Goal: Task Accomplishment & Management: Manage account settings

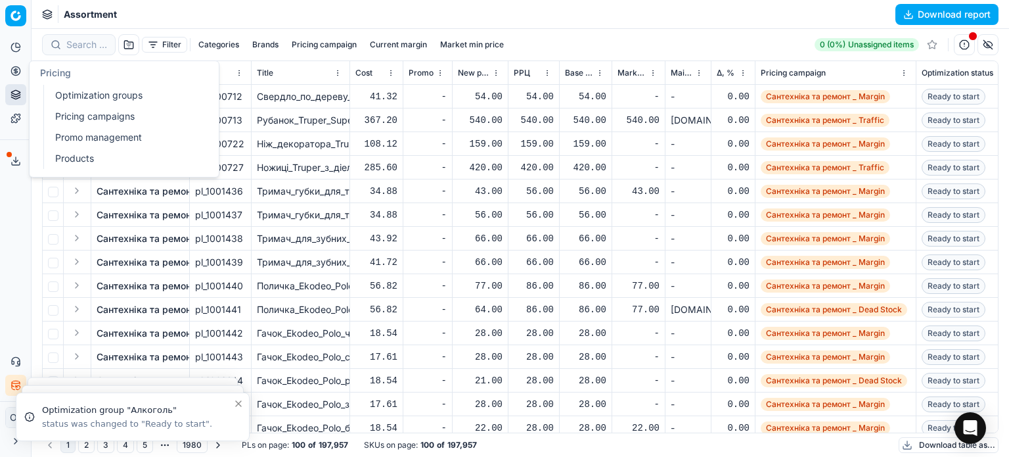
click at [74, 93] on link "Optimization groups" at bounding box center [126, 95] width 153 height 18
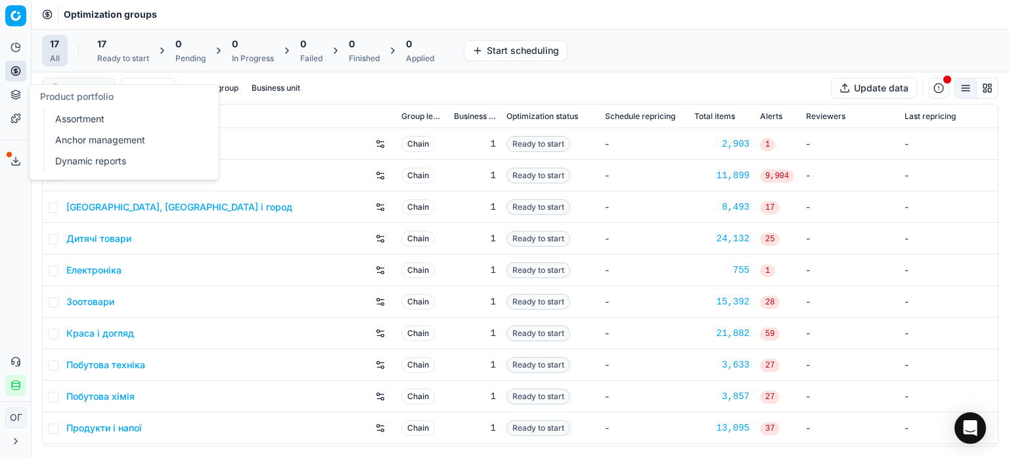
click at [69, 116] on link "Assortment" at bounding box center [126, 119] width 153 height 18
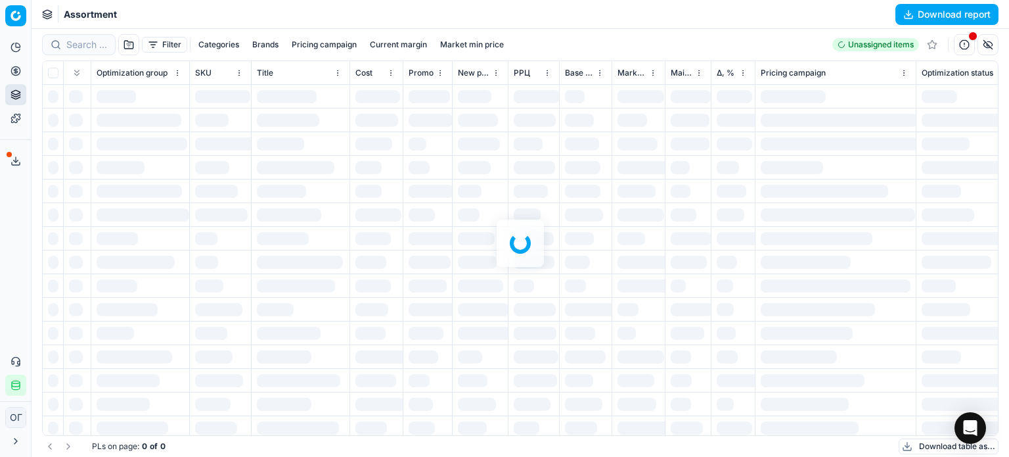
click at [158, 41] on div at bounding box center [521, 243] width 978 height 428
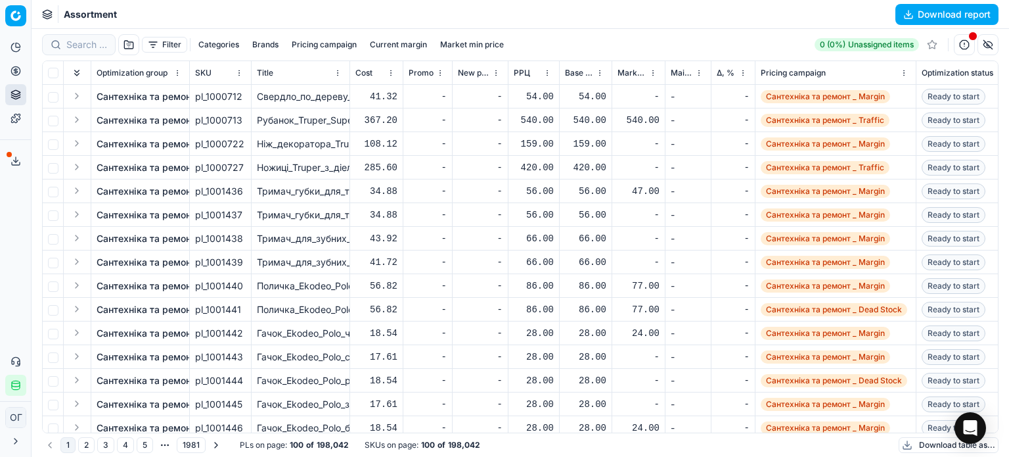
click at [158, 41] on button "Filter" at bounding box center [164, 45] width 45 height 16
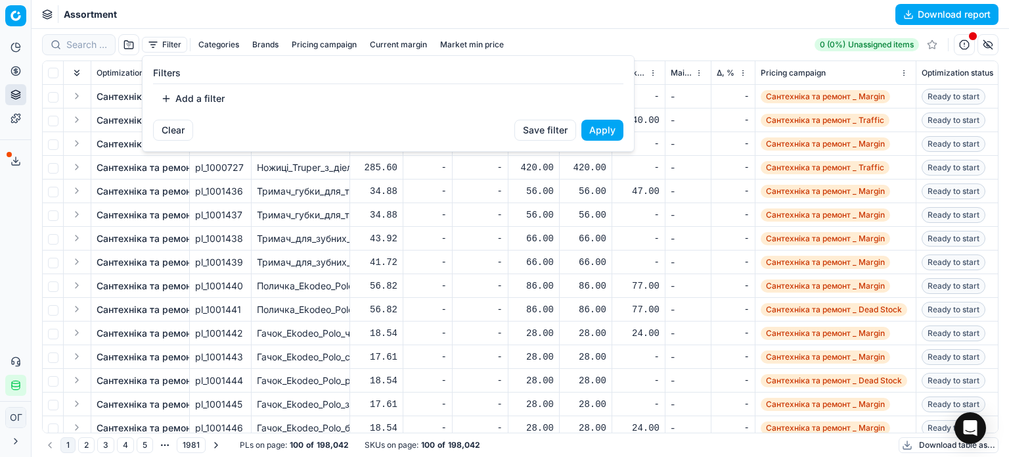
click at [218, 97] on button "Add a filter" at bounding box center [192, 98] width 79 height 21
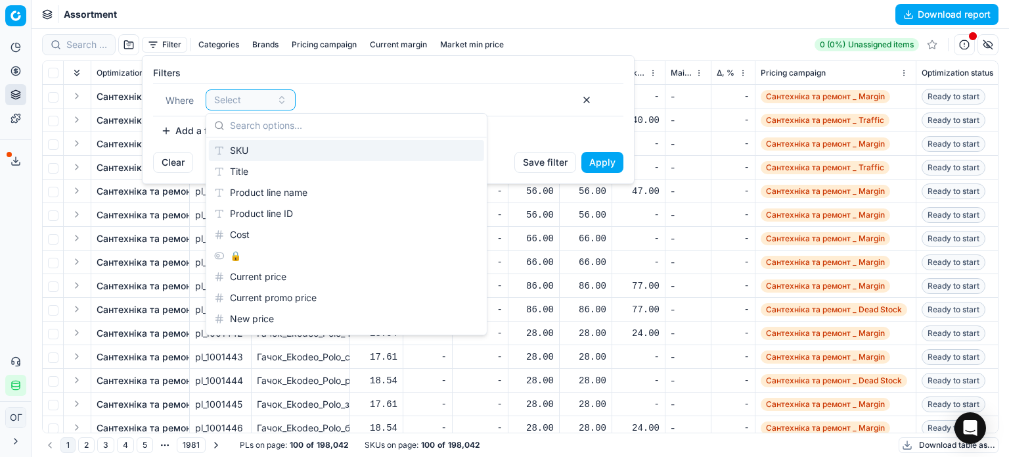
click at [268, 140] on div "SKU" at bounding box center [346, 150] width 275 height 21
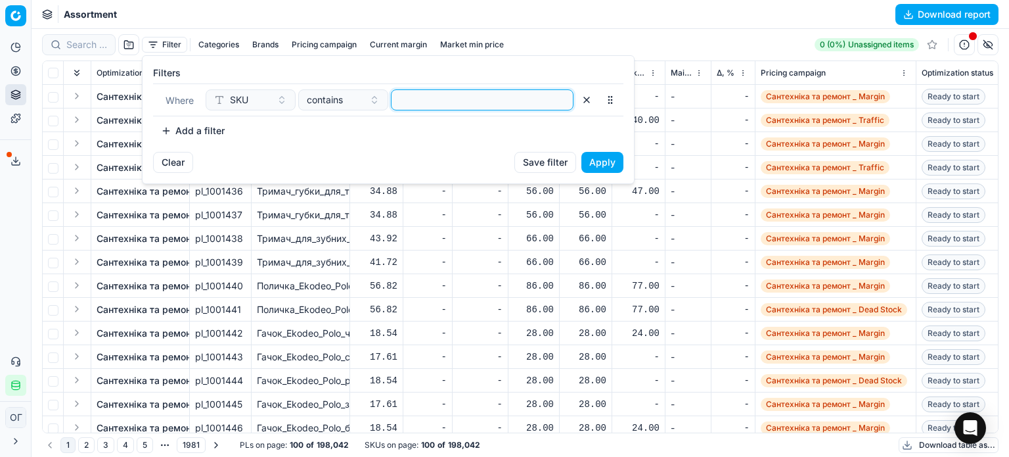
click at [455, 95] on input at bounding box center [482, 100] width 171 height 20
paste input "138653,223964,214812,366134,74321,79755,119416,159104,162636,212936,245836,2555…"
type input "138653,223964,214812,366134,74321,79755,119416,159104,162636,212936,245836,2555…"
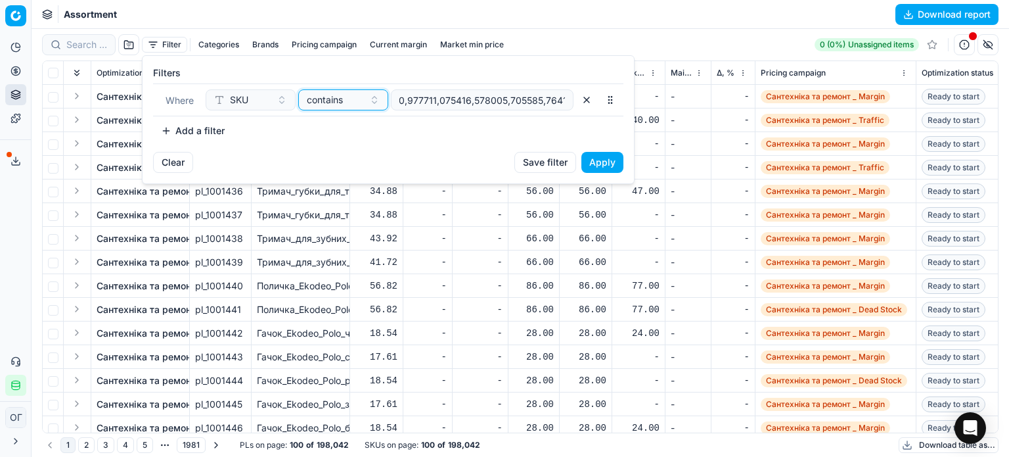
click at [336, 104] on span "contains" at bounding box center [325, 99] width 36 height 13
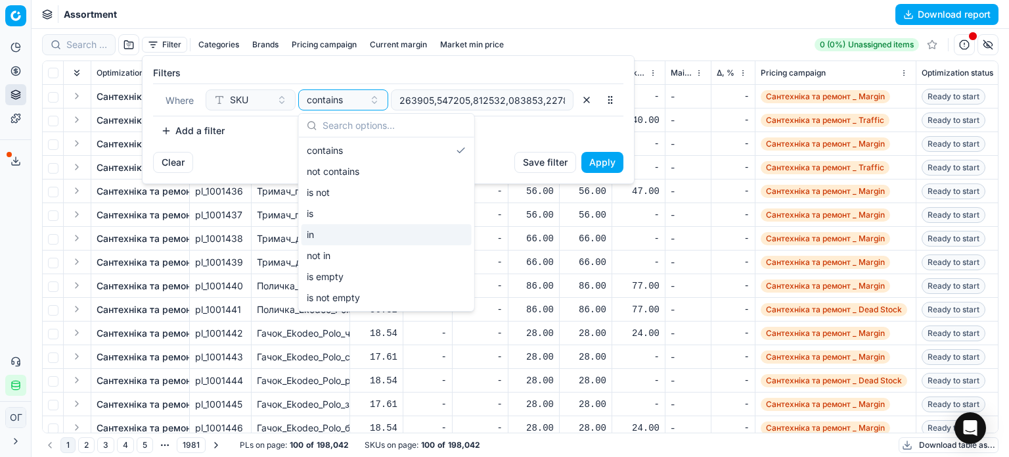
click at [350, 230] on div "in" at bounding box center [387, 234] width 170 height 21
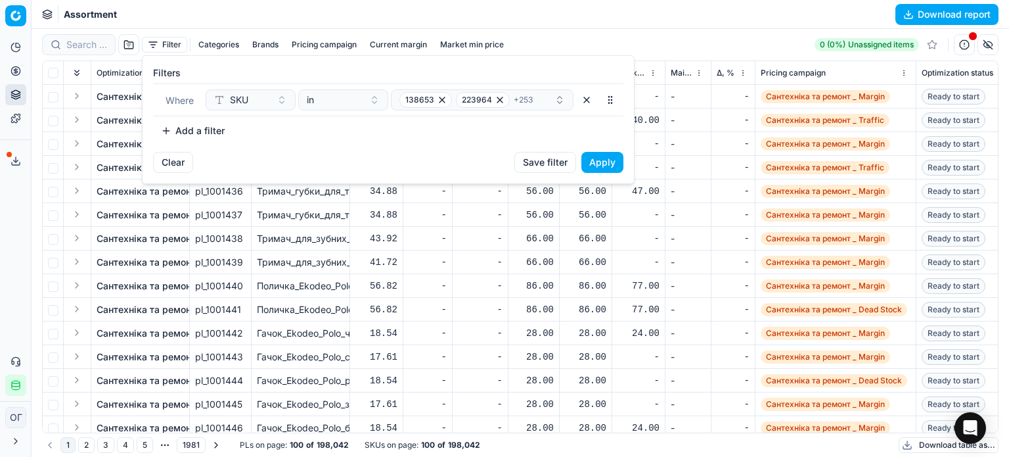
click at [609, 164] on button "Apply" at bounding box center [602, 162] width 42 height 21
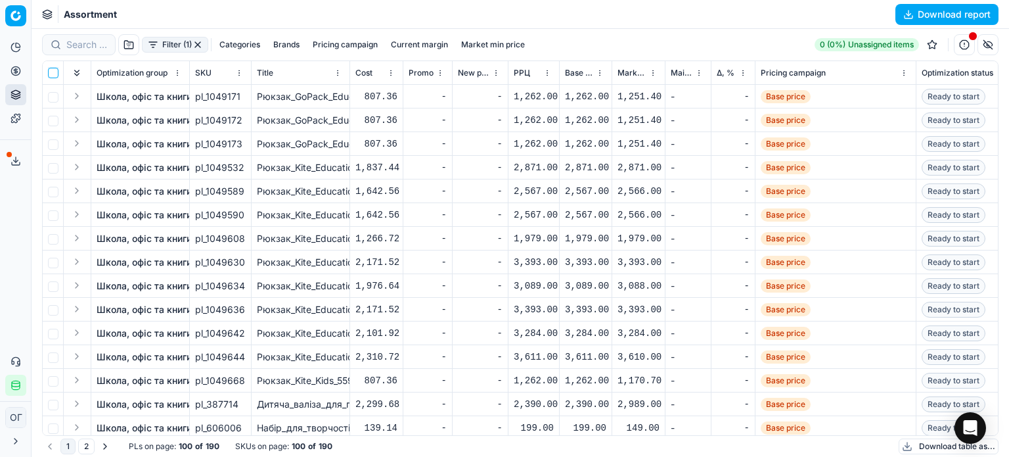
click at [53, 73] on input "checkbox" at bounding box center [53, 73] width 11 height 11
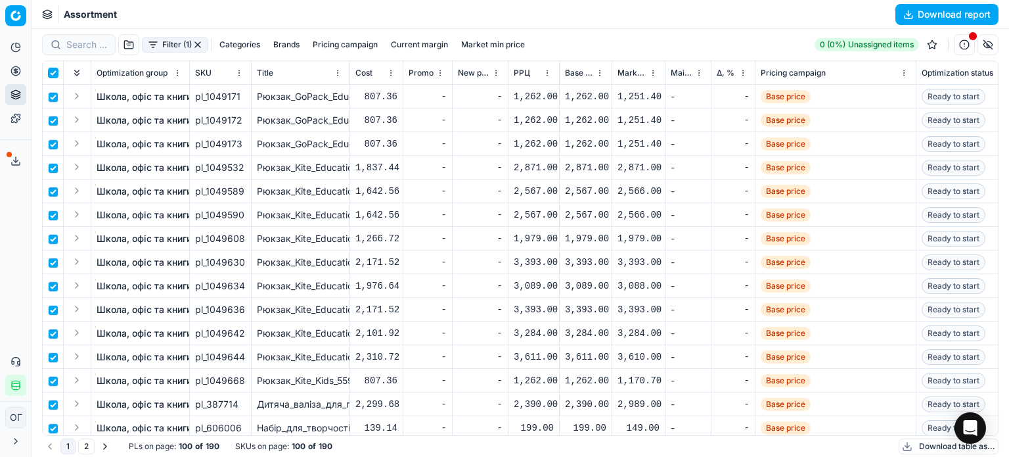
checkbox input "true"
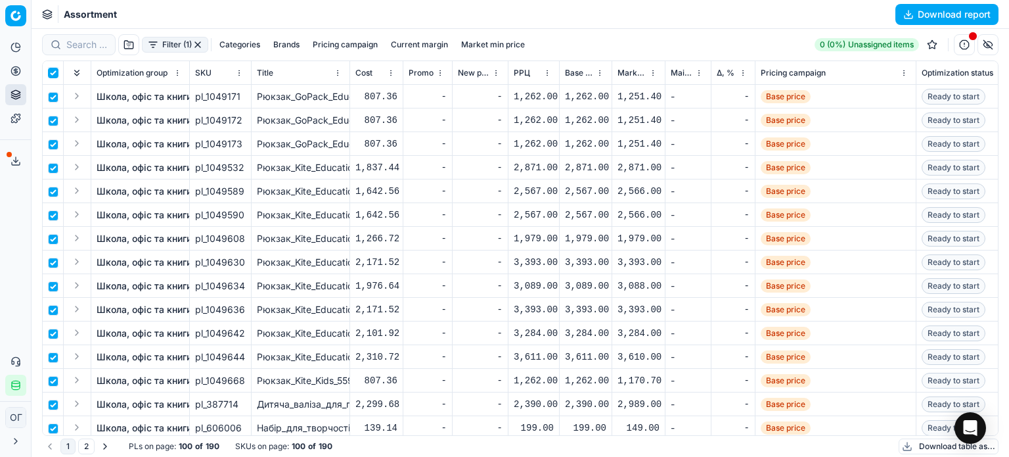
checkbox input "true"
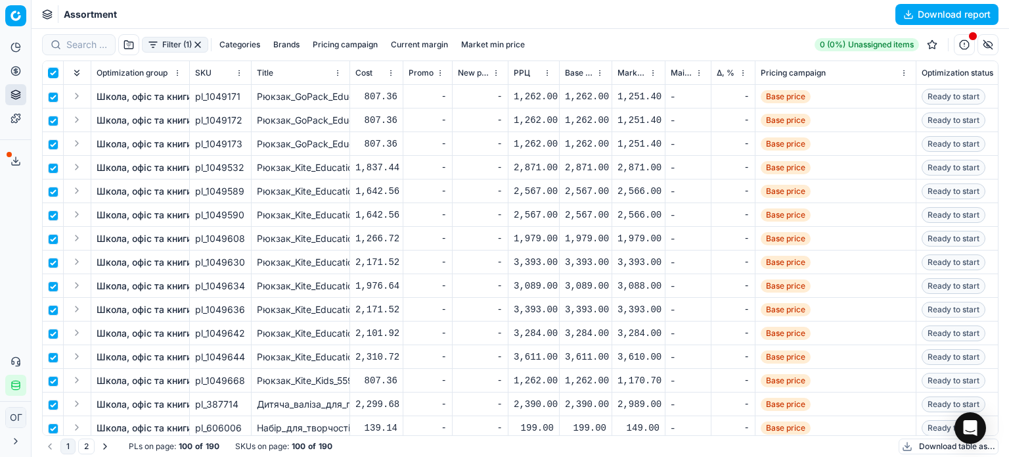
checkbox input "true"
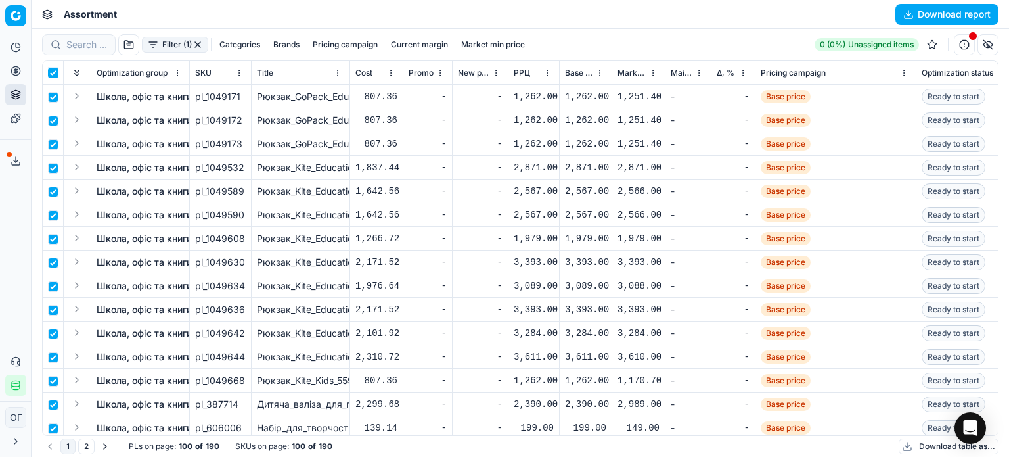
checkbox input "true"
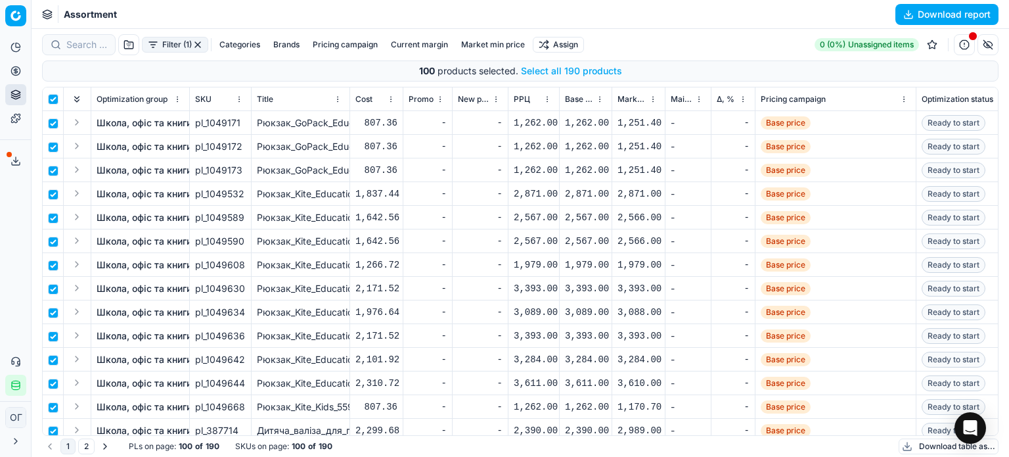
click at [533, 72] on button "Select all 190 products" at bounding box center [571, 70] width 101 height 13
click at [544, 43] on html "Pricing platform Analytics Pricing Product portfolio Templates Export service 1…" at bounding box center [504, 228] width 1009 height 457
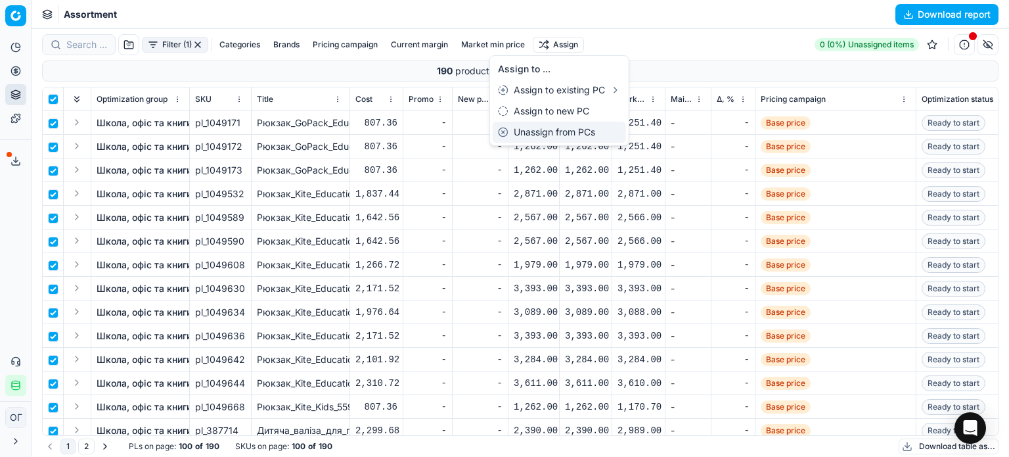
click at [571, 133] on div "Unassign from PCs" at bounding box center [559, 132] width 133 height 21
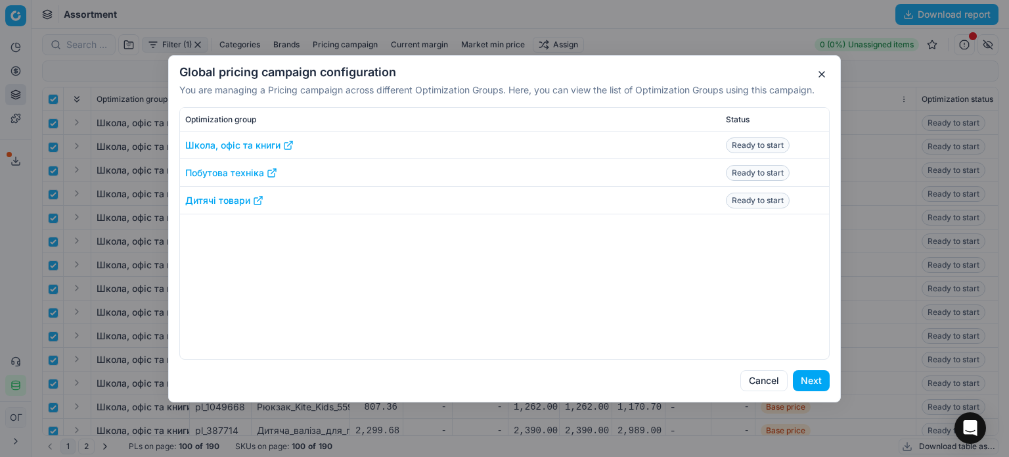
click at [813, 374] on button "Next" at bounding box center [811, 380] width 37 height 21
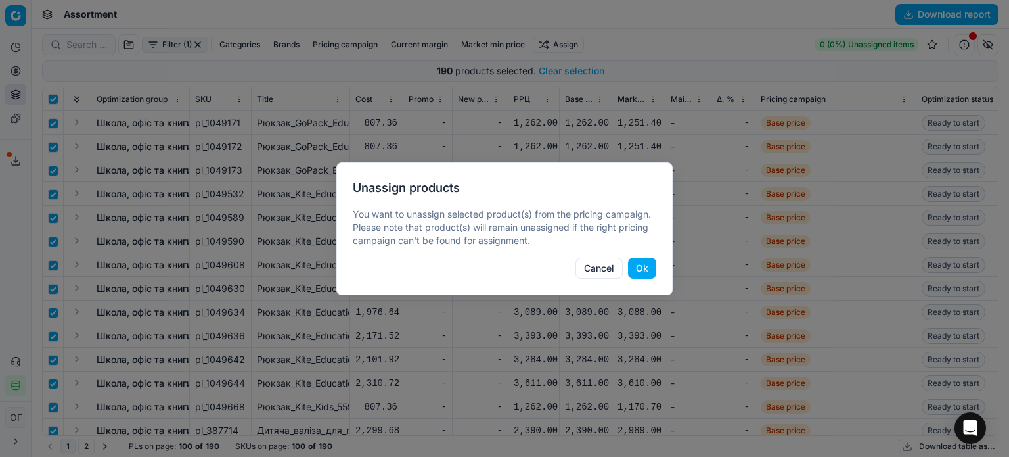
click at [644, 262] on button "Ok" at bounding box center [642, 268] width 28 height 21
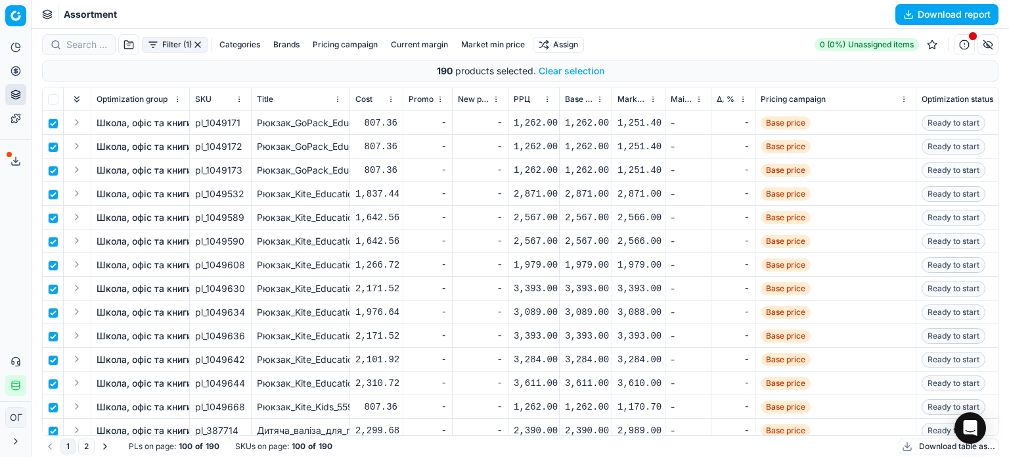
checkbox input "false"
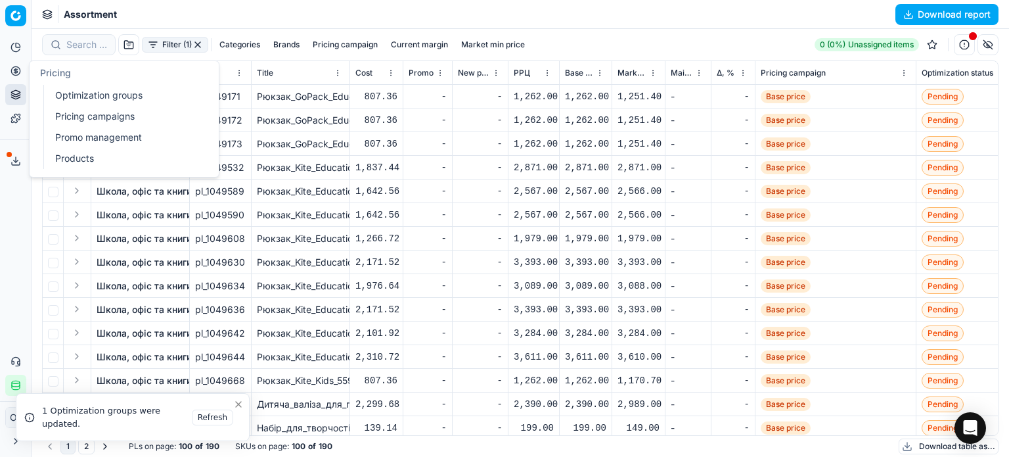
click at [58, 93] on link "Optimization groups" at bounding box center [126, 95] width 153 height 18
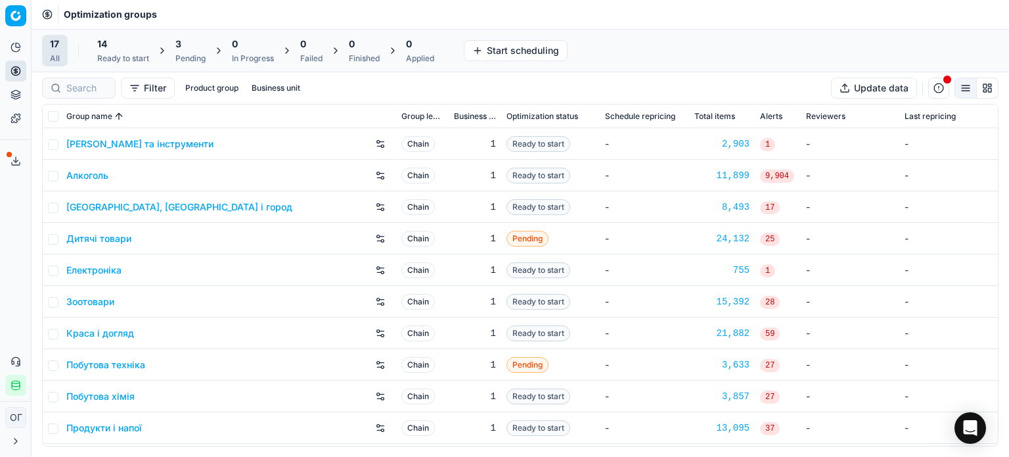
click at [139, 41] on div "14" at bounding box center [123, 43] width 52 height 13
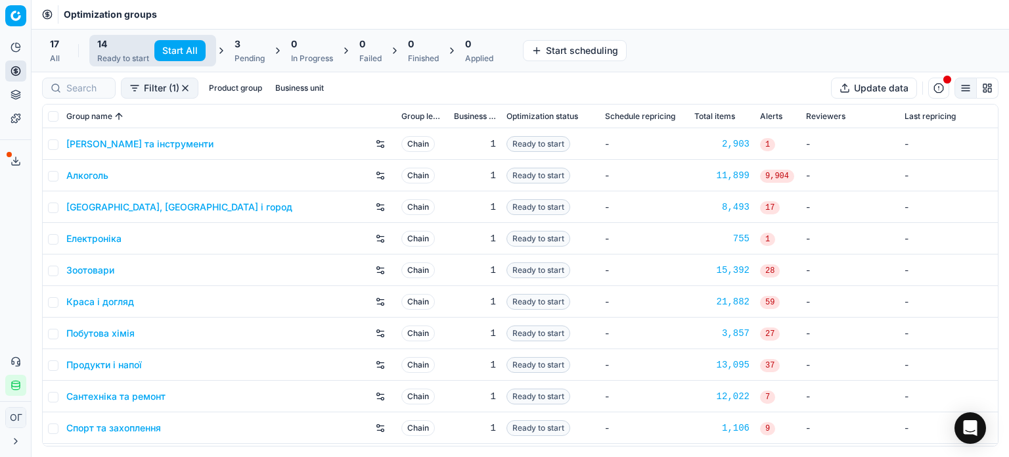
click at [166, 55] on button "Start All" at bounding box center [179, 50] width 51 height 21
click at [255, 55] on div "Pending" at bounding box center [256, 58] width 30 height 11
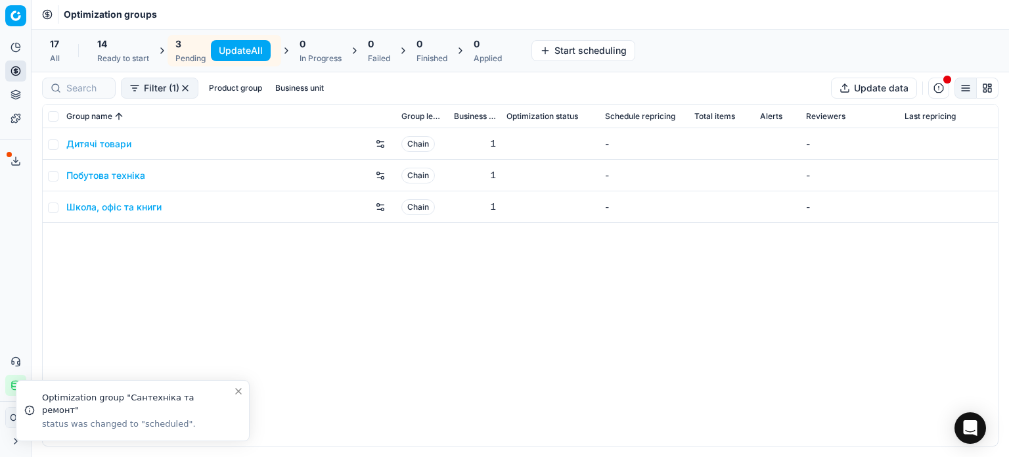
click at [238, 51] on button "Update All" at bounding box center [241, 50] width 60 height 21
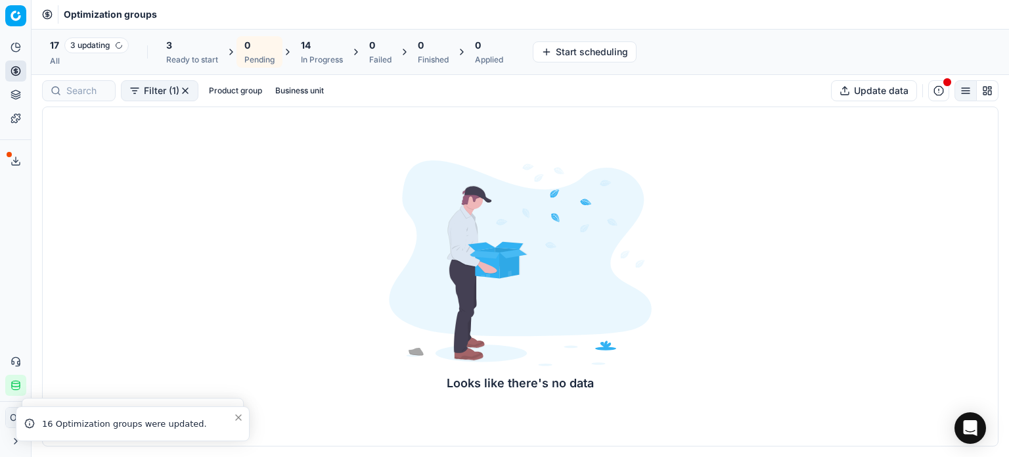
click at [14, 101] on button "Product portfolio" at bounding box center [15, 94] width 21 height 21
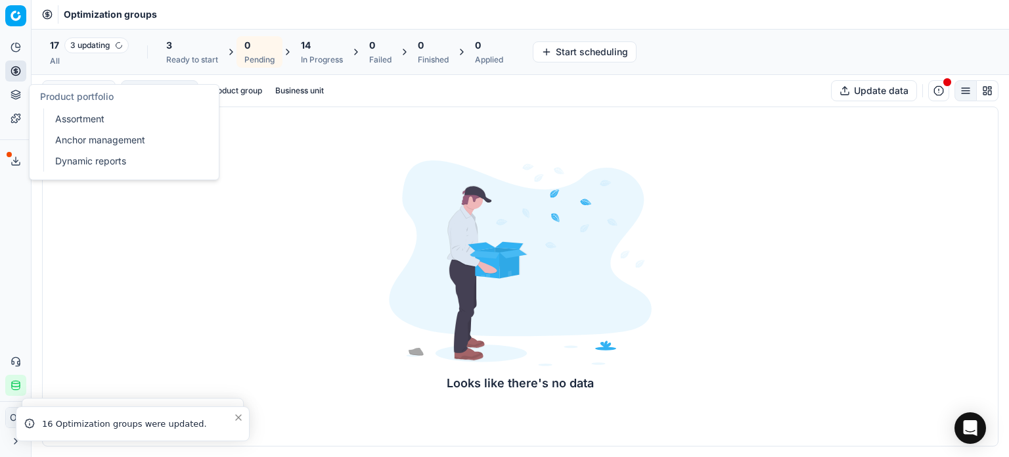
click at [64, 120] on link "Assortment" at bounding box center [126, 119] width 153 height 18
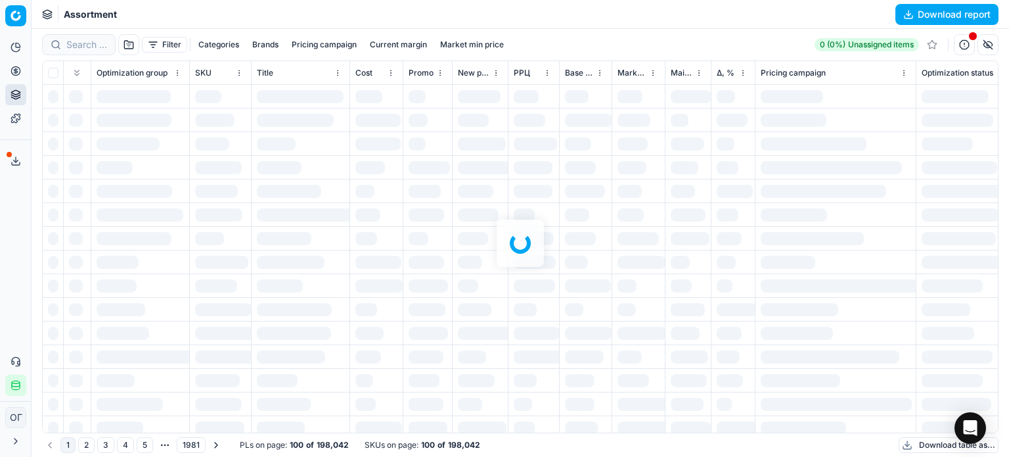
click at [70, 37] on div at bounding box center [521, 243] width 978 height 428
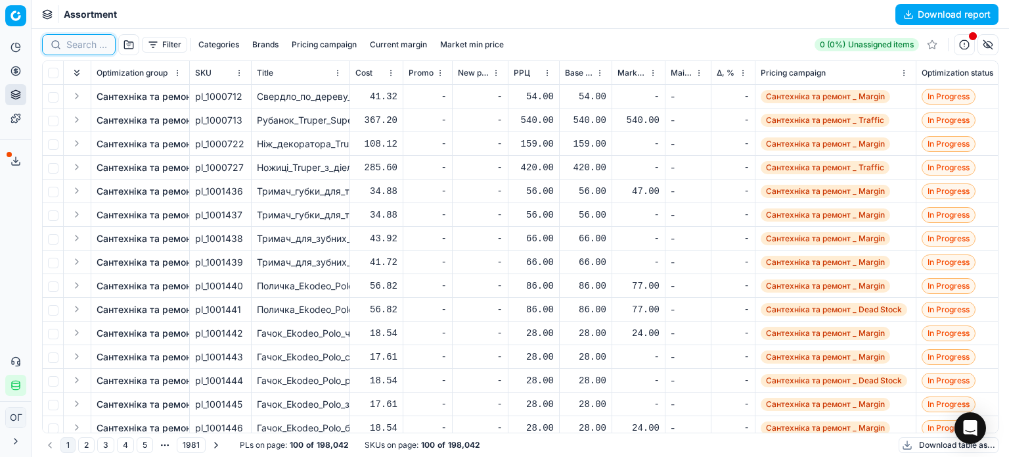
click at [76, 43] on input at bounding box center [86, 44] width 41 height 13
paste input "482426"
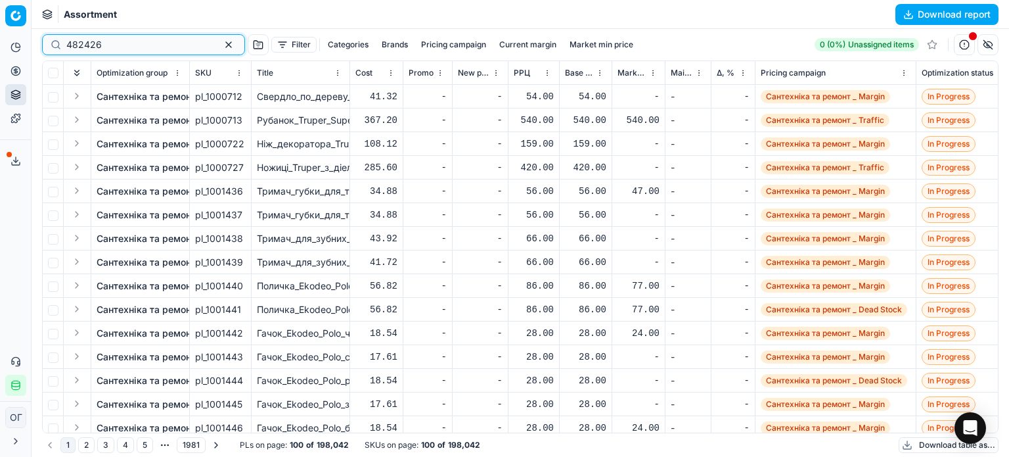
type input "482426"
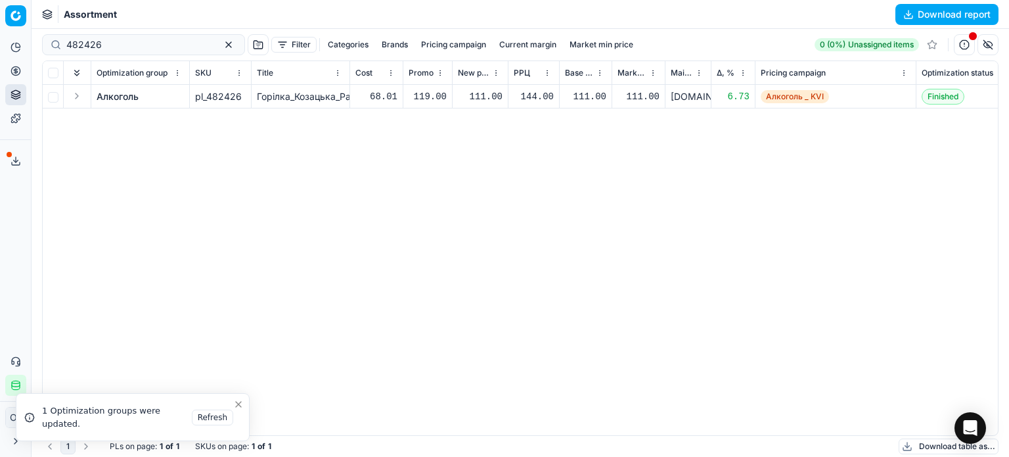
click at [43, 94] on td at bounding box center [53, 97] width 21 height 24
click at [50, 95] on input "checkbox" at bounding box center [53, 97] width 11 height 11
checkbox input "true"
click at [647, 45] on html "Pricing platform Analytics Pricing Product portfolio Templates Export service 1…" at bounding box center [504, 228] width 1009 height 457
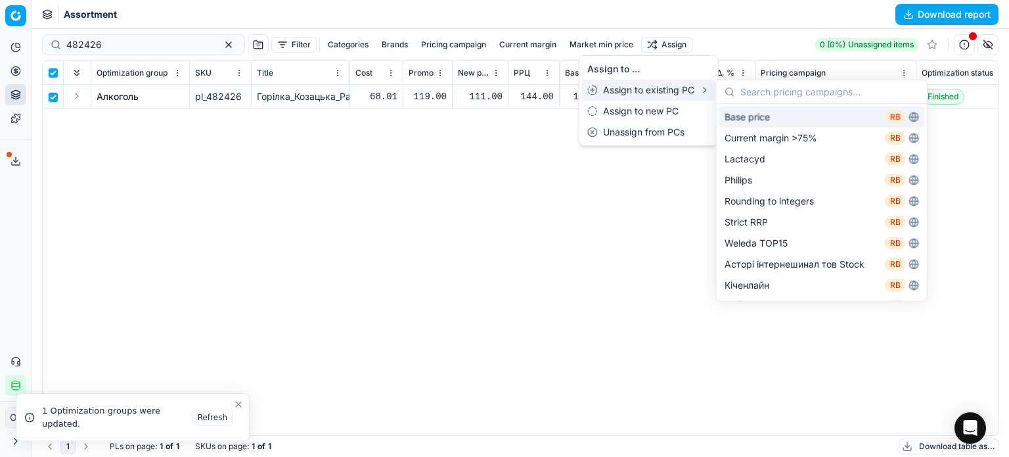
click at [754, 118] on div "Base price RB" at bounding box center [821, 116] width 205 height 21
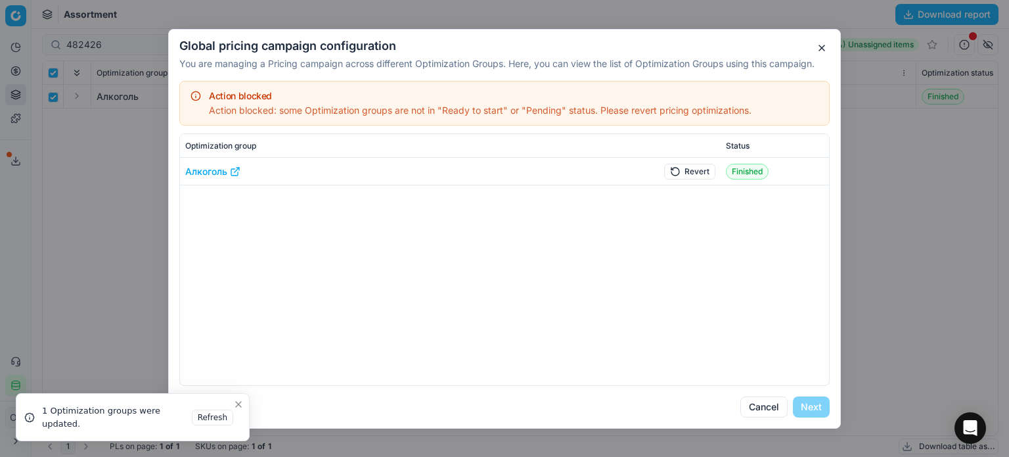
click at [696, 169] on button "Revert" at bounding box center [689, 171] width 51 height 16
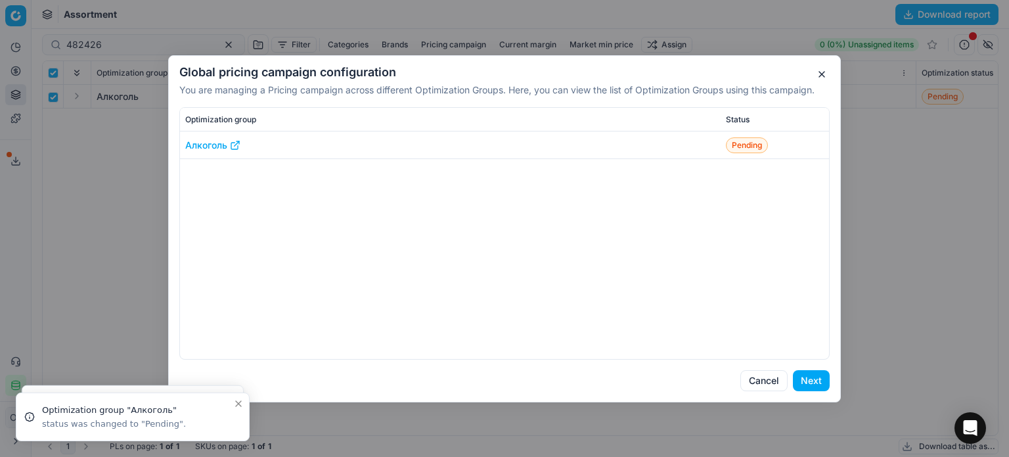
click at [803, 388] on button "Next" at bounding box center [811, 380] width 37 height 21
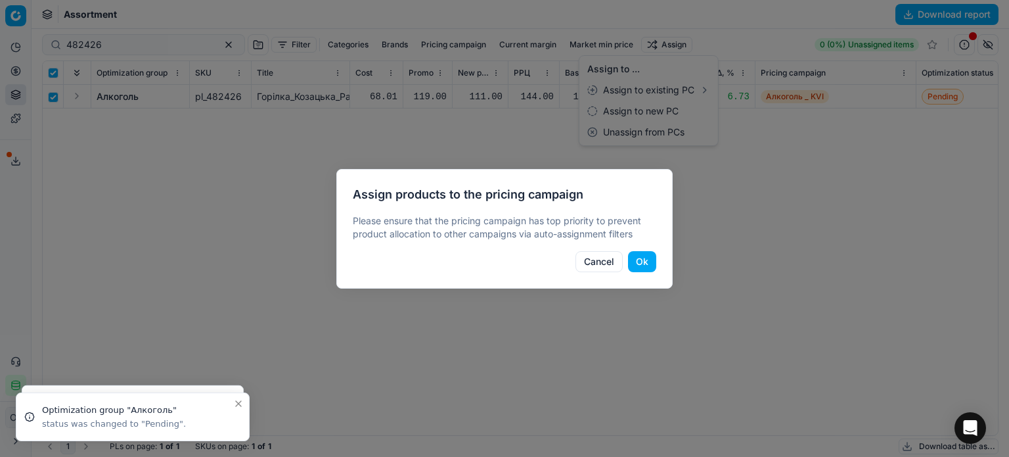
click at [636, 264] on button "Ok" at bounding box center [642, 261] width 28 height 21
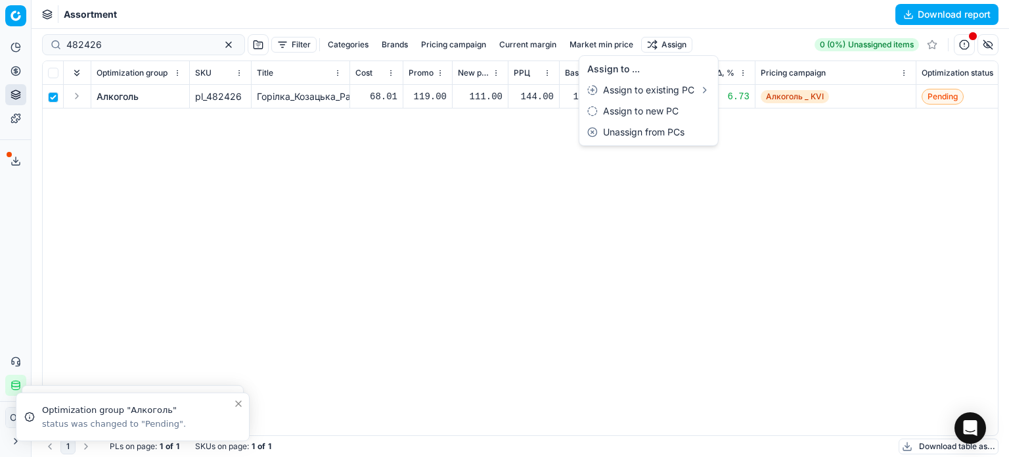
checkbox input "false"
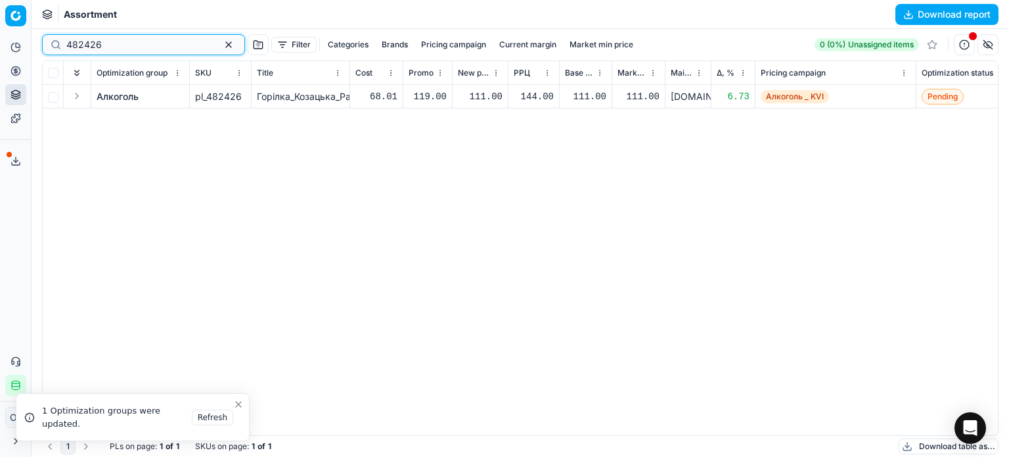
click at [221, 44] on button "button" at bounding box center [229, 45] width 16 height 16
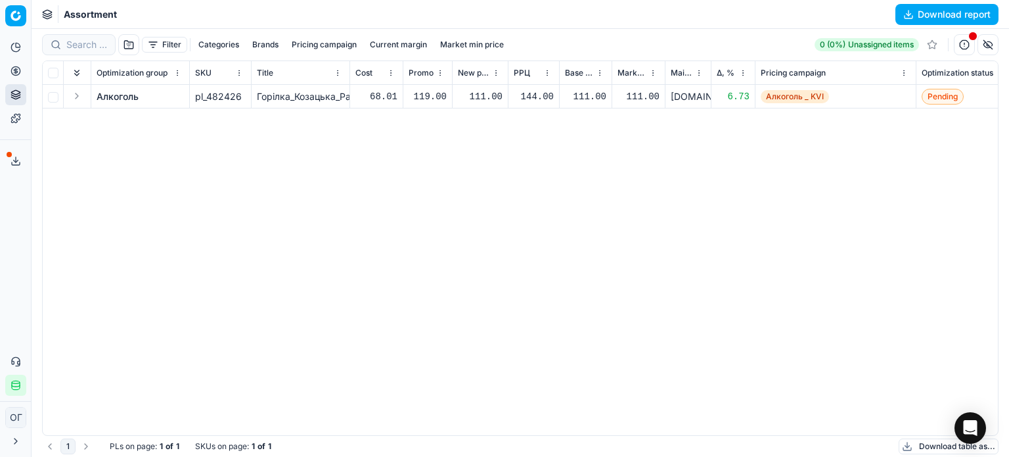
click at [206, 32] on div "Filter Categories Brands Pricing campaign Current margin Market min price 0 (0%…" at bounding box center [520, 45] width 957 height 32
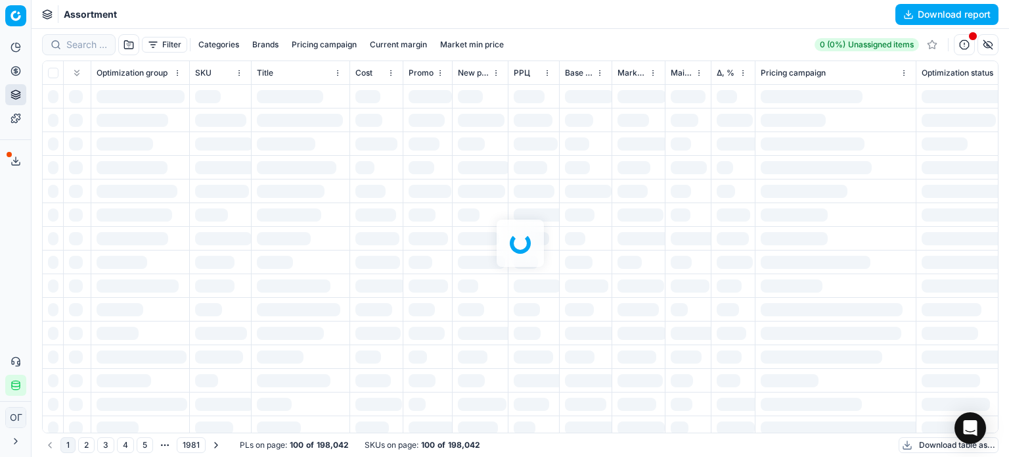
click at [166, 41] on div at bounding box center [521, 243] width 978 height 428
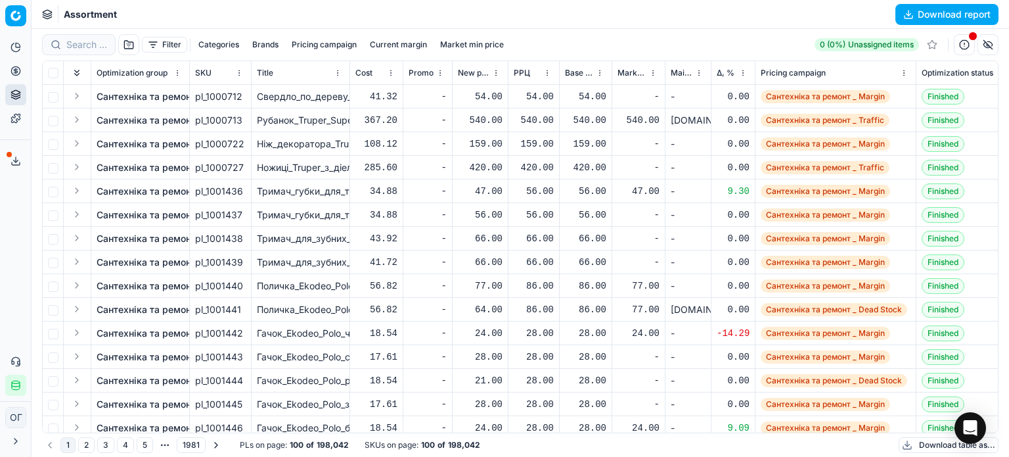
click at [158, 47] on button "Filter" at bounding box center [164, 45] width 45 height 16
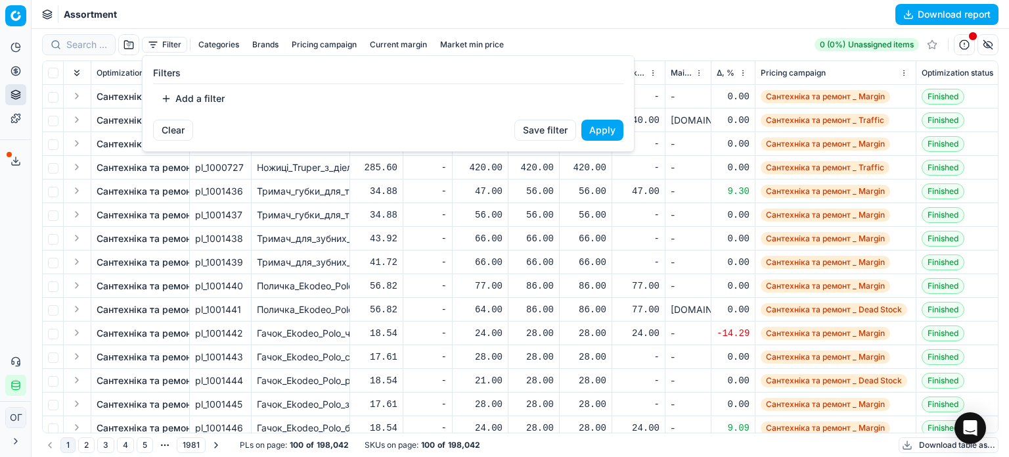
click at [208, 107] on button "Add a filter" at bounding box center [192, 98] width 79 height 21
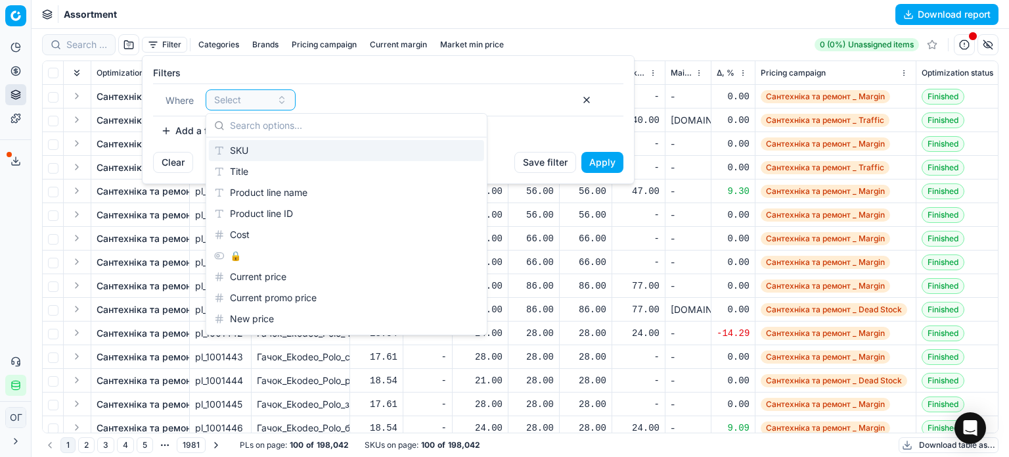
click at [240, 145] on div "SKU" at bounding box center [346, 150] width 275 height 21
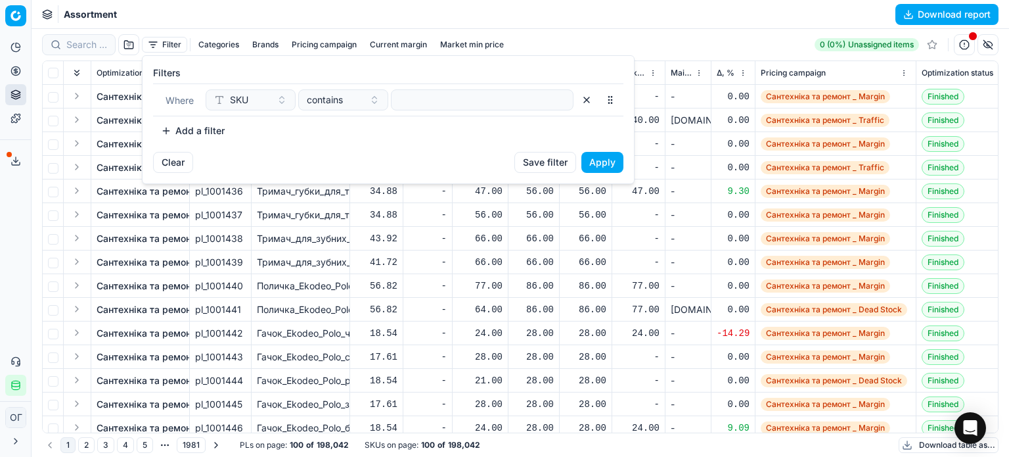
click at [432, 111] on div "Where SKU contains" at bounding box center [388, 99] width 470 height 33
click at [430, 101] on input at bounding box center [482, 100] width 171 height 20
click at [604, 158] on button "Apply" at bounding box center [602, 162] width 42 height 21
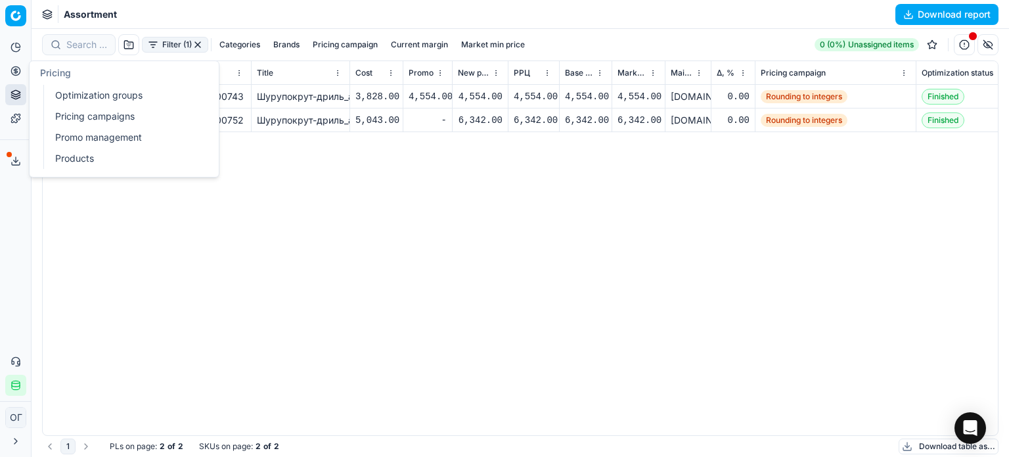
drag, startPoint x: 85, startPoint y: 93, endPoint x: 87, endPoint y: 101, distance: 7.7
click at [85, 93] on link "Optimization groups" at bounding box center [126, 95] width 153 height 18
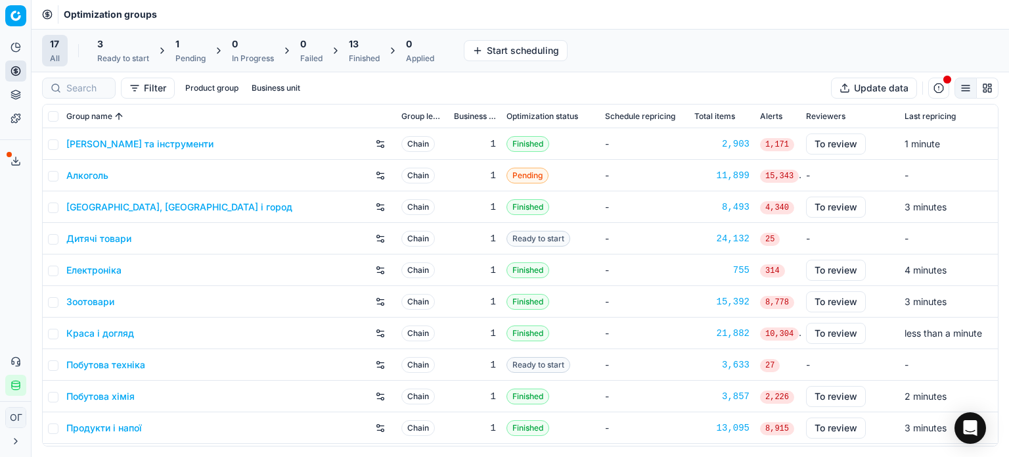
click at [127, 45] on div "3" at bounding box center [123, 43] width 52 height 13
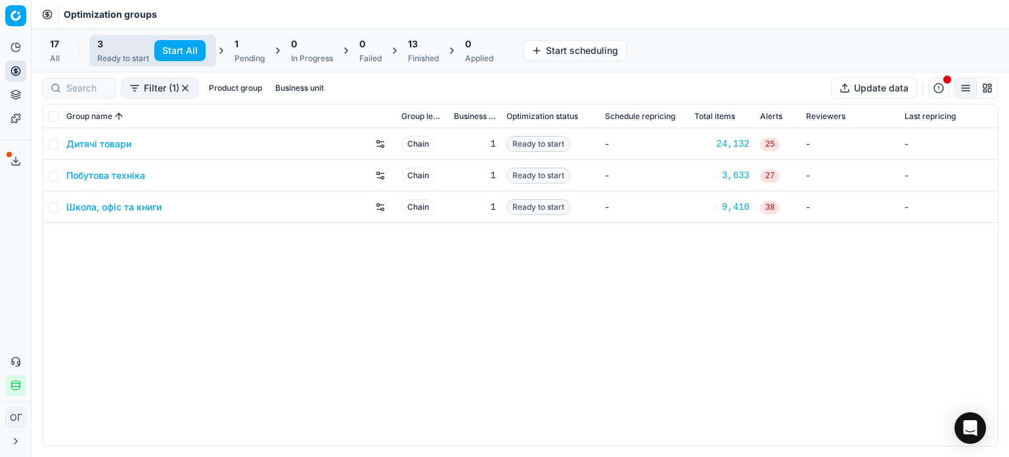
click at [172, 49] on button "Start All" at bounding box center [179, 50] width 51 height 21
click at [246, 51] on div "1 Pending" at bounding box center [256, 50] width 30 height 26
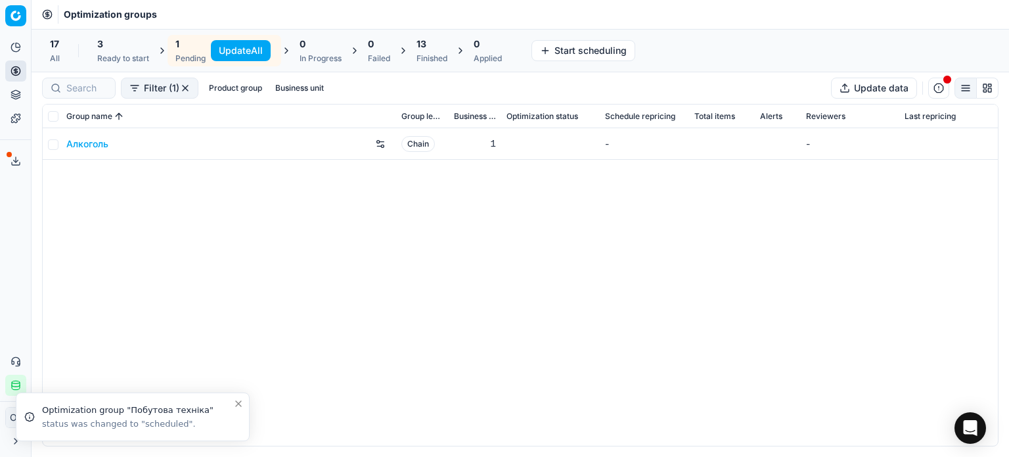
click at [218, 48] on button "Update All" at bounding box center [241, 50] width 60 height 21
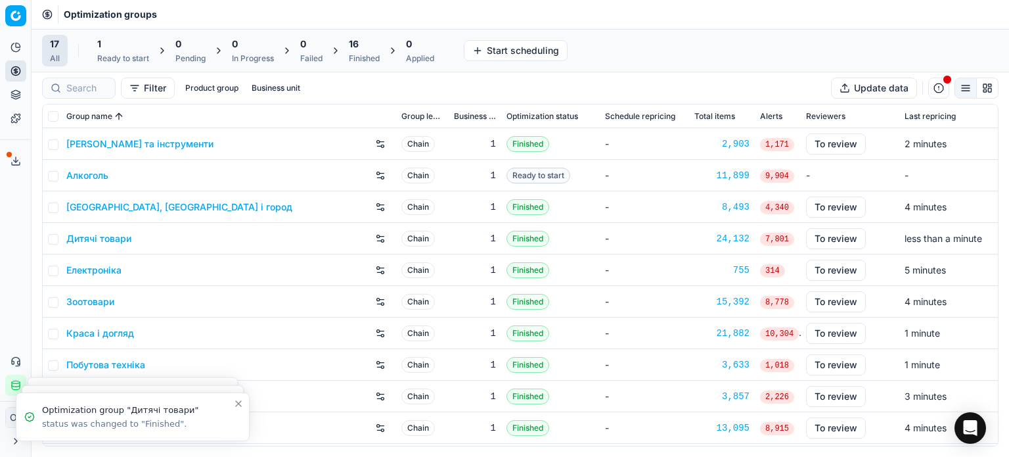
click at [124, 47] on div "1" at bounding box center [123, 43] width 52 height 13
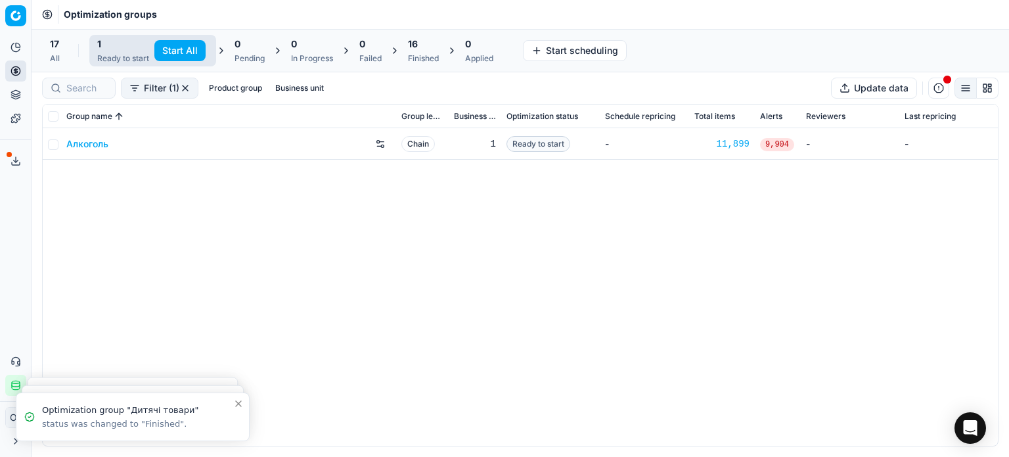
click at [176, 49] on button "Start All" at bounding box center [179, 50] width 51 height 21
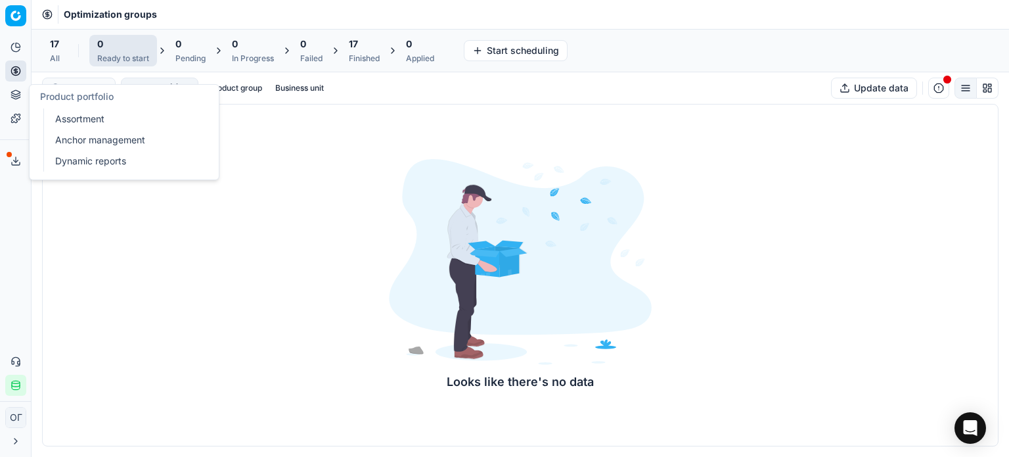
click at [53, 115] on link "Assortment" at bounding box center [126, 119] width 153 height 18
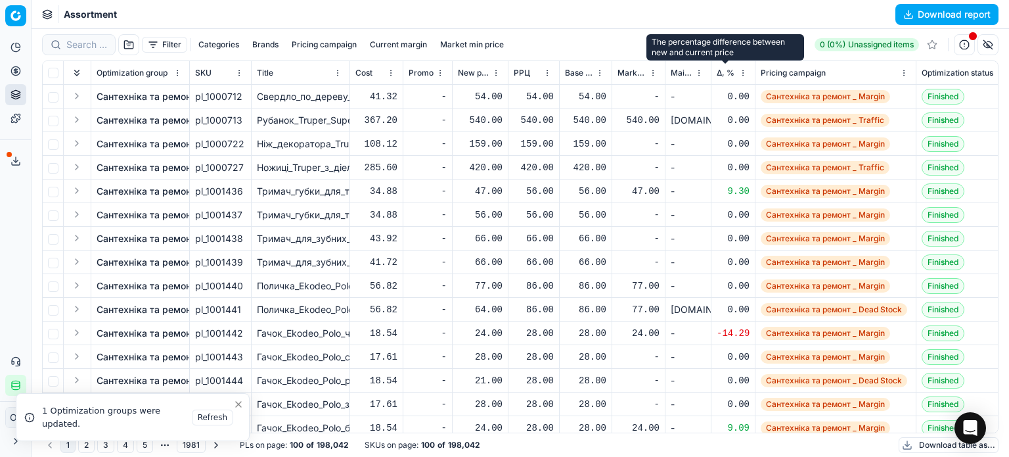
click at [728, 74] on span "Δ, %" at bounding box center [726, 73] width 18 height 11
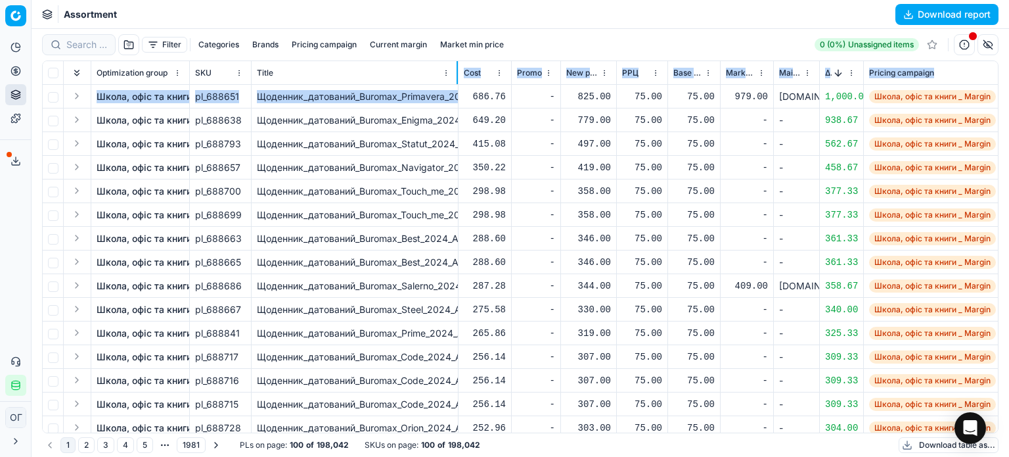
drag, startPoint x: 349, startPoint y: 75, endPoint x: 493, endPoint y: 57, distance: 145.0
click at [457, 101] on div "Optimization group SKU Title Cost Promo New promo price РРЦ Base price Market m…" at bounding box center [520, 246] width 955 height 371
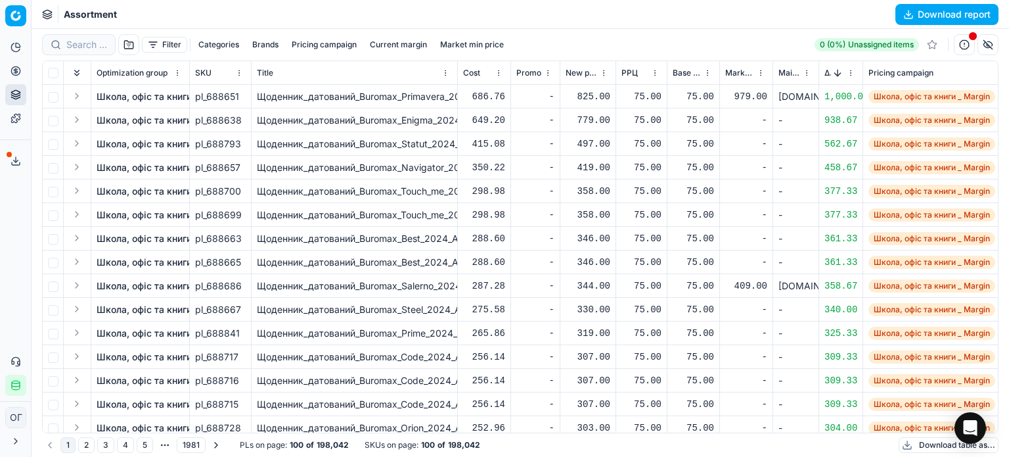
click at [563, 43] on div "Filter Categories Brands Pricing campaign Current margin Market min price 0 (0%…" at bounding box center [520, 44] width 957 height 21
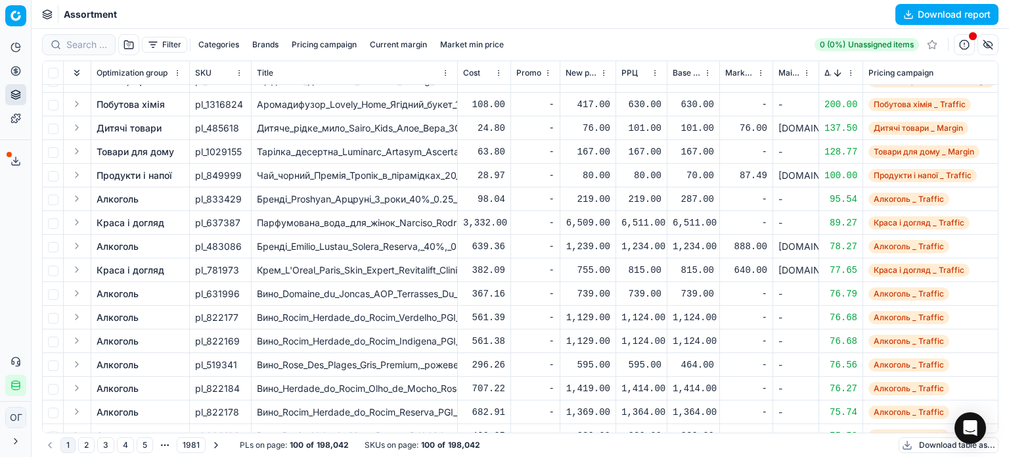
scroll to position [328, 0]
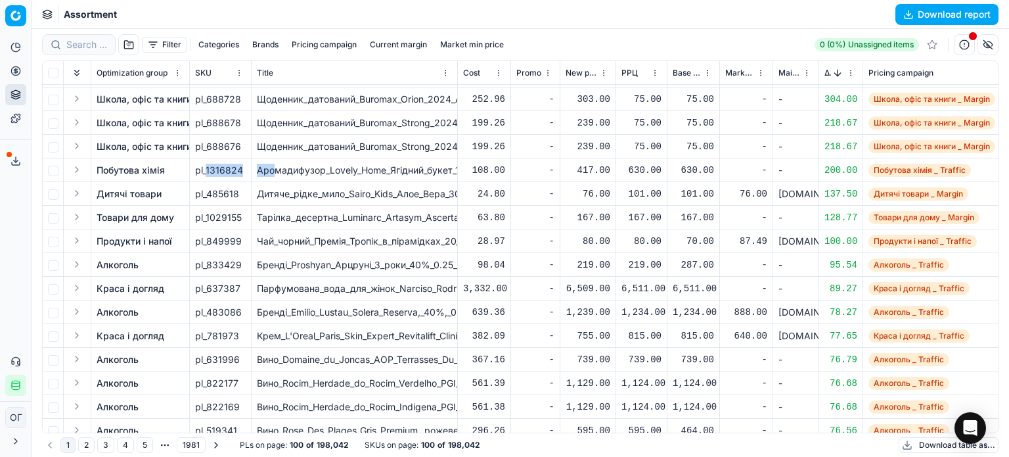
drag, startPoint x: 206, startPoint y: 168, endPoint x: 274, endPoint y: 169, distance: 68.4
copy tr "1316824 Аро"
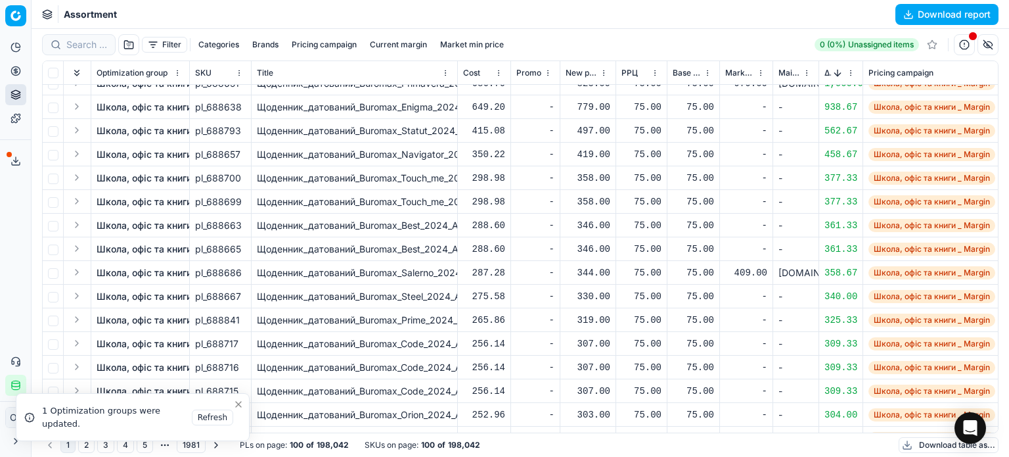
scroll to position [0, 0]
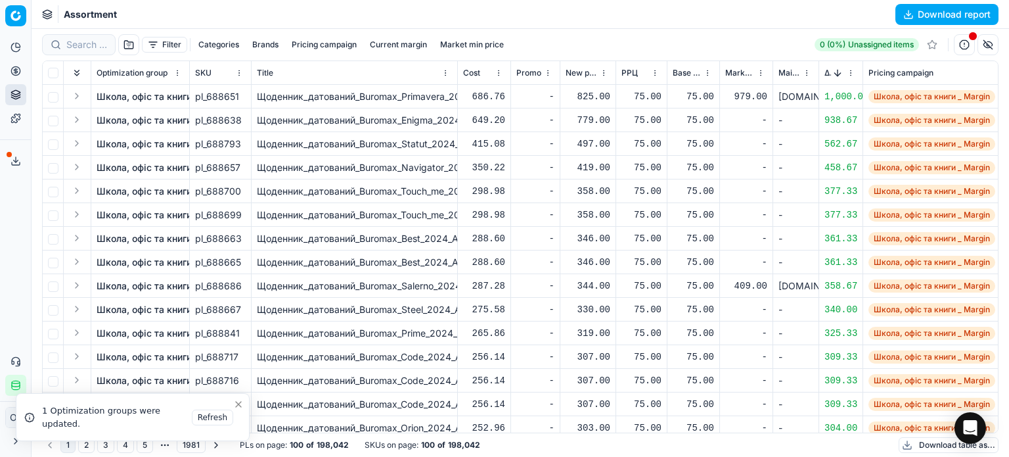
click at [835, 66] on button "Sorted by Δ, % descending" at bounding box center [837, 72] width 13 height 13
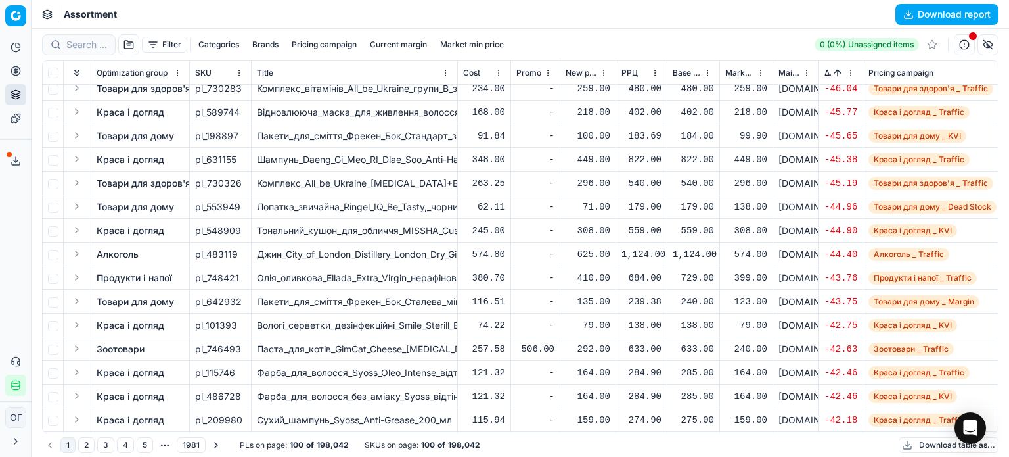
scroll to position [788, 0]
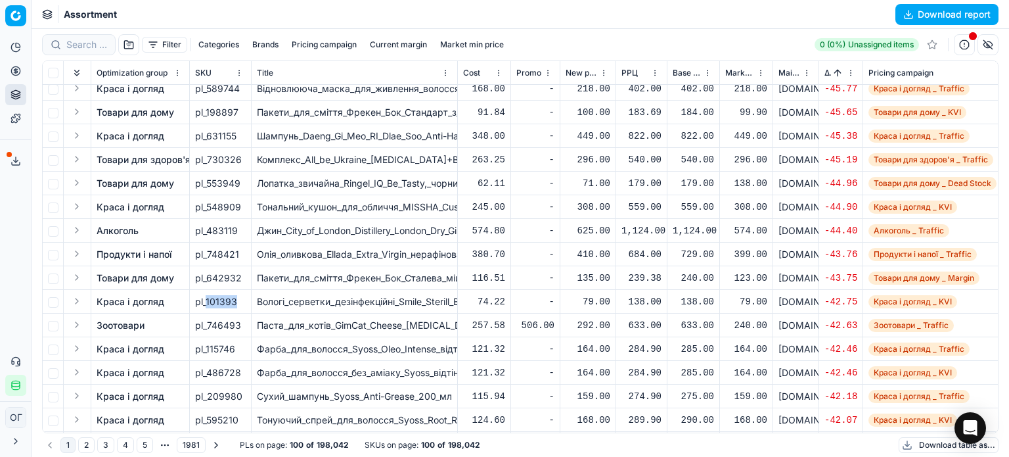
drag, startPoint x: 205, startPoint y: 301, endPoint x: 248, endPoint y: 302, distance: 43.4
click at [248, 302] on td "pl_101393" at bounding box center [221, 302] width 62 height 24
copy span "101393"
drag, startPoint x: 206, startPoint y: 325, endPoint x: 263, endPoint y: 328, distance: 57.2
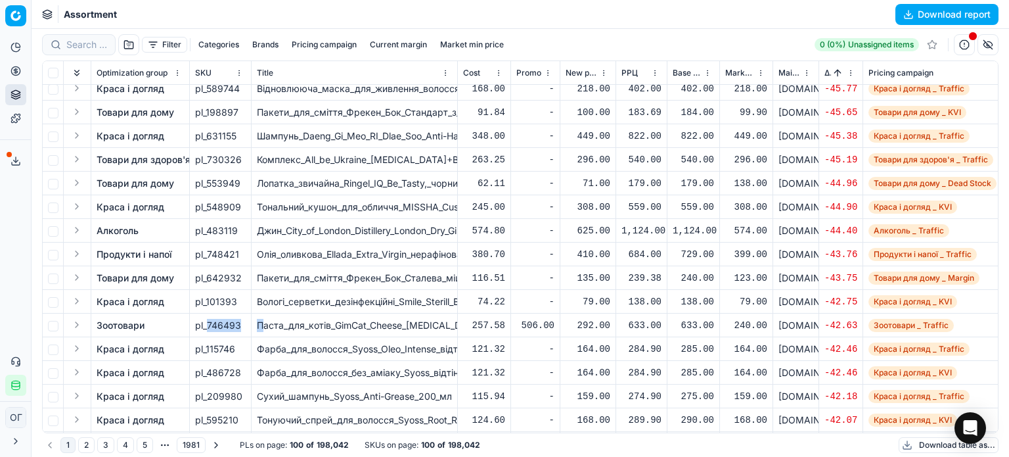
copy tr "746493 П"
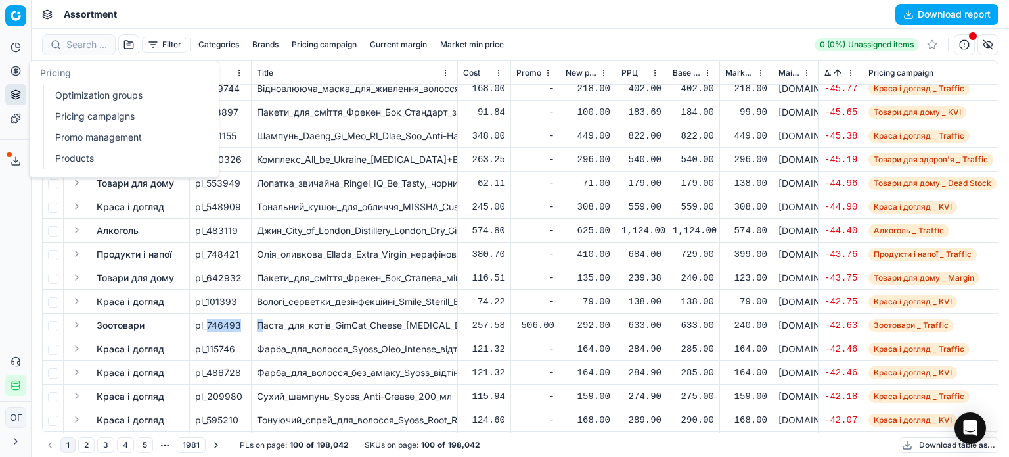
click at [81, 89] on link "Optimization groups" at bounding box center [126, 95] width 153 height 18
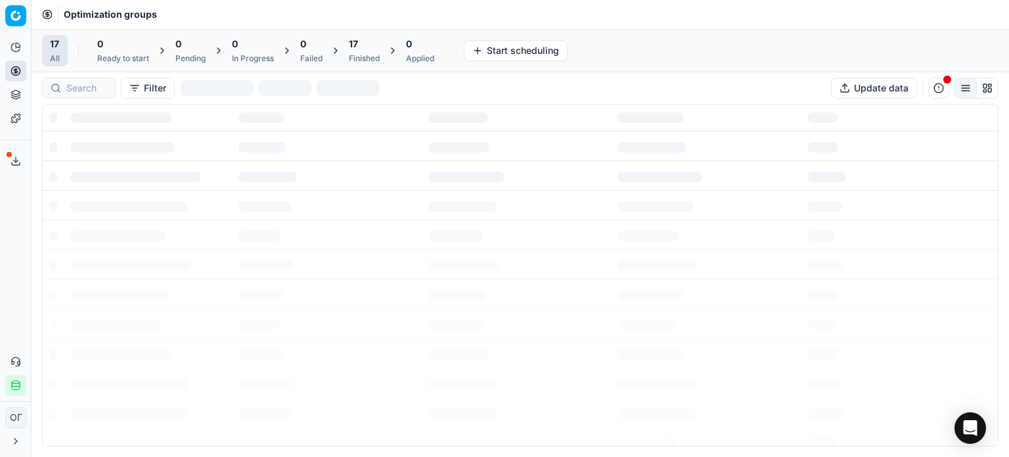
click at [368, 53] on div "Finished" at bounding box center [364, 58] width 31 height 11
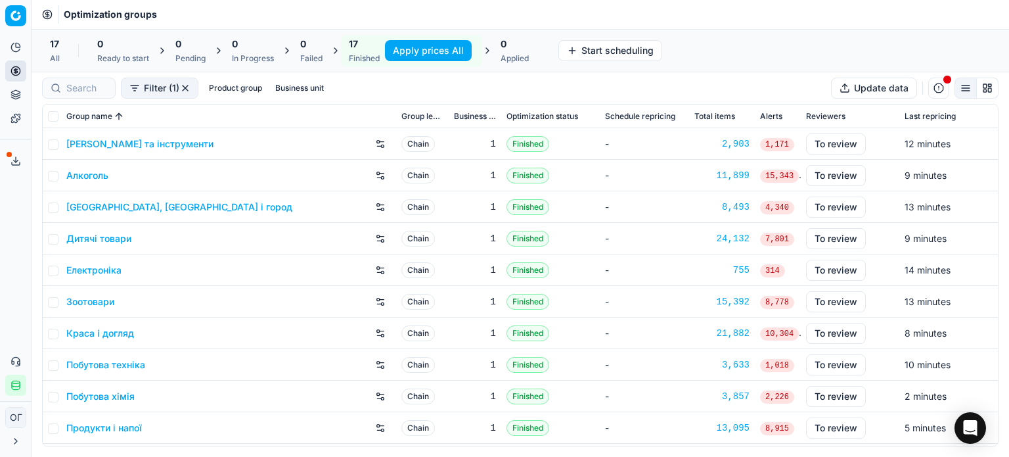
click at [436, 47] on button "Apply prices All" at bounding box center [428, 50] width 87 height 21
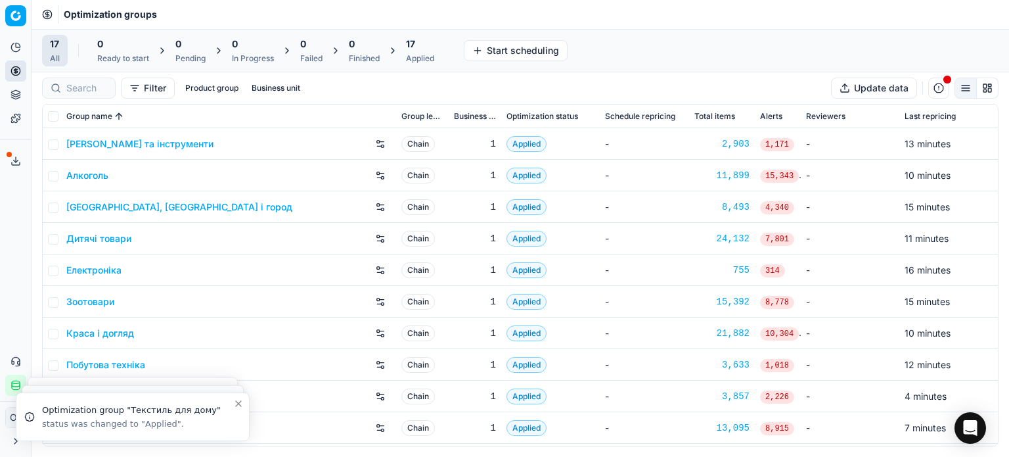
click at [421, 51] on div "17 Applied" at bounding box center [420, 50] width 28 height 26
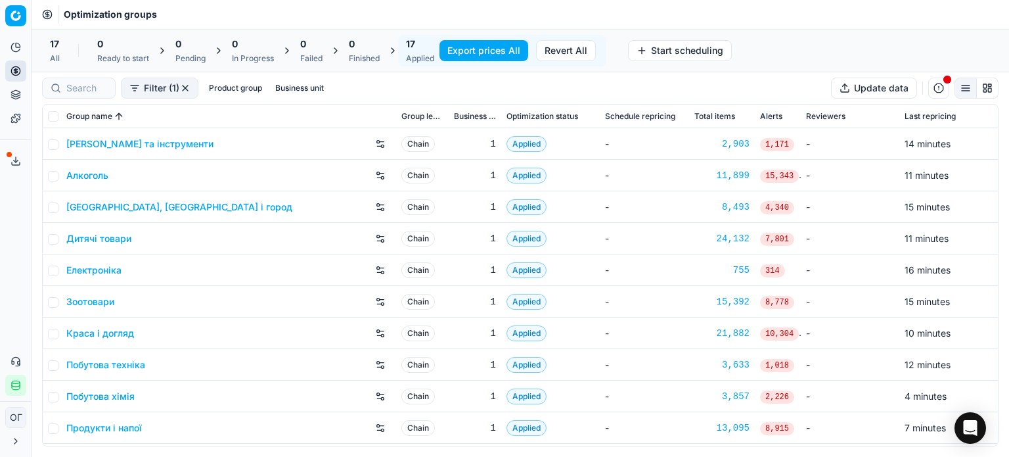
click at [457, 49] on button "Export prices All" at bounding box center [484, 50] width 89 height 21
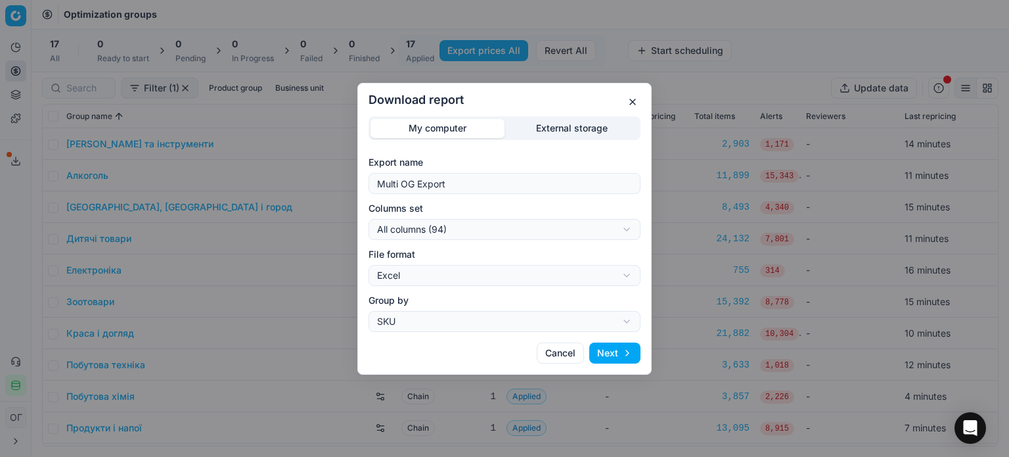
click at [554, 129] on div "Download report My computer External storage Export name Multi OG Export Column…" at bounding box center [504, 228] width 1009 height 457
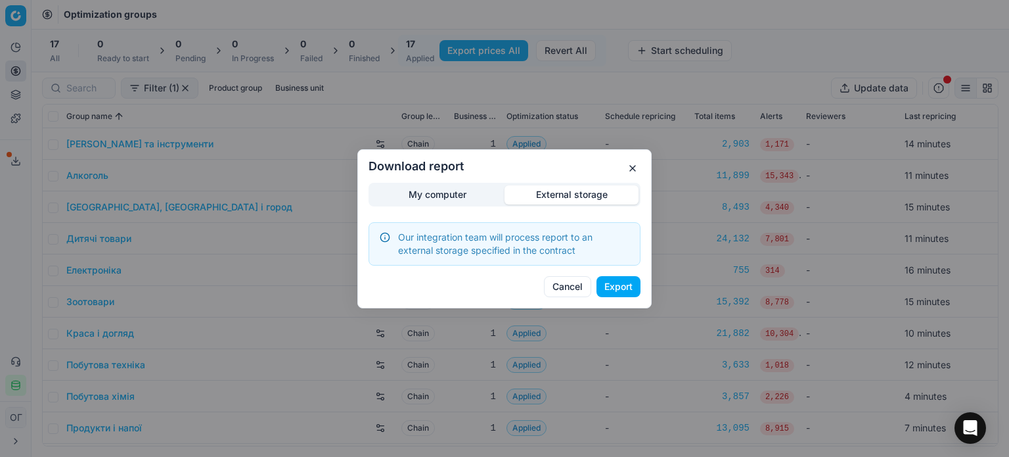
click at [623, 286] on button "Export" at bounding box center [619, 286] width 44 height 21
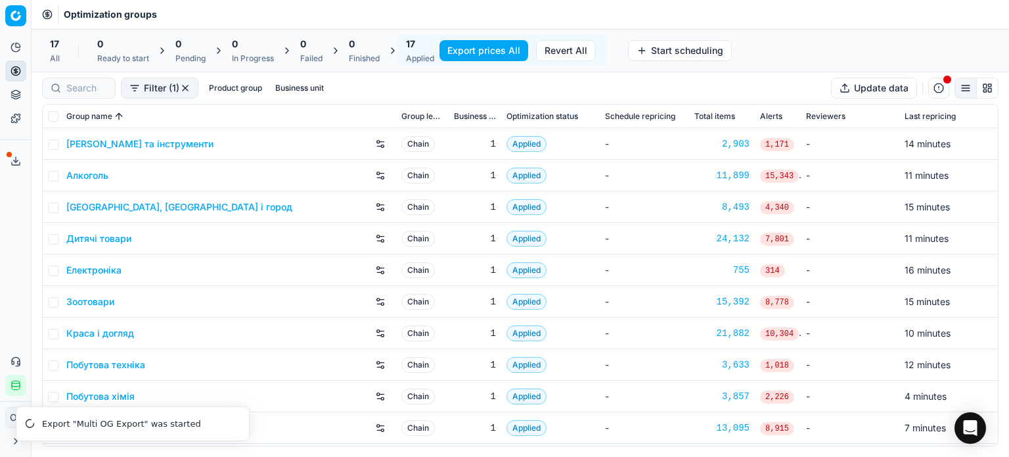
click at [95, 300] on link "Зоотовари" at bounding box center [90, 301] width 48 height 13
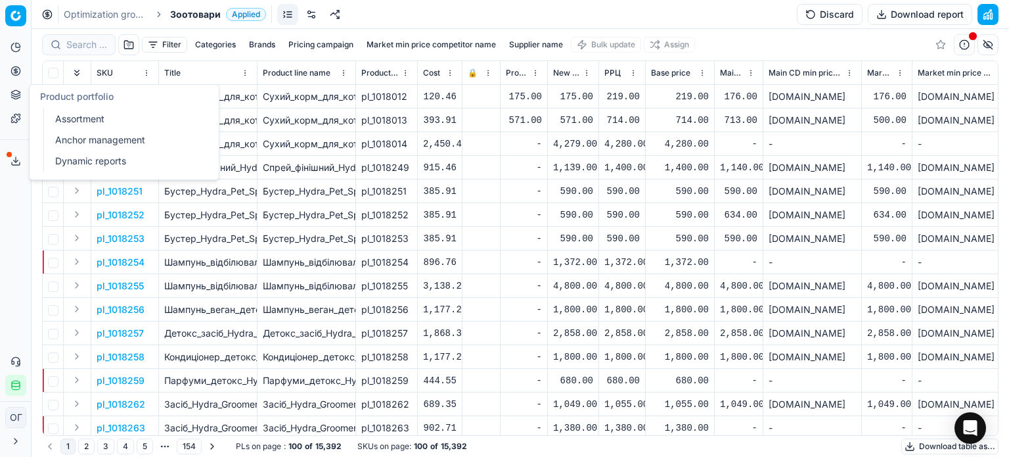
click at [78, 116] on link "Assortment" at bounding box center [126, 119] width 153 height 18
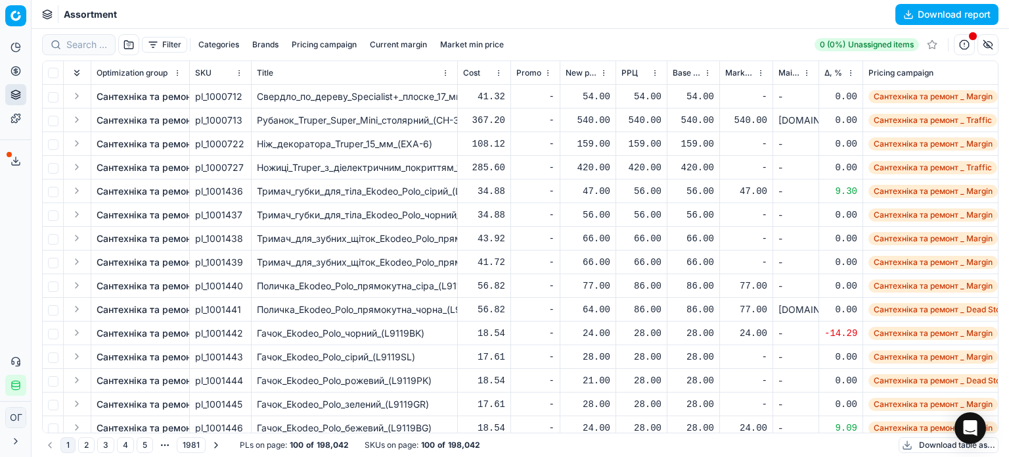
click at [920, 443] on button "Download table as..." at bounding box center [949, 445] width 100 height 16
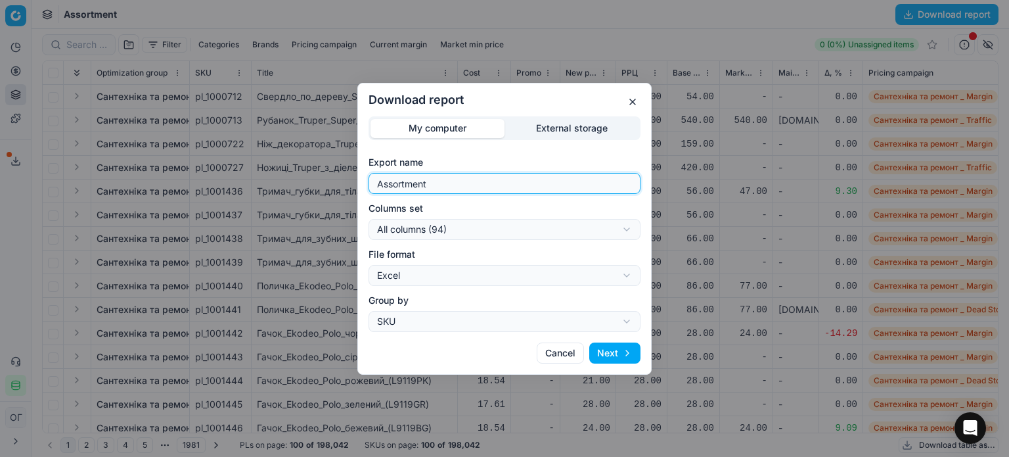
click at [500, 181] on input "Assortment" at bounding box center [504, 183] width 260 height 20
type input "Assortment 29.08 Р"
click at [493, 231] on div "Download report My computer External storage Export name Assortment 29.08 Р Col…" at bounding box center [504, 228] width 1009 height 457
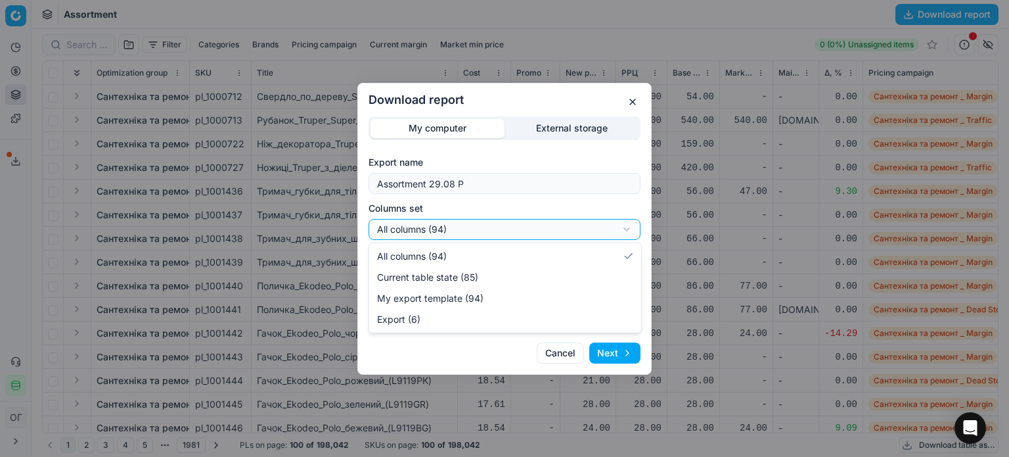
select select "table"
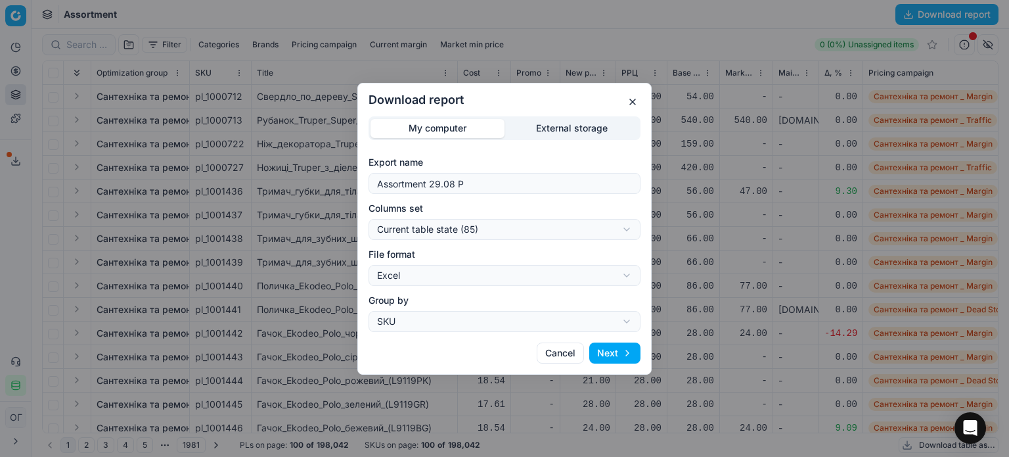
click at [623, 355] on button "Next" at bounding box center [614, 352] width 51 height 21
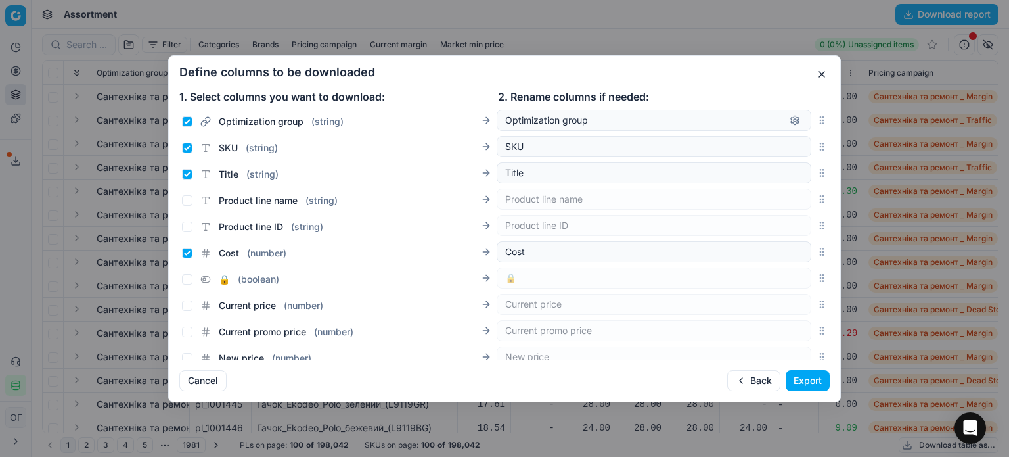
click at [807, 378] on button "Export" at bounding box center [808, 380] width 44 height 21
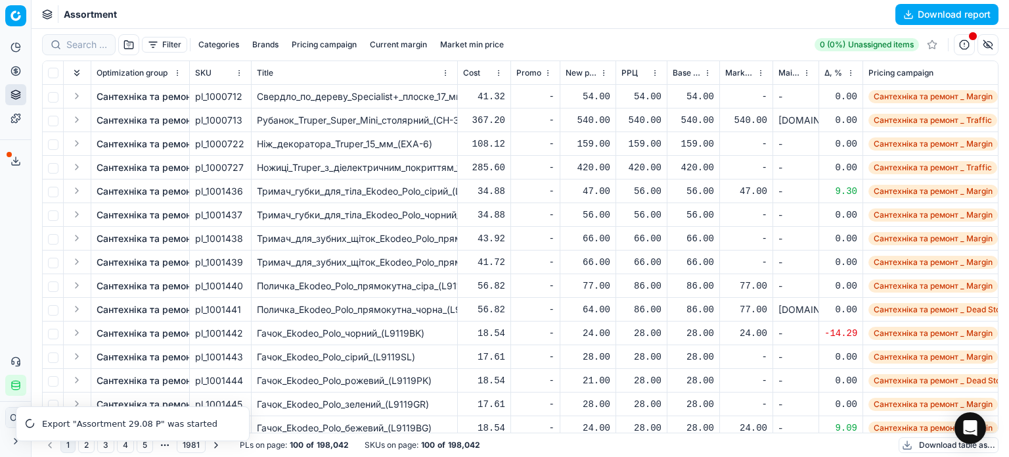
click at [150, 47] on button "Filter" at bounding box center [164, 45] width 45 height 16
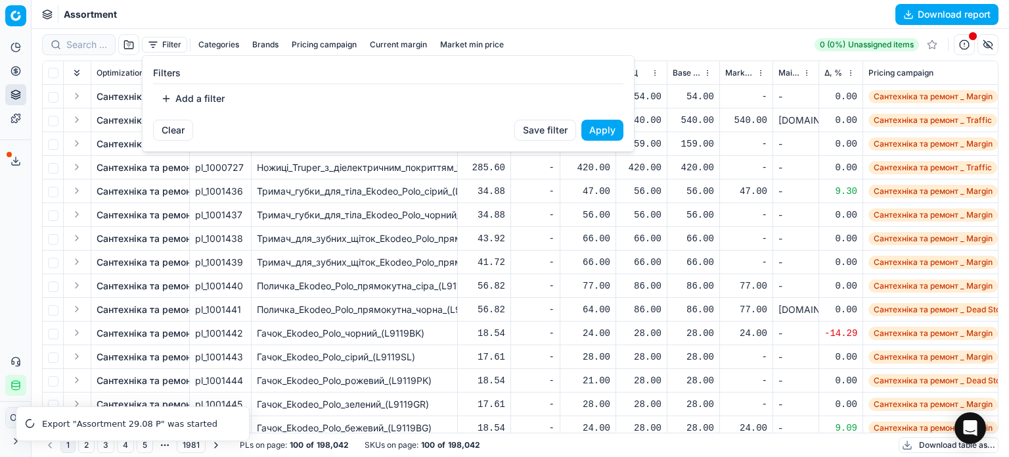
click at [204, 93] on button "Add a filter" at bounding box center [192, 98] width 79 height 21
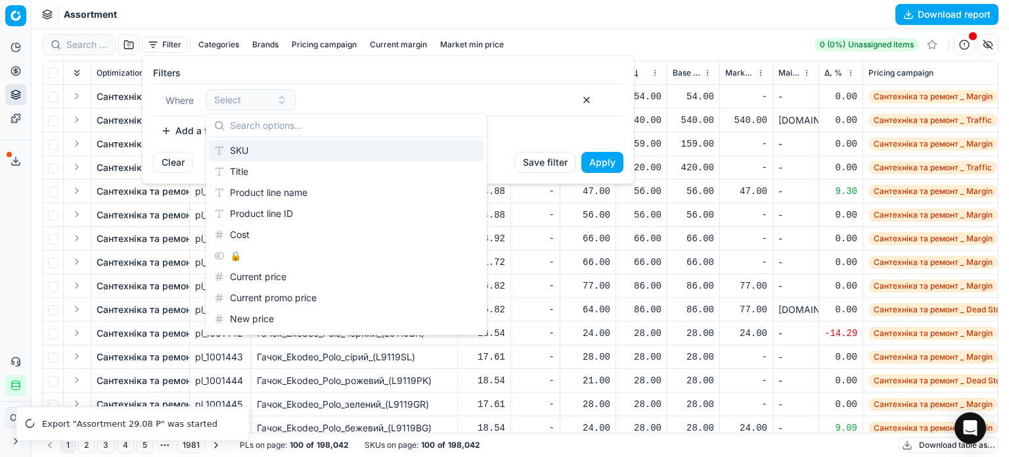
click at [224, 14] on html "Pricing platform Analytics Pricing Product portfolio Templates Export service 1…" at bounding box center [504, 228] width 1009 height 457
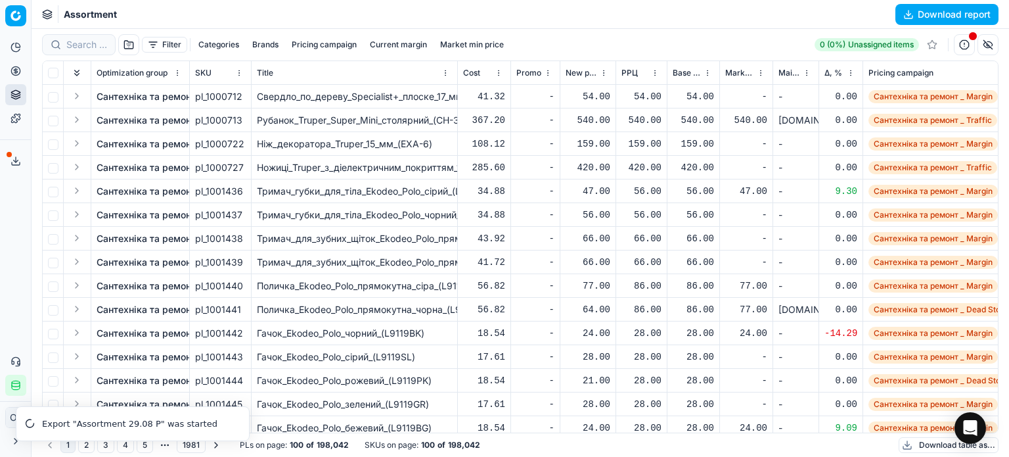
click at [160, 44] on button "Filter" at bounding box center [164, 45] width 45 height 16
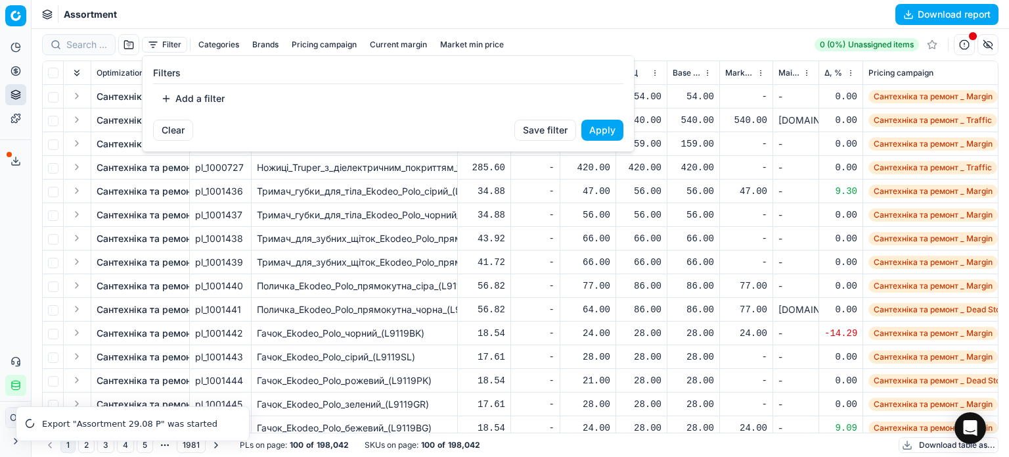
click at [217, 100] on button "Add a filter" at bounding box center [192, 98] width 79 height 21
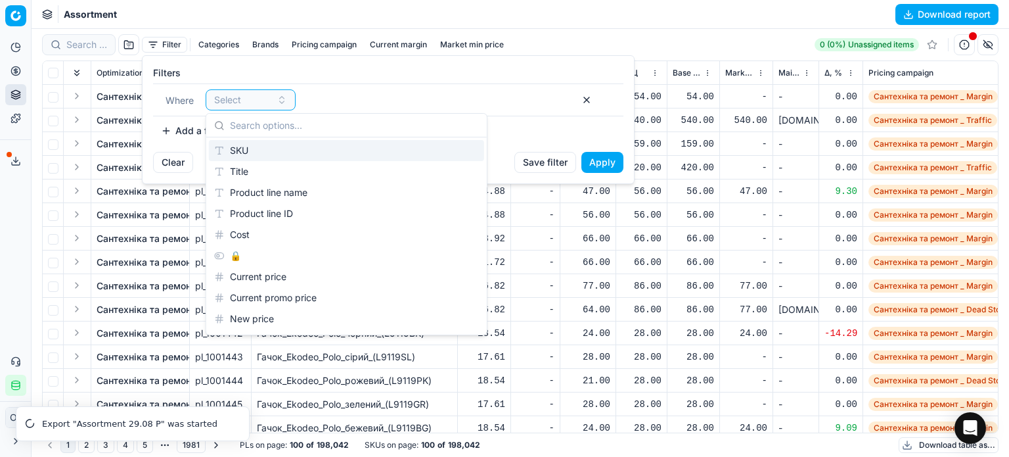
click at [274, 148] on div "SKU" at bounding box center [346, 150] width 275 height 21
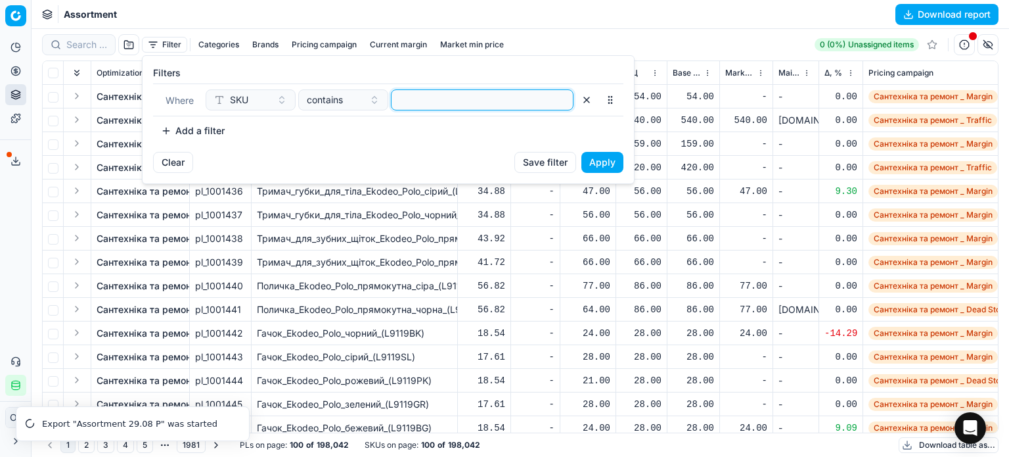
click at [463, 100] on input at bounding box center [482, 100] width 171 height 20
click at [597, 158] on button "Apply" at bounding box center [602, 162] width 42 height 21
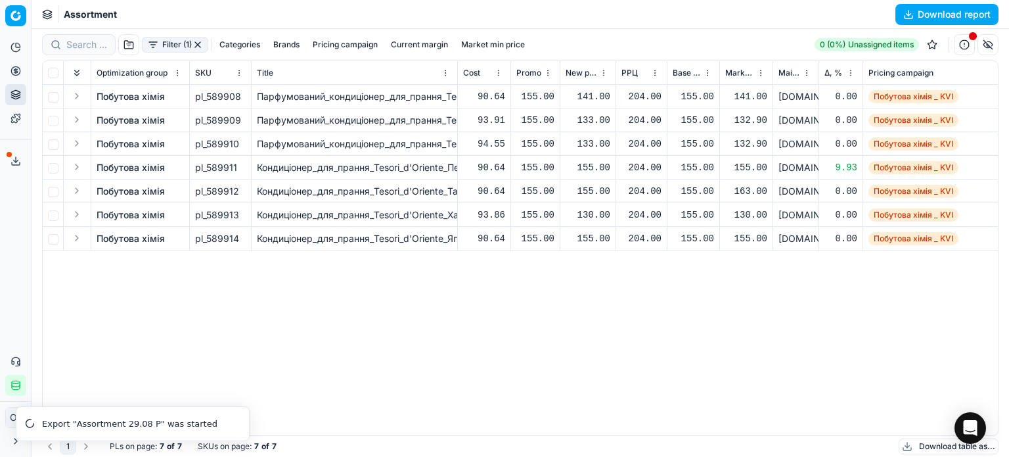
click at [123, 121] on link "Побутова хімія" at bounding box center [131, 120] width 68 height 13
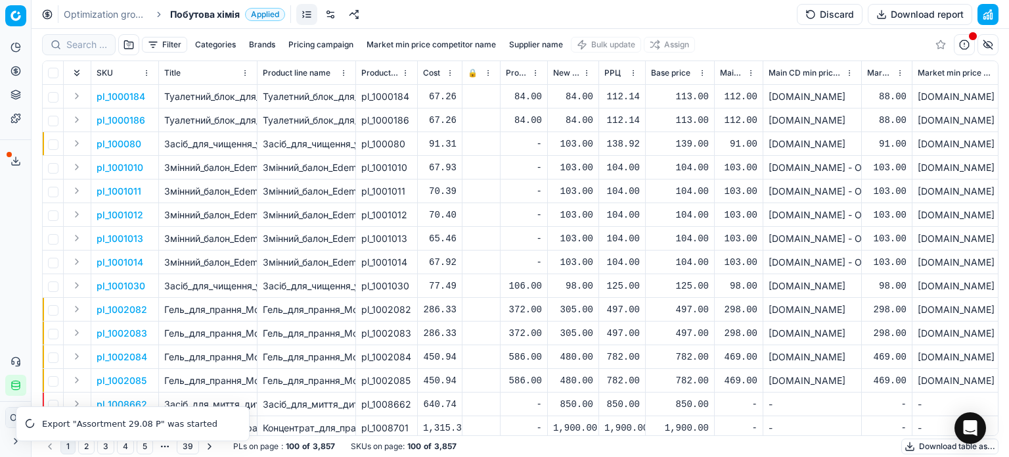
click at [160, 47] on button "Filter" at bounding box center [164, 45] width 45 height 16
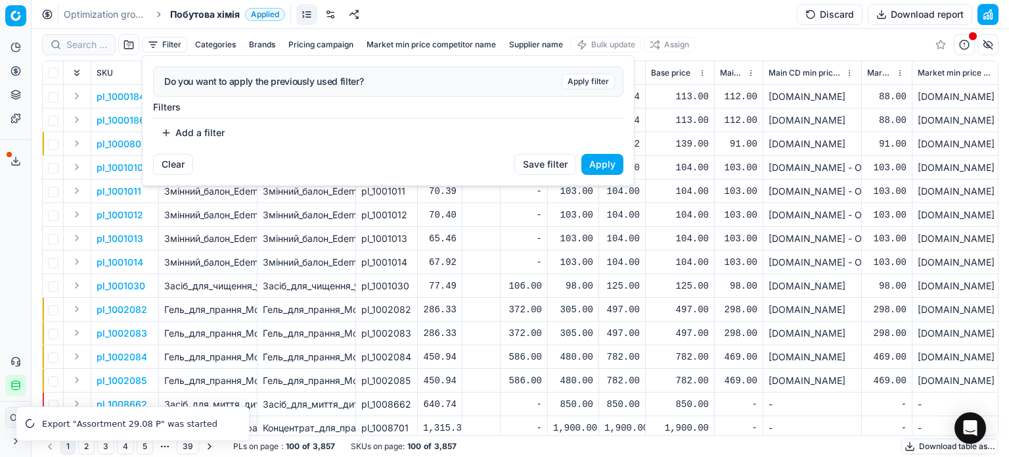
click at [207, 124] on button "Add a filter" at bounding box center [192, 132] width 79 height 21
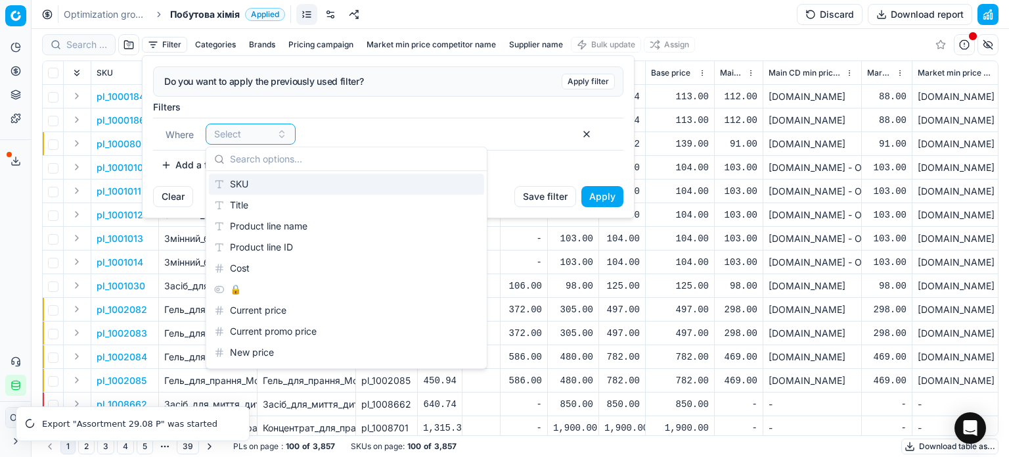
click at [255, 182] on div "SKU" at bounding box center [346, 183] width 275 height 21
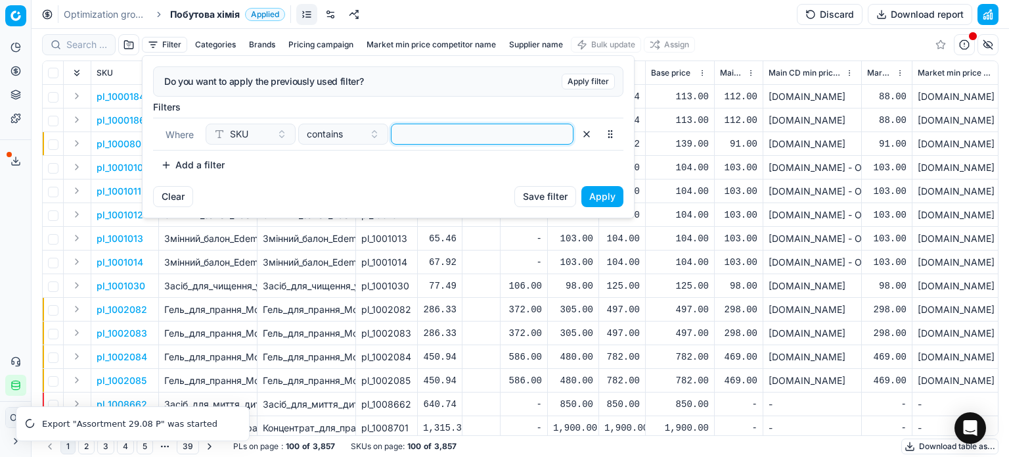
click at [413, 132] on input at bounding box center [482, 134] width 171 height 20
click at [606, 198] on button "Apply" at bounding box center [602, 196] width 42 height 21
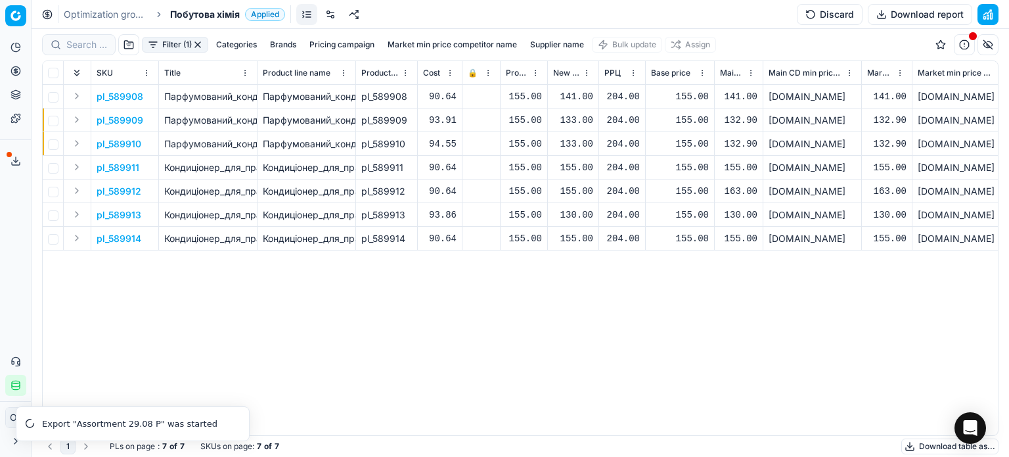
click at [574, 98] on div "141.00" at bounding box center [573, 96] width 40 height 13
click at [807, 14] on button "Discard" at bounding box center [830, 14] width 66 height 21
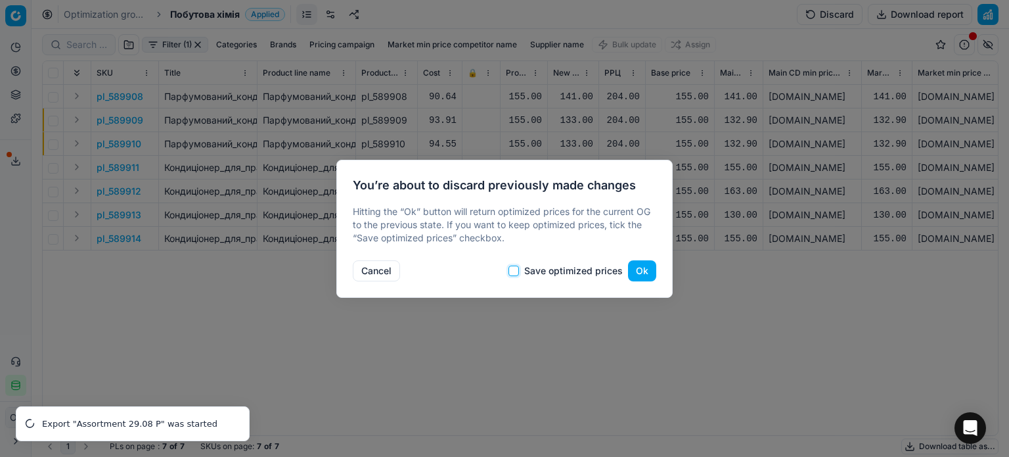
click at [518, 270] on input "Save optimized prices" at bounding box center [513, 270] width 11 height 11
checkbox input "true"
click at [644, 275] on button "Ok" at bounding box center [642, 270] width 28 height 21
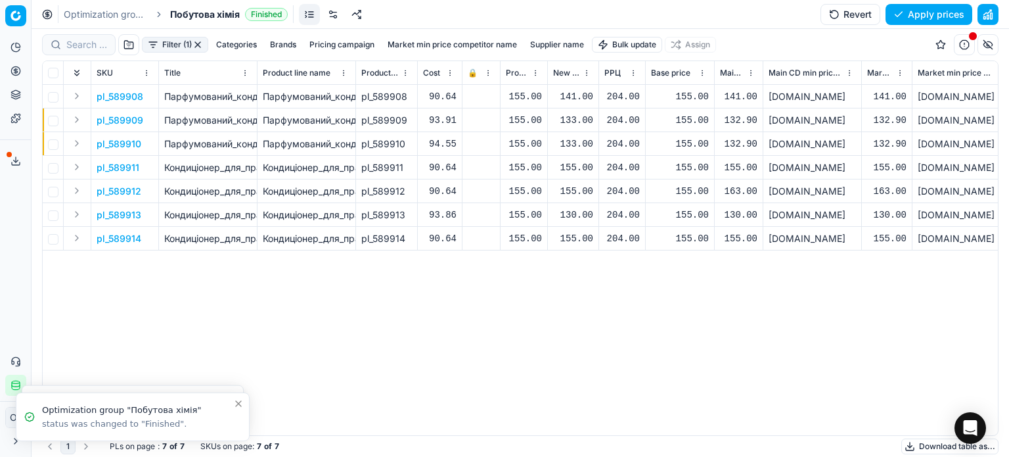
click at [574, 98] on div "141.00" at bounding box center [573, 96] width 40 height 13
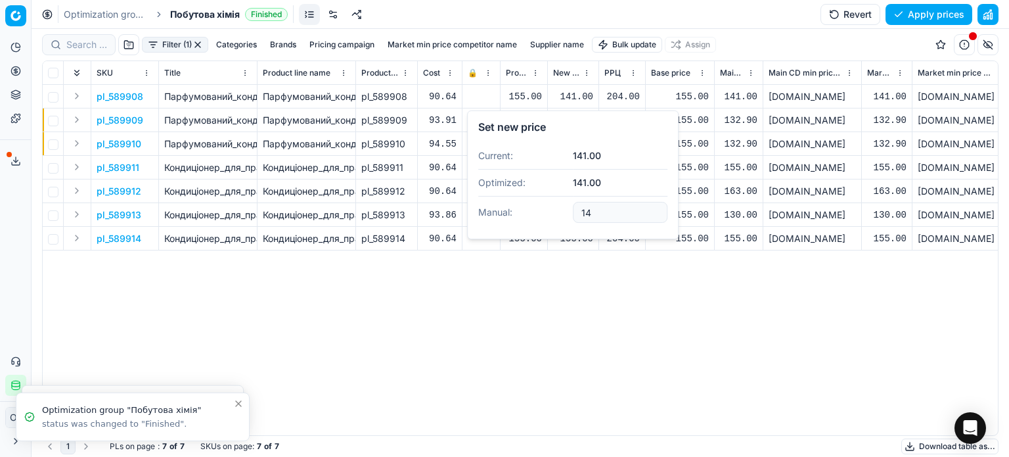
type input "1"
type input "155.00"
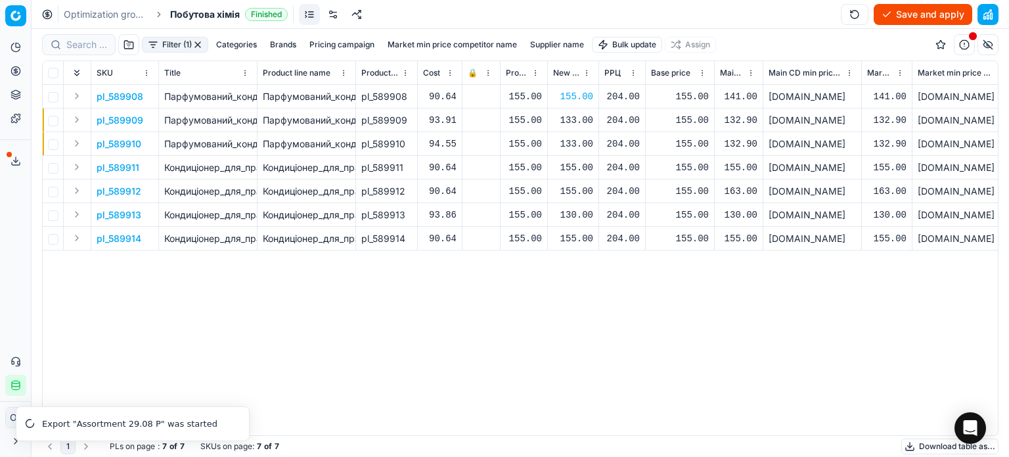
click at [570, 125] on div "133.00" at bounding box center [573, 120] width 40 height 13
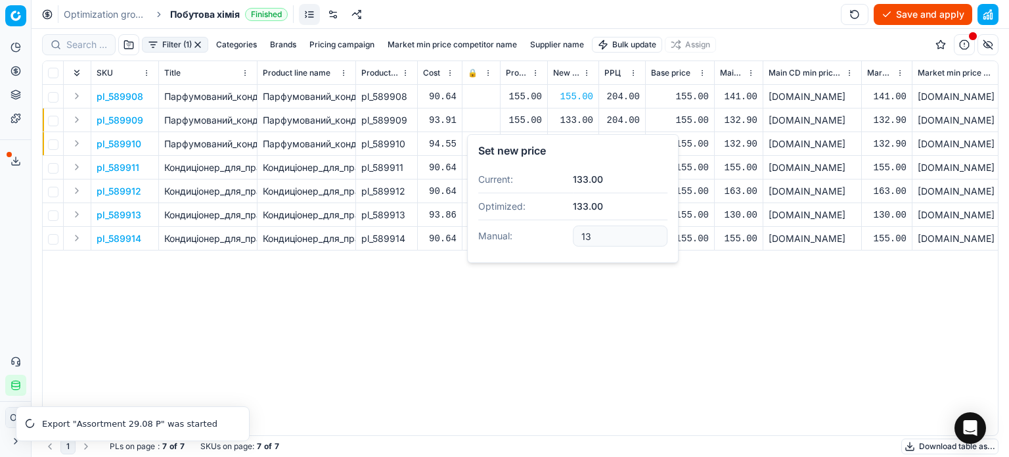
type input "1"
type input "155.00"
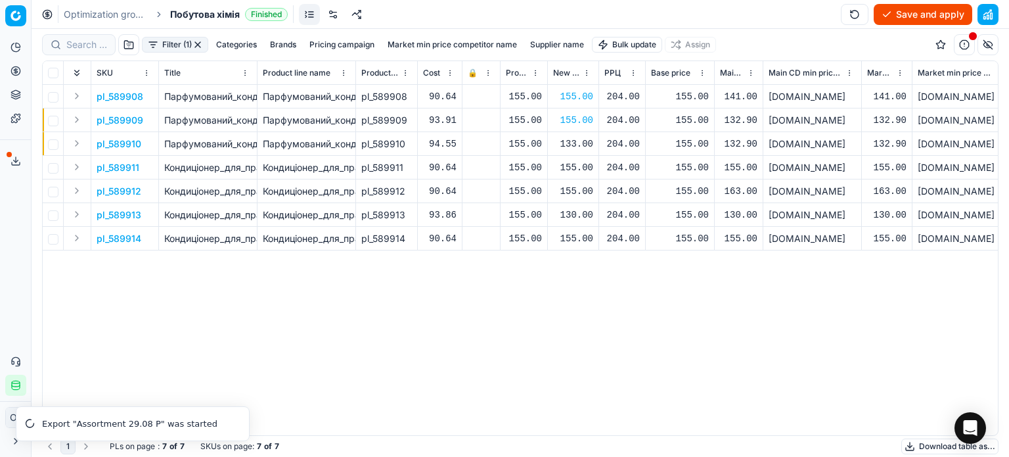
click at [574, 143] on div "133.00" at bounding box center [573, 143] width 40 height 13
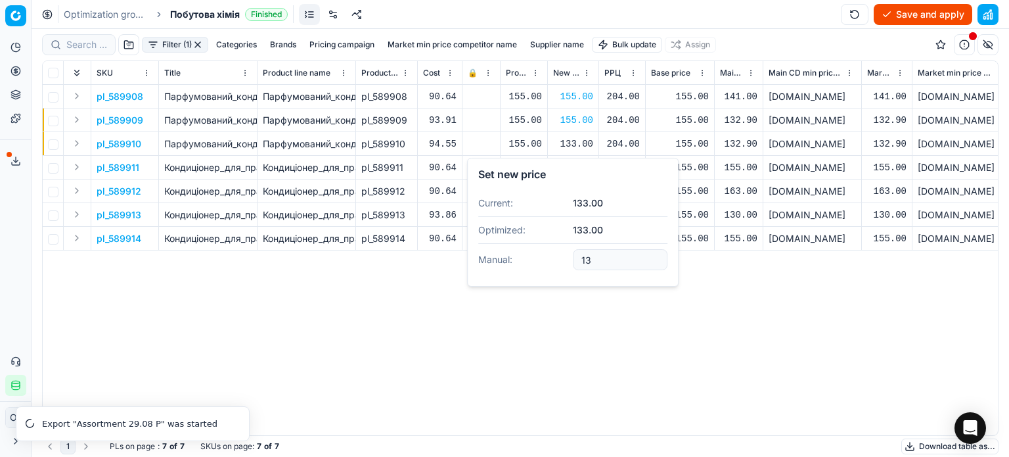
type input "1"
type input "155.00"
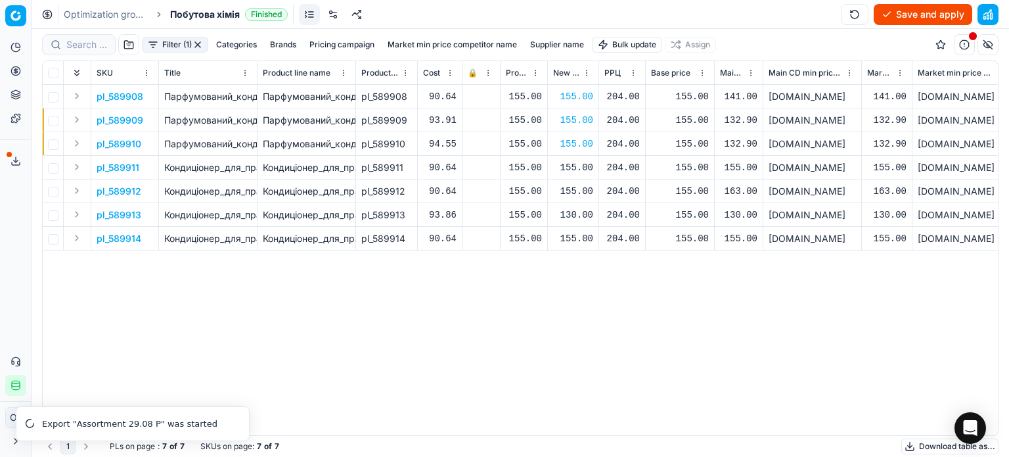
click at [577, 166] on div "155.00" at bounding box center [573, 167] width 40 height 13
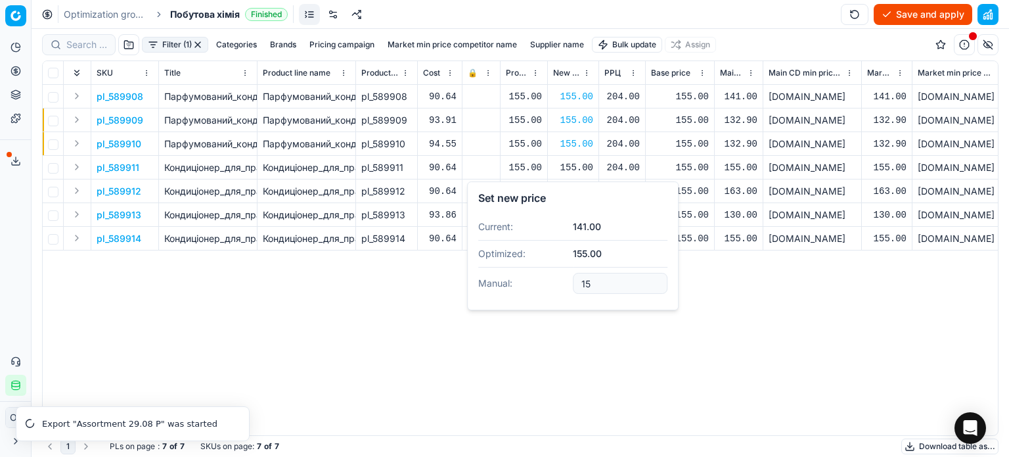
type input "1"
type input "141.00"
click at [776, 342] on div "pl_589908 Парфумований_кондиціонер_для_прання_Tesori_d'Oriente_Аюрведа_з_олією_…" at bounding box center [520, 260] width 955 height 350
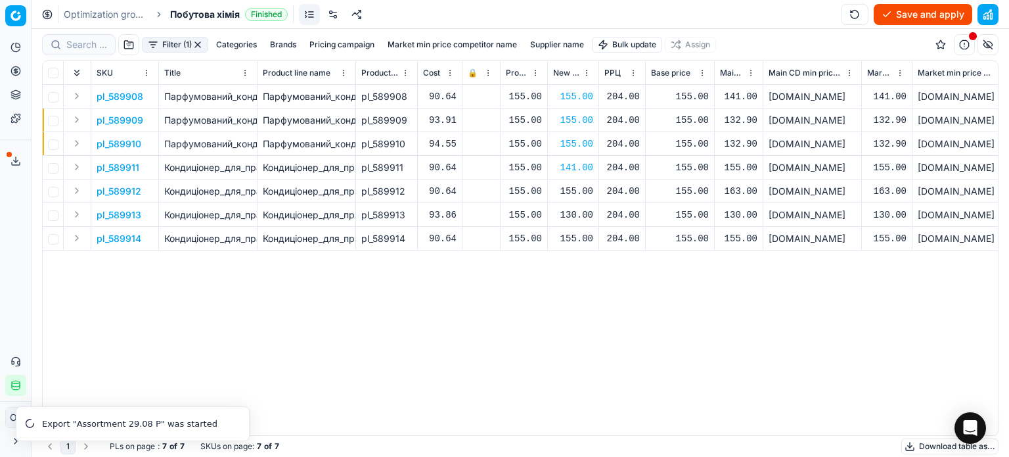
click at [584, 163] on div "141.00" at bounding box center [573, 167] width 40 height 13
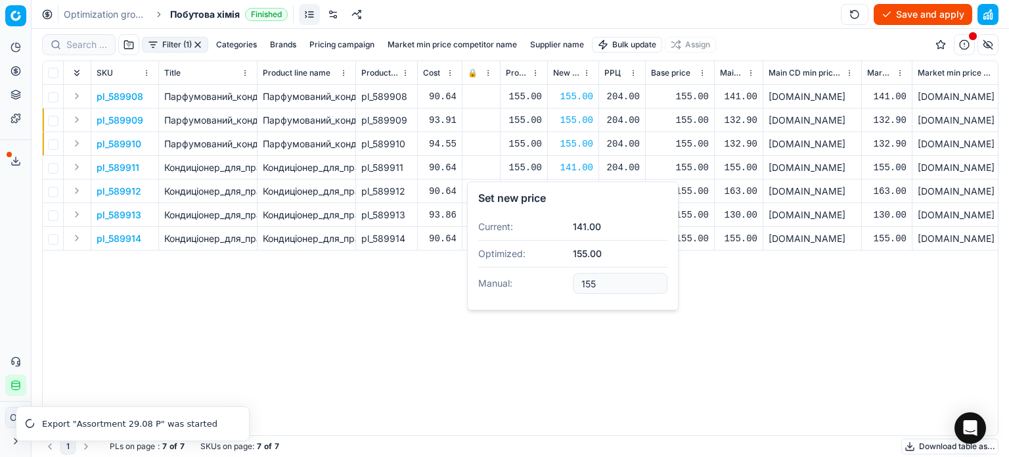
type input "155.00"
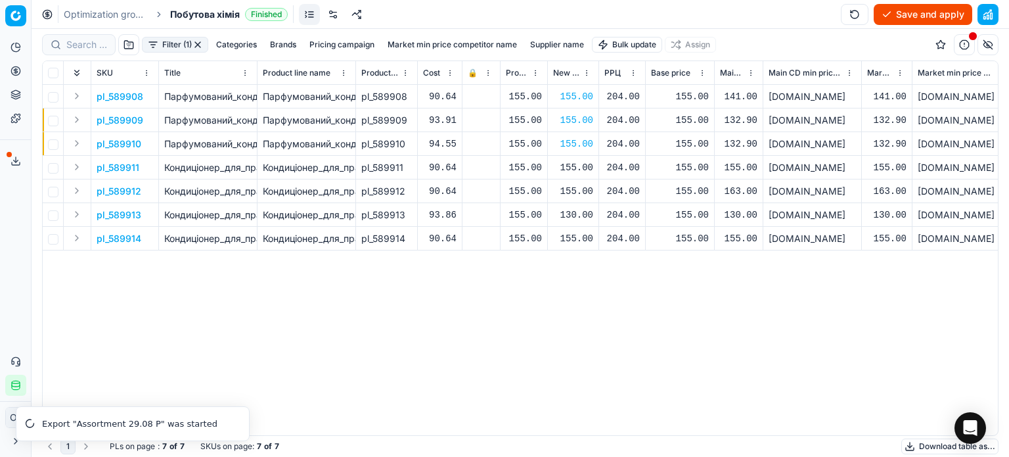
click at [575, 194] on div "155.00" at bounding box center [573, 191] width 40 height 13
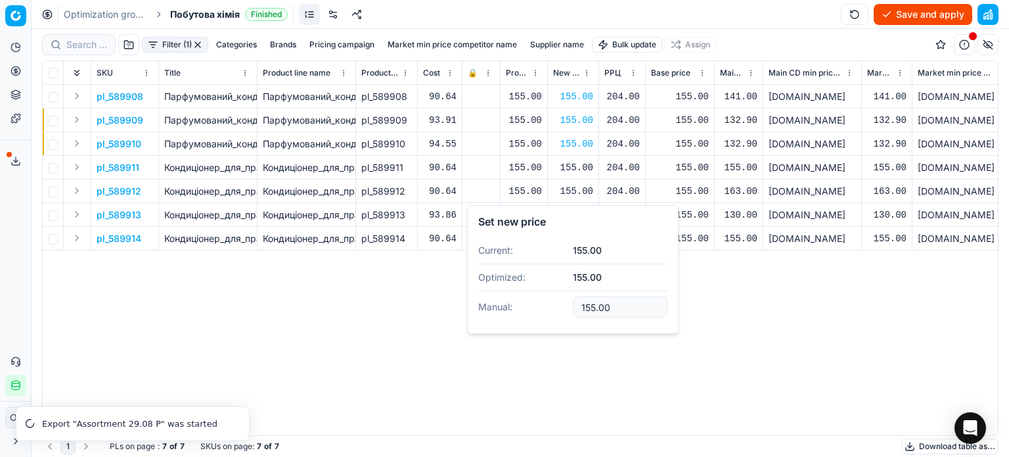
drag, startPoint x: 717, startPoint y: 288, endPoint x: 718, endPoint y: 297, distance: 8.6
click at [718, 288] on div "pl_589908 Парфумований_кондиціонер_для_прання_Tesori_d'Oriente_Аюрведа_з_олією_…" at bounding box center [520, 260] width 955 height 350
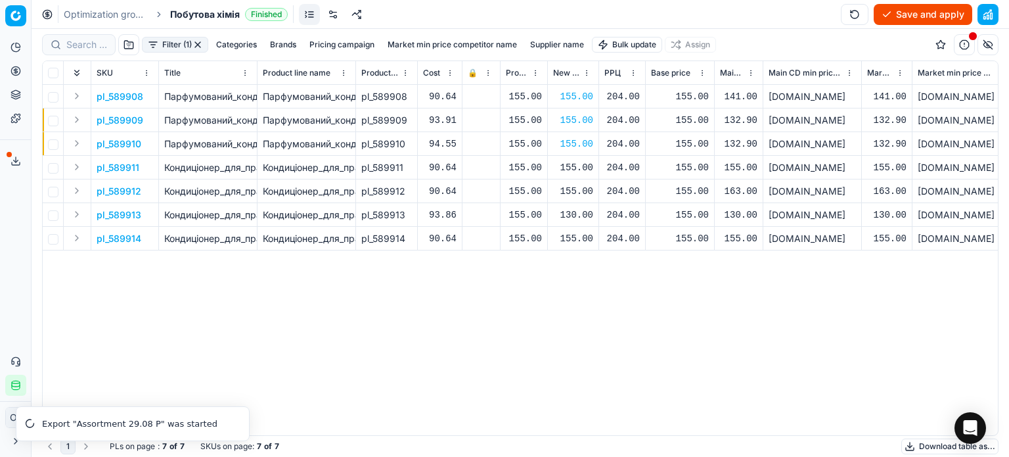
click at [585, 215] on div "130.00" at bounding box center [573, 214] width 40 height 13
type input "155.00"
click at [571, 240] on div "155.00" at bounding box center [573, 238] width 40 height 13
click at [832, 340] on div "pl_589908 Парфумований_кондиціонер_для_прання_Tesori_d'Oriente_Аюрведа_з_олією_…" at bounding box center [520, 260] width 955 height 350
click at [917, 12] on button "Save and apply" at bounding box center [923, 14] width 99 height 21
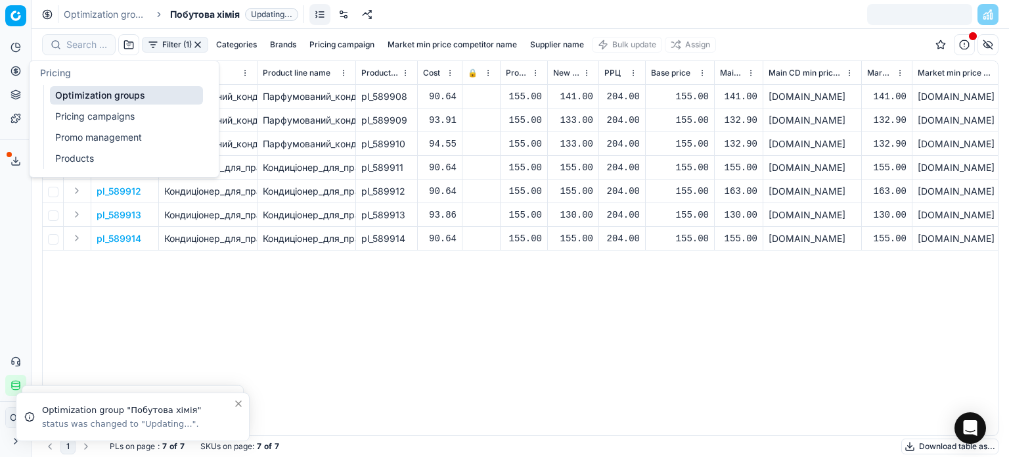
click at [14, 61] on button "Pricing" at bounding box center [15, 70] width 21 height 21
click at [52, 98] on link "Optimization groups" at bounding box center [126, 95] width 153 height 18
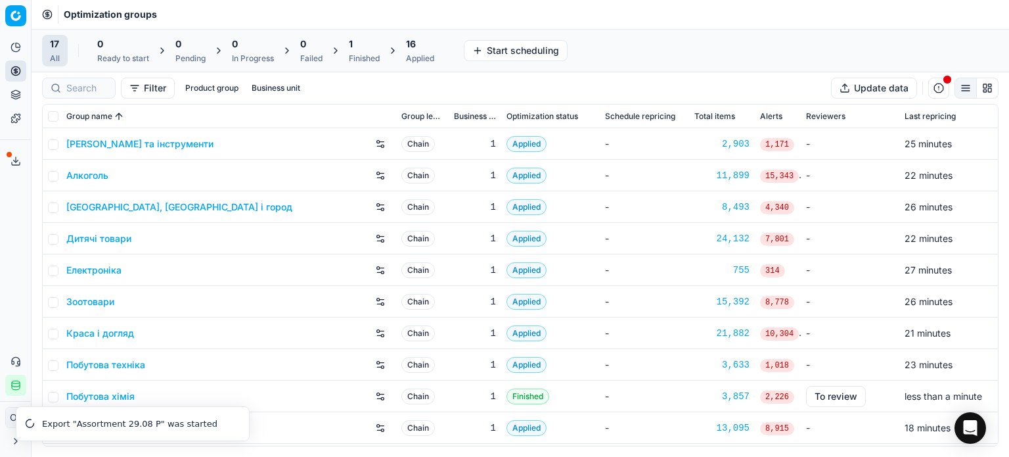
click at [365, 51] on div "1 Finished" at bounding box center [364, 50] width 31 height 26
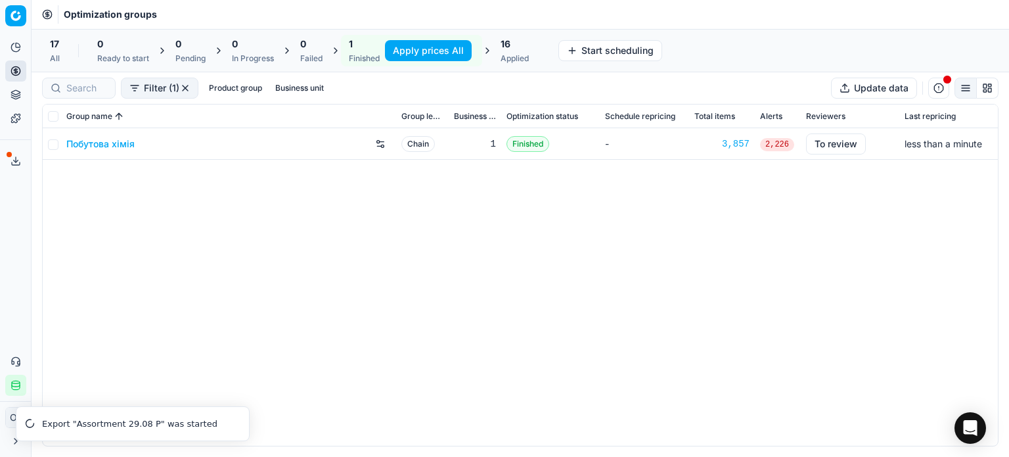
click at [402, 47] on button "Apply prices All" at bounding box center [428, 50] width 87 height 21
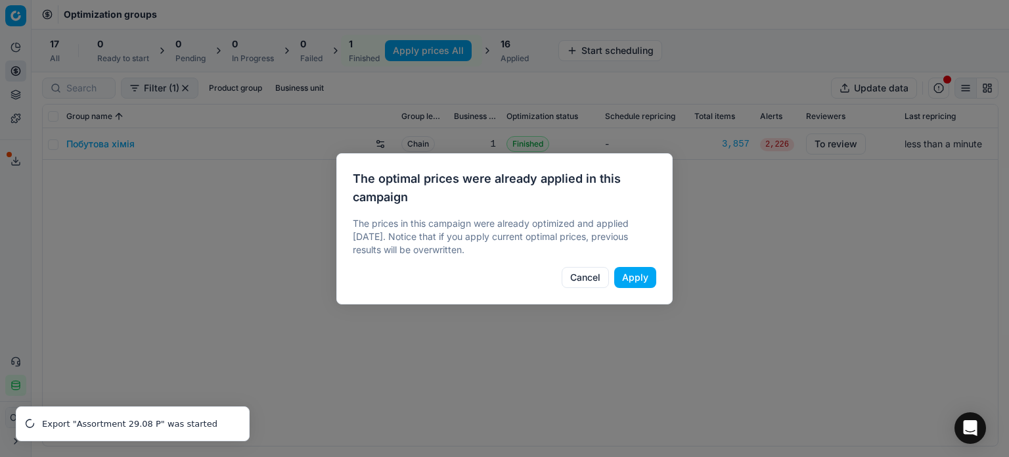
click at [649, 276] on button "Apply" at bounding box center [635, 277] width 42 height 21
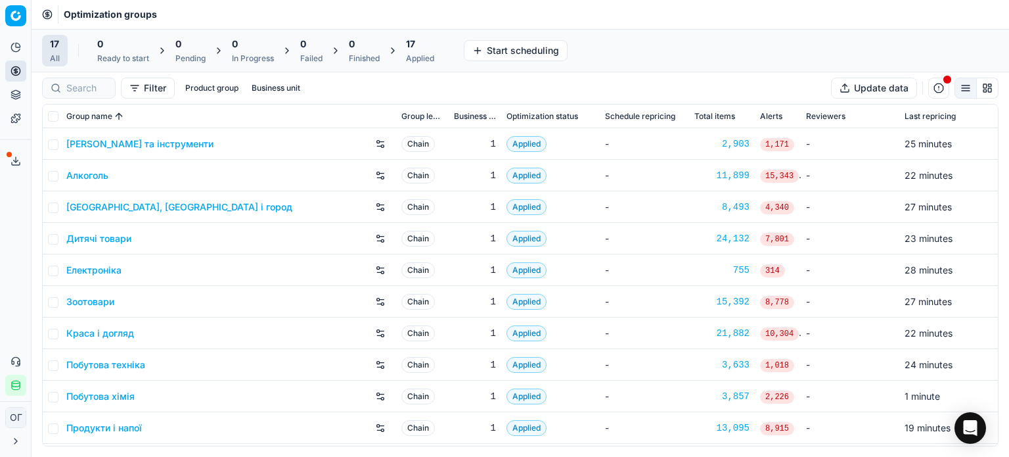
click at [421, 41] on div "17" at bounding box center [420, 43] width 28 height 13
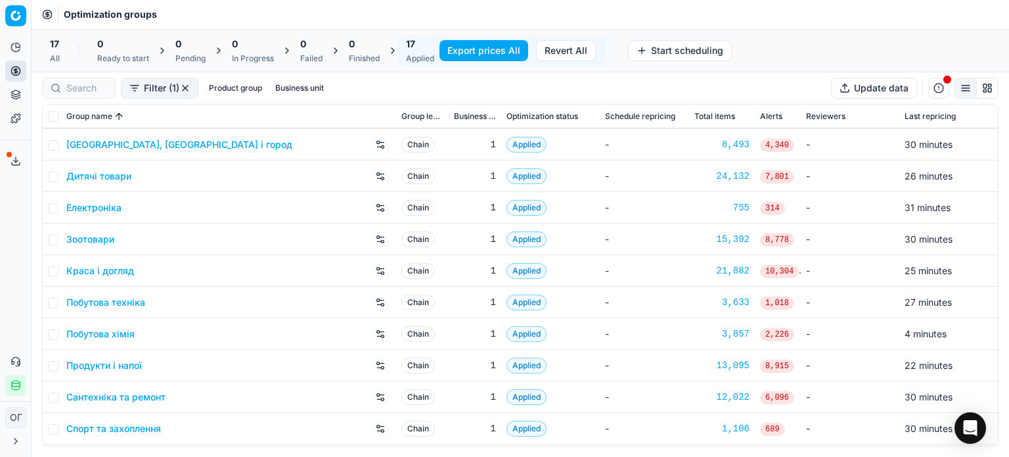
scroll to position [66, 0]
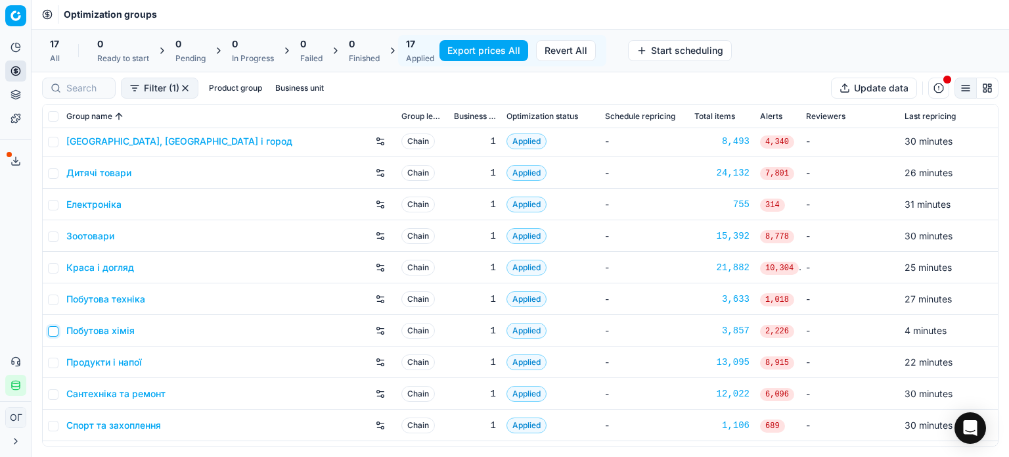
click at [54, 334] on input "checkbox" at bounding box center [53, 331] width 11 height 11
checkbox input "true"
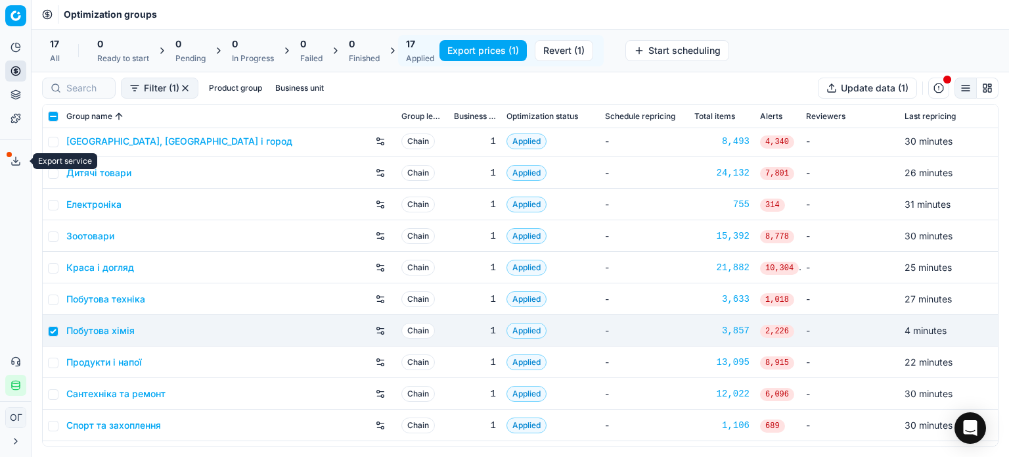
click at [21, 162] on button "Export service" at bounding box center [15, 160] width 21 height 21
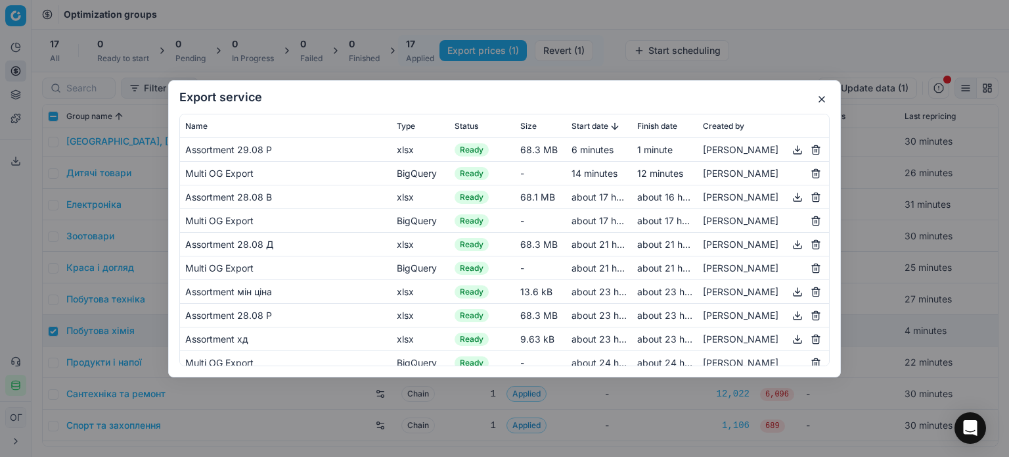
click at [823, 97] on button "button" at bounding box center [822, 99] width 16 height 16
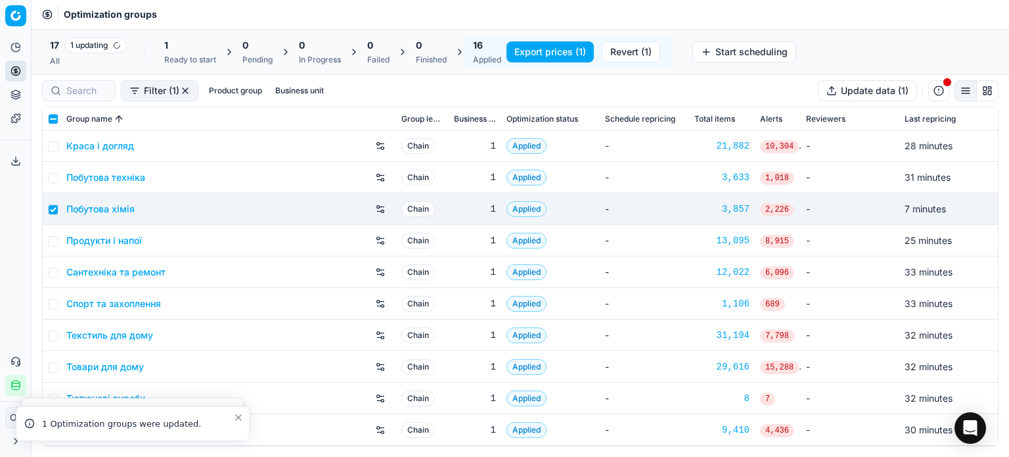
scroll to position [189, 0]
click at [168, 53] on div "1 Ready to start" at bounding box center [190, 52] width 52 height 26
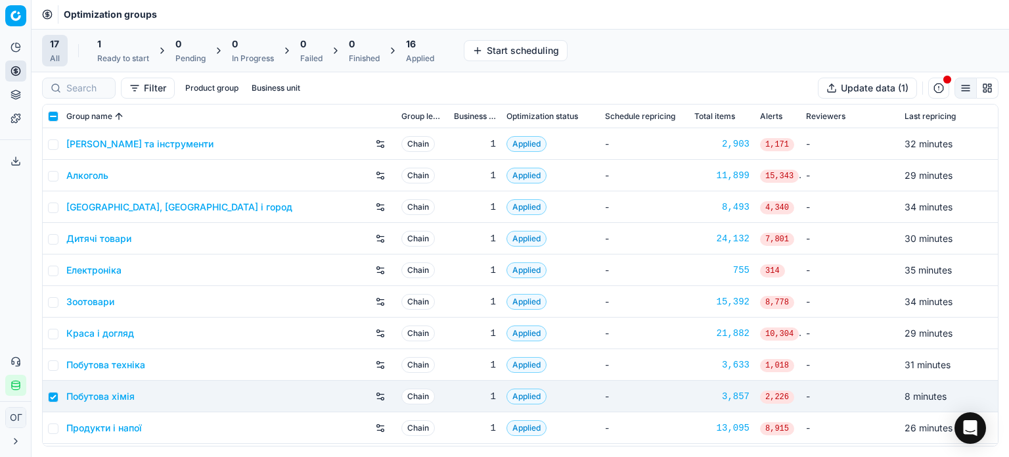
click at [118, 43] on div "1" at bounding box center [123, 43] width 52 height 13
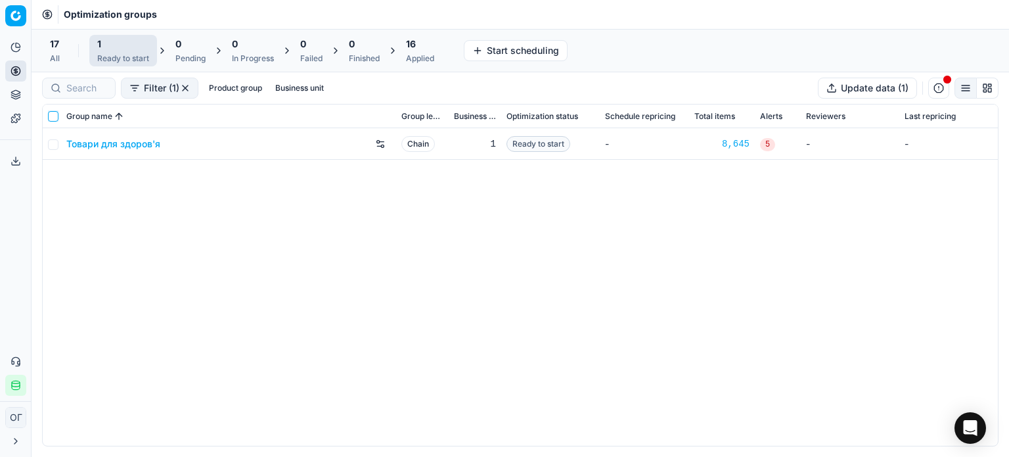
click at [55, 115] on input "checkbox" at bounding box center [53, 116] width 11 height 11
checkbox input "true"
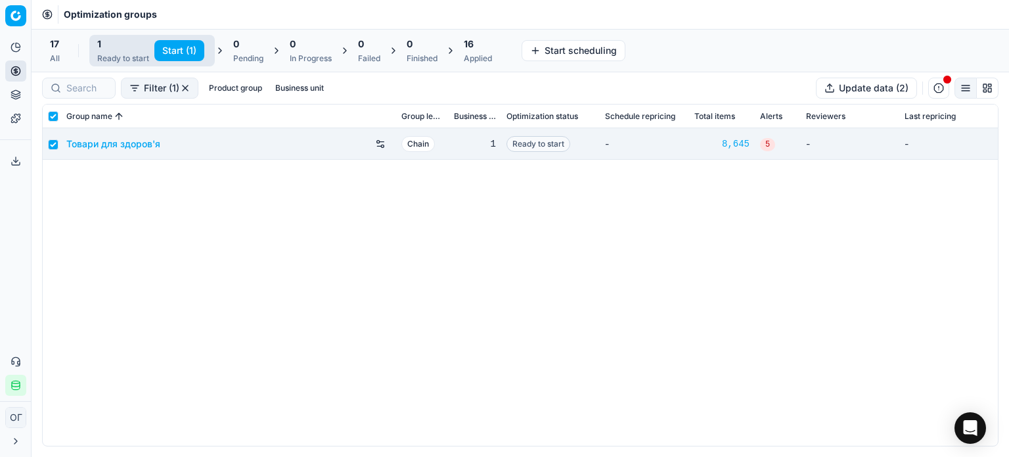
click at [170, 53] on button "Start (1)" at bounding box center [179, 50] width 50 height 21
checkbox input "false"
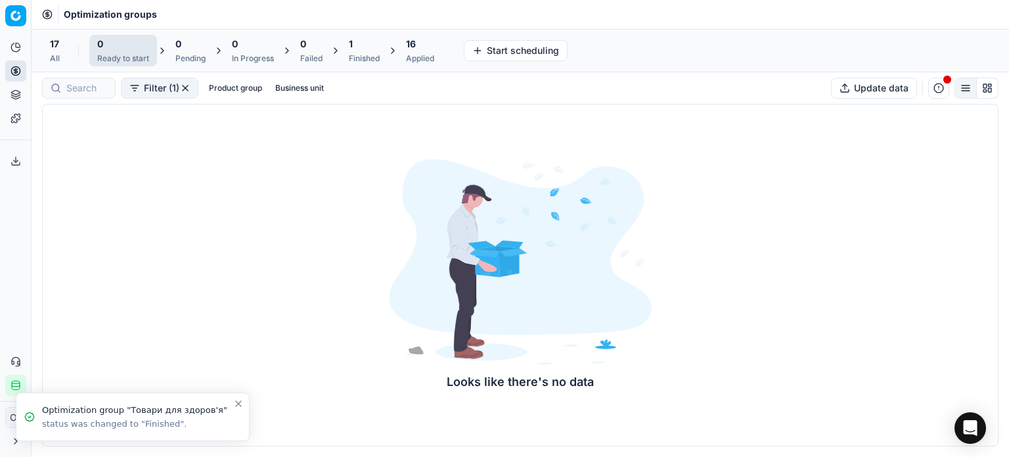
click at [371, 64] on div "1 Finished" at bounding box center [364, 51] width 47 height 32
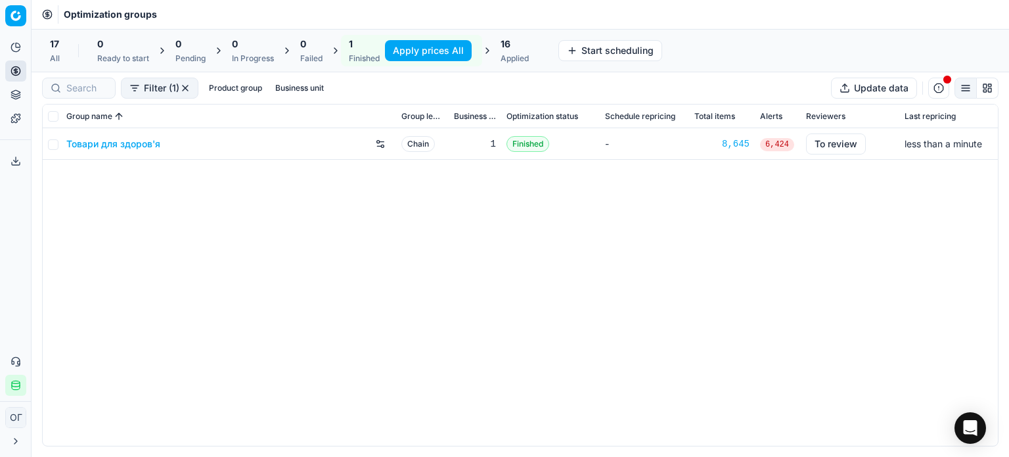
click at [415, 49] on button "Apply prices All" at bounding box center [428, 50] width 87 height 21
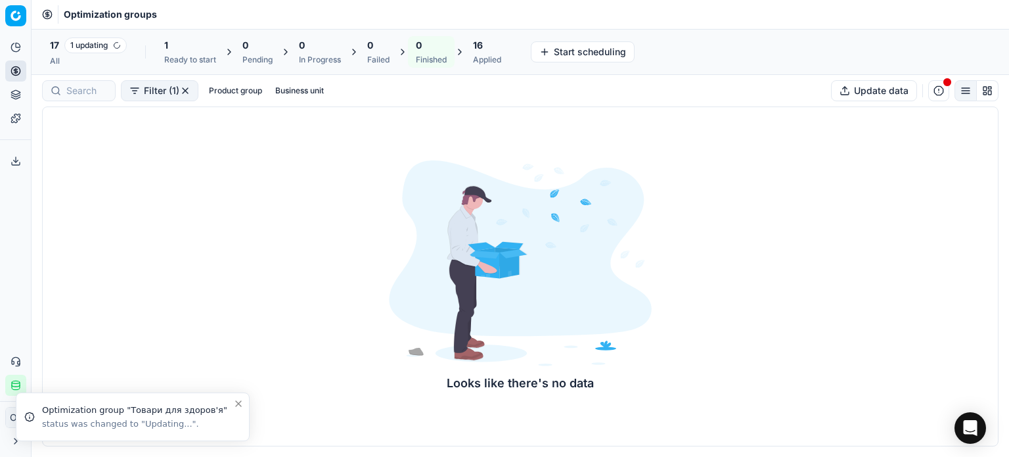
click at [501, 50] on div "16" at bounding box center [487, 45] width 28 height 13
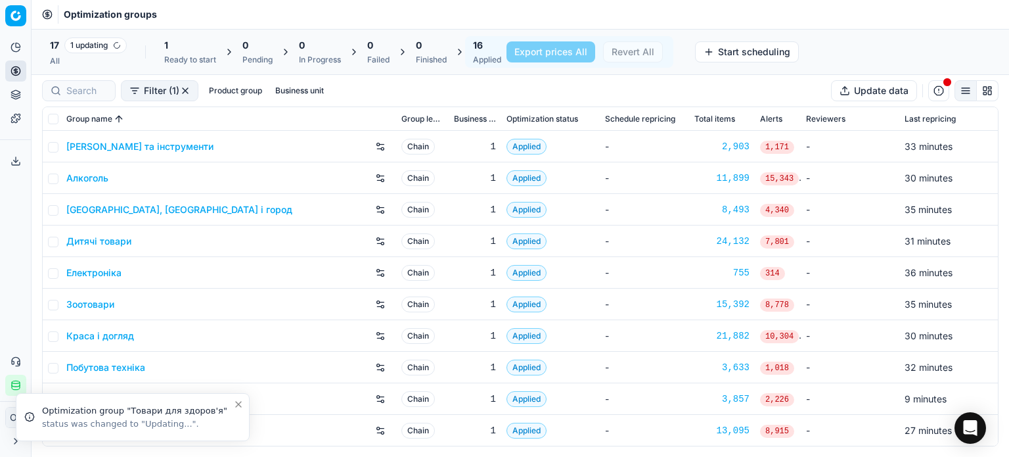
click at [238, 404] on icon "Close toast" at bounding box center [238, 404] width 11 height 11
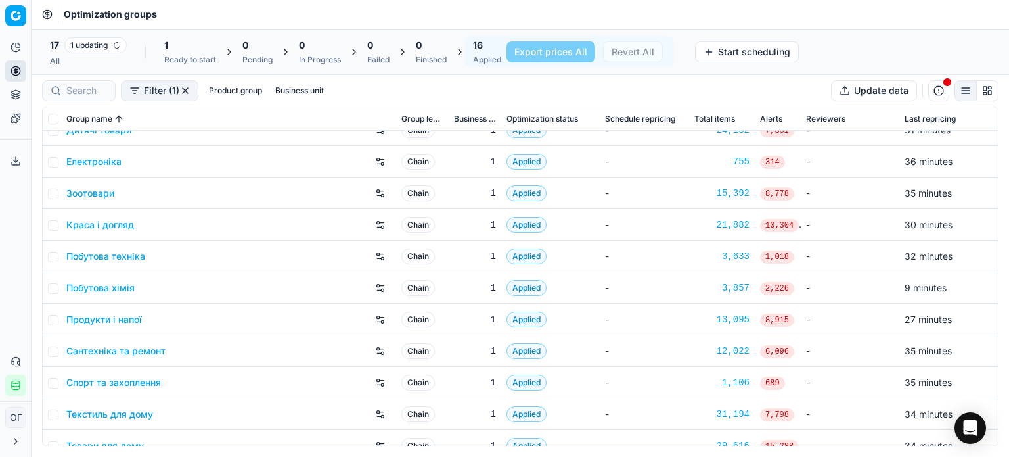
scroll to position [189, 0]
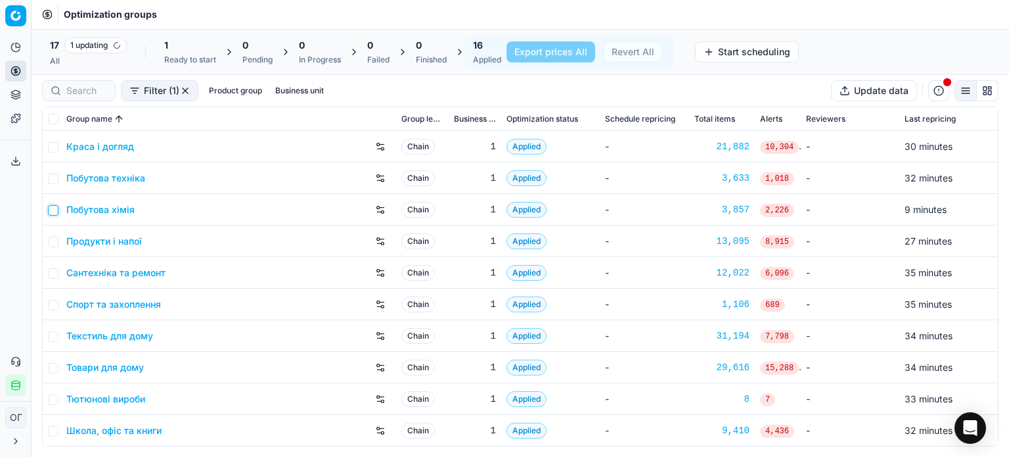
click at [49, 208] on input "checkbox" at bounding box center [53, 210] width 11 height 11
checkbox input "true"
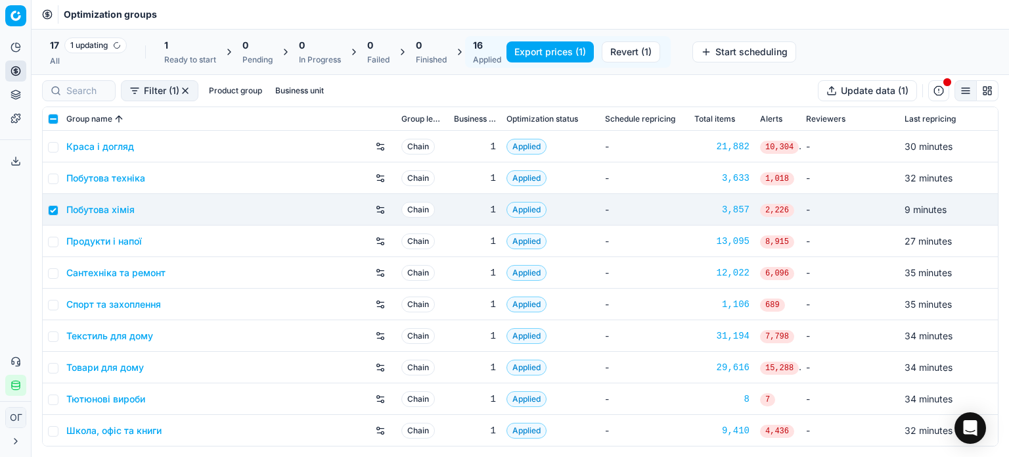
click at [568, 49] on button "Export prices (1)" at bounding box center [550, 51] width 87 height 21
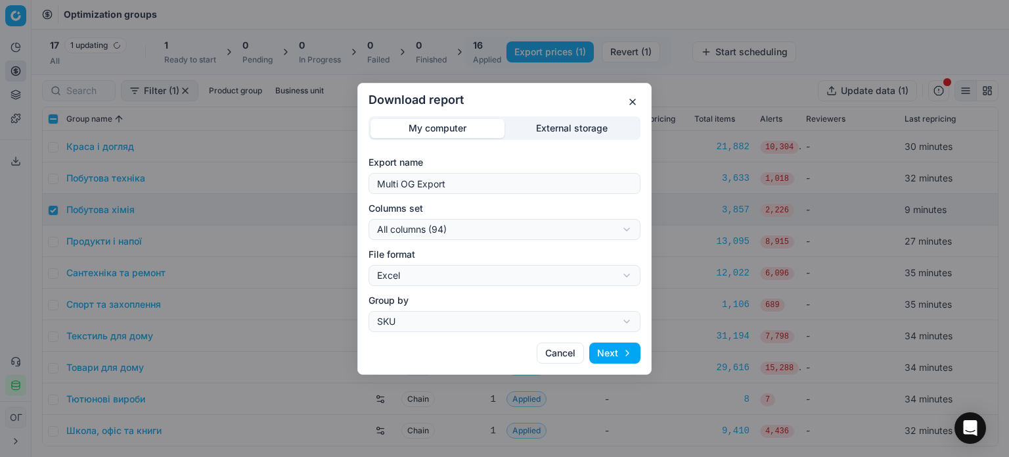
click at [568, 126] on div "Download report My computer External storage Export name Multi OG Export Column…" at bounding box center [504, 228] width 1009 height 457
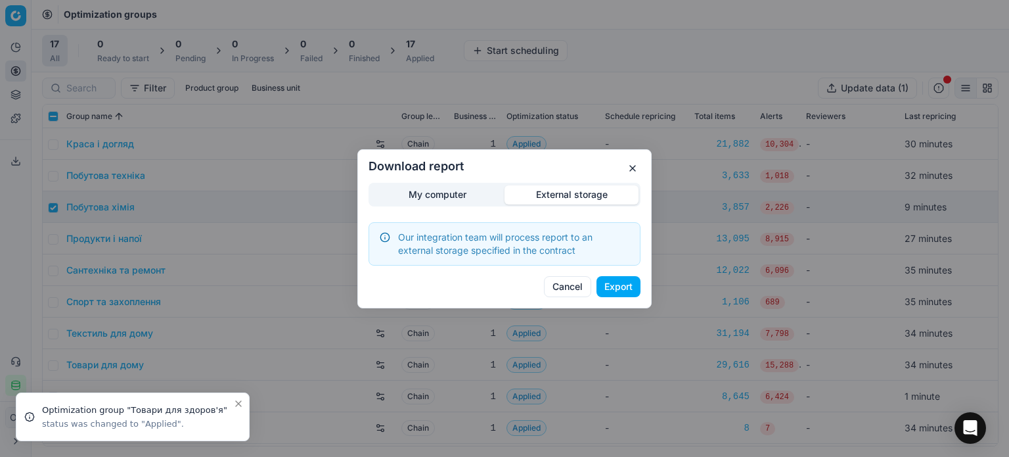
click at [615, 287] on button "Export" at bounding box center [619, 286] width 44 height 21
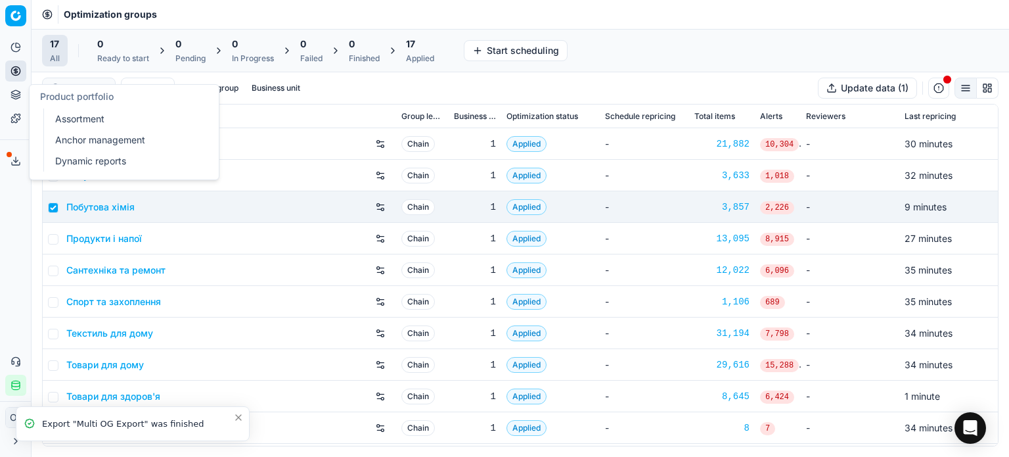
click at [4, 91] on div "Analytics Pricing Product portfolio Templates" at bounding box center [15, 83] width 31 height 102
click at [75, 118] on link "Assortment" at bounding box center [126, 119] width 153 height 18
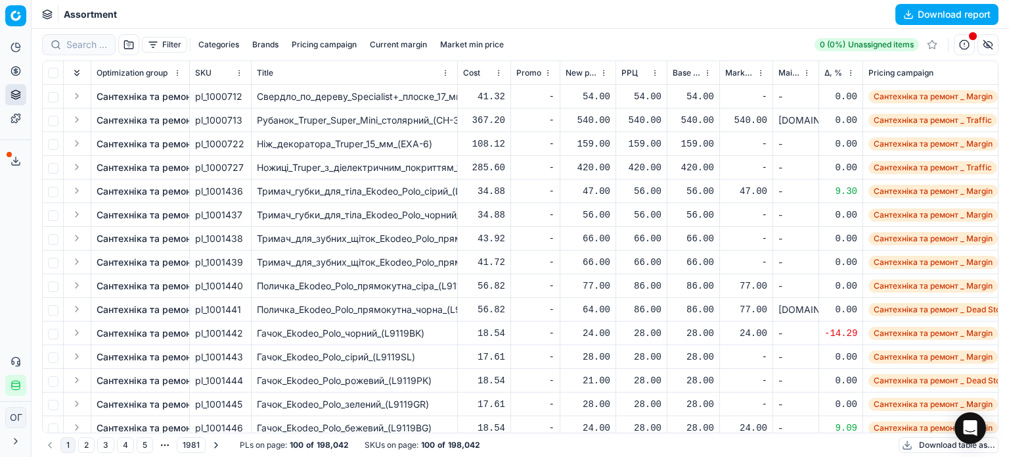
click at [160, 44] on button "Filter" at bounding box center [164, 45] width 45 height 16
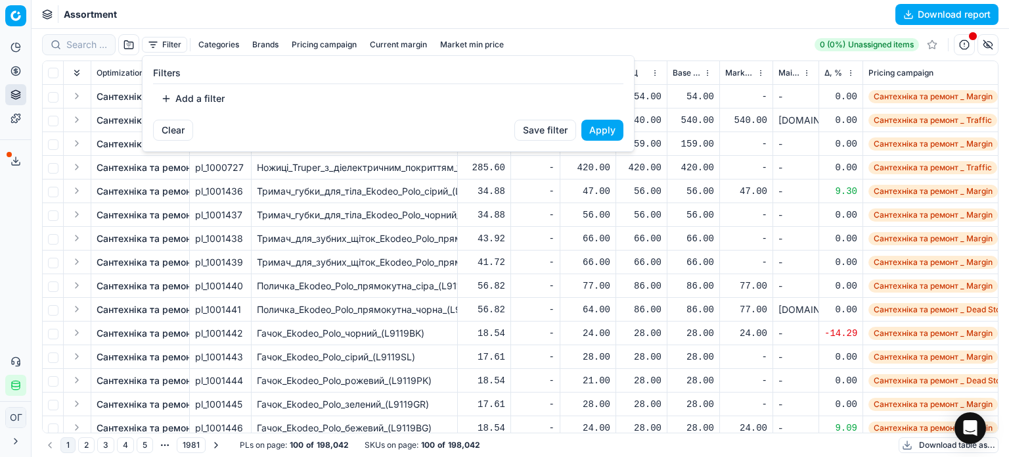
click at [203, 99] on button "Add a filter" at bounding box center [192, 98] width 79 height 21
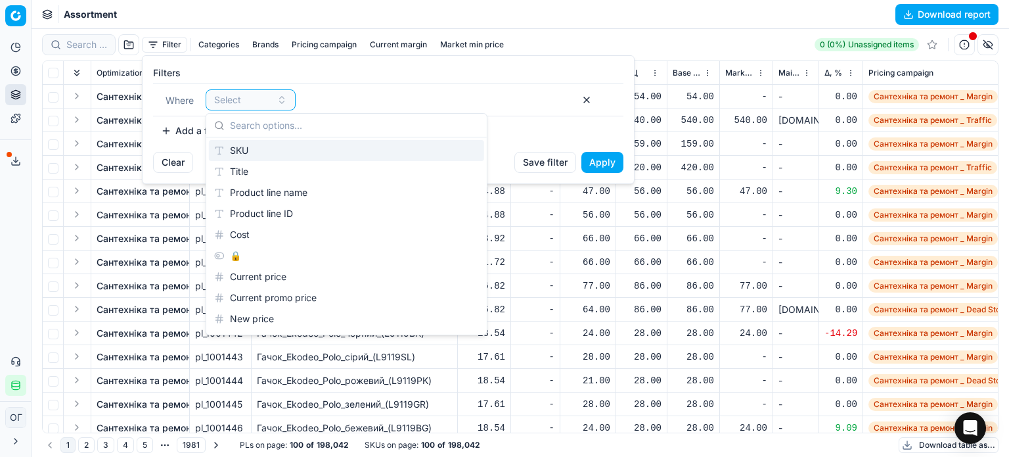
click at [267, 152] on div "SKU" at bounding box center [346, 150] width 275 height 21
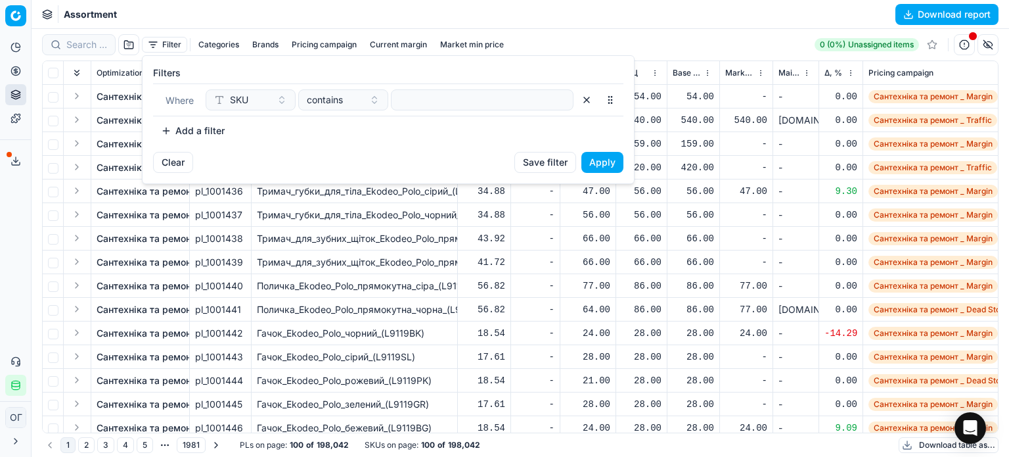
drag, startPoint x: 460, startPoint y: 86, endPoint x: 457, endPoint y: 99, distance: 12.8
click at [459, 94] on div "Where SKU contains" at bounding box center [388, 99] width 470 height 33
click at [457, 99] on input at bounding box center [482, 100] width 171 height 20
click at [599, 158] on button "Apply" at bounding box center [602, 162] width 42 height 21
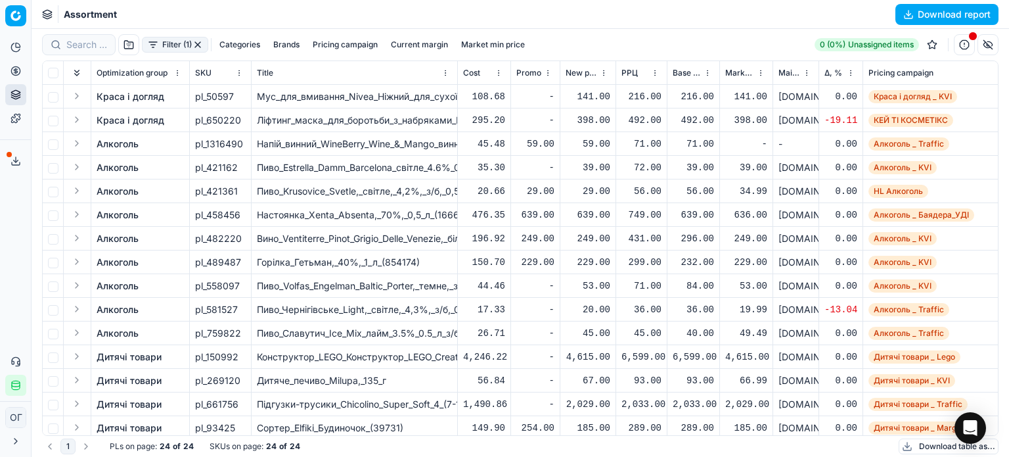
click at [930, 443] on button "Download table as..." at bounding box center [949, 446] width 100 height 16
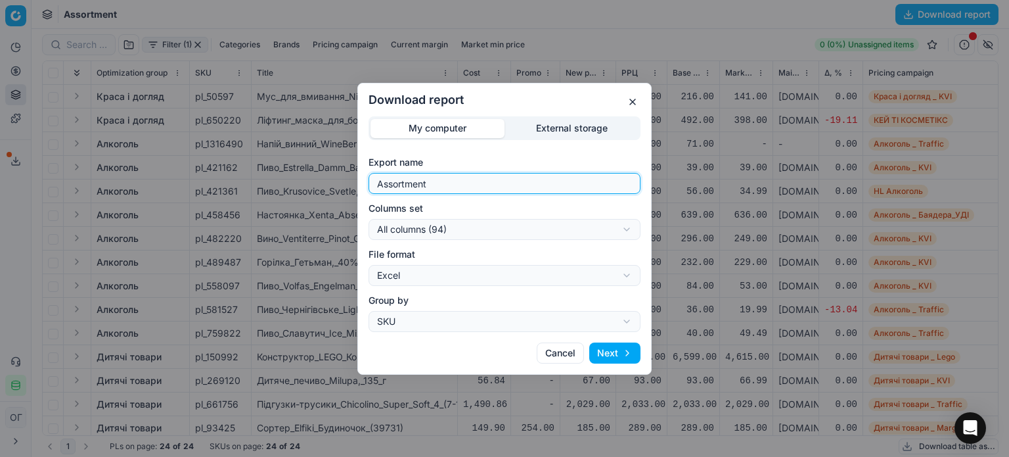
click at [476, 187] on input "Assortment" at bounding box center [504, 183] width 260 height 20
type input "Assortment мін ціна"
click at [474, 227] on div "Download report My computer External storage Export name Assortment мін ціна Co…" at bounding box center [504, 228] width 1009 height 457
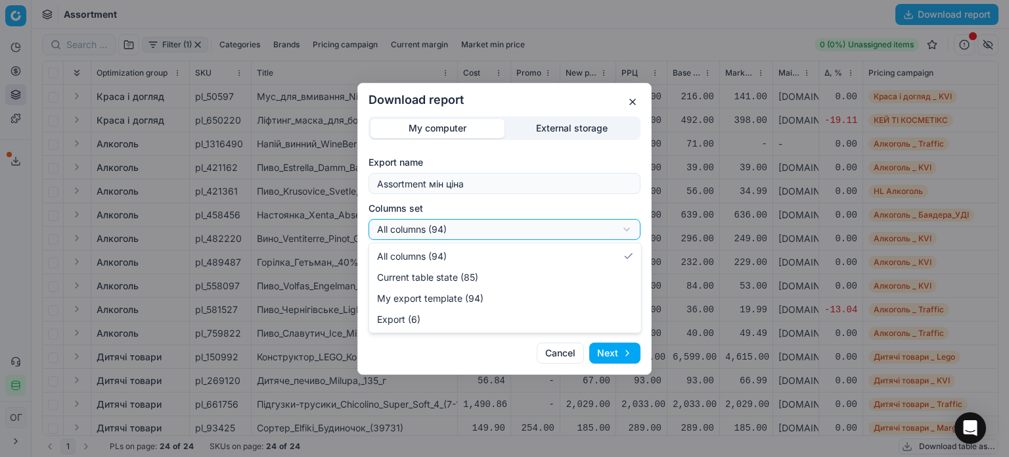
select select "table"
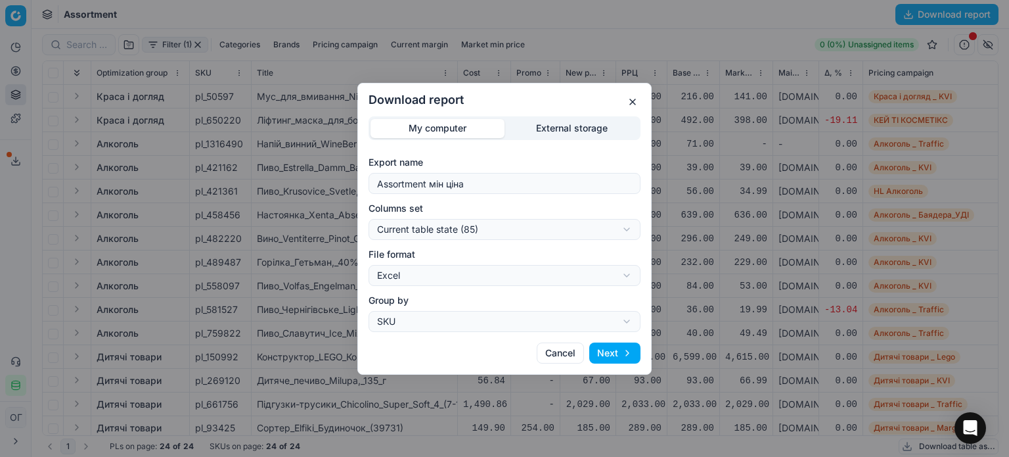
click at [620, 350] on button "Next" at bounding box center [614, 352] width 51 height 21
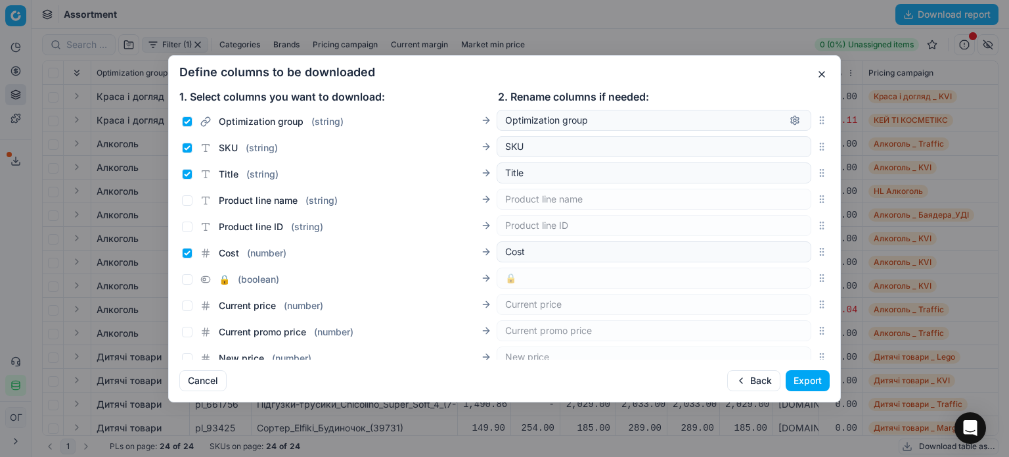
click at [811, 380] on button "Export" at bounding box center [808, 380] width 44 height 21
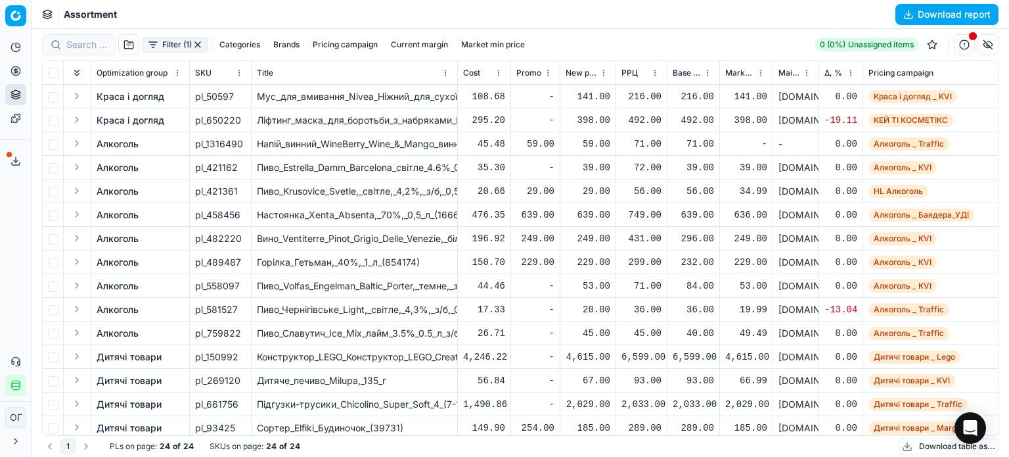
click at [9, 162] on button "Export service" at bounding box center [15, 160] width 21 height 21
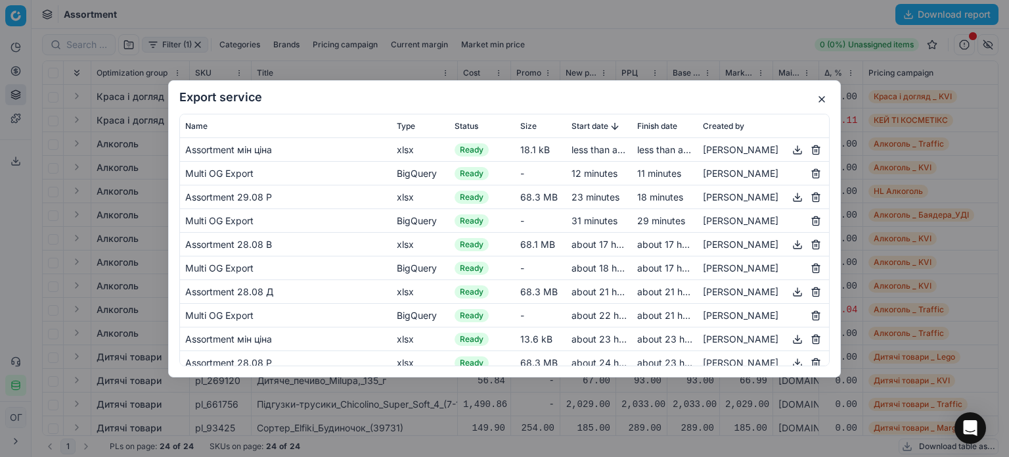
click at [790, 150] on button "button" at bounding box center [798, 149] width 16 height 16
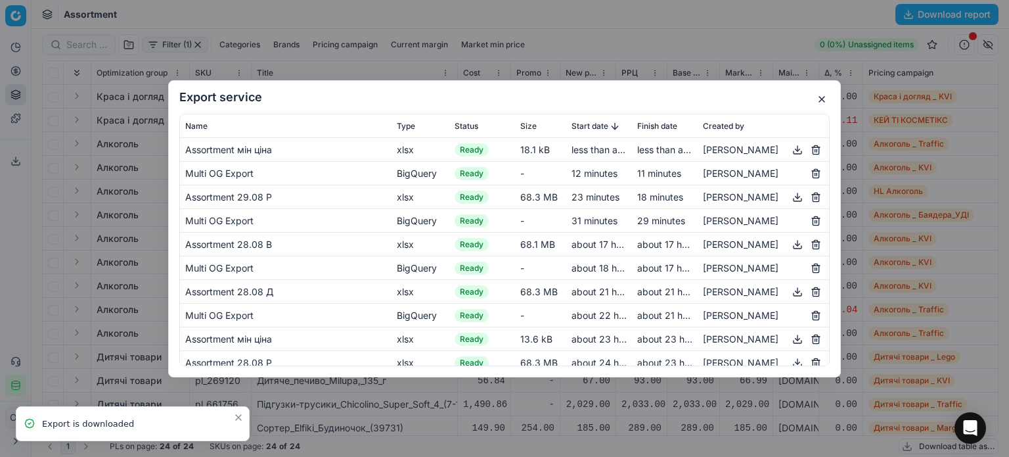
drag, startPoint x: 820, startPoint y: 103, endPoint x: 852, endPoint y: 41, distance: 69.6
click at [820, 103] on button "button" at bounding box center [822, 99] width 16 height 16
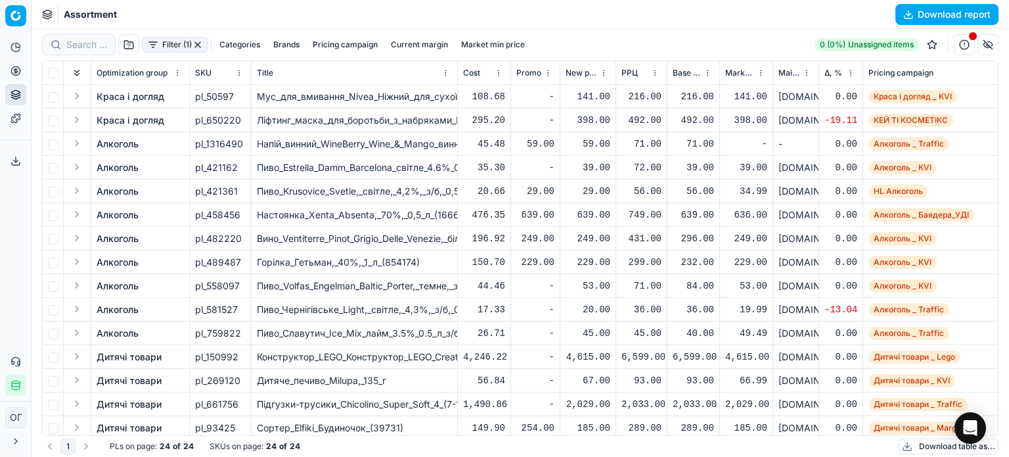
click at [201, 44] on button "button" at bounding box center [197, 44] width 11 height 11
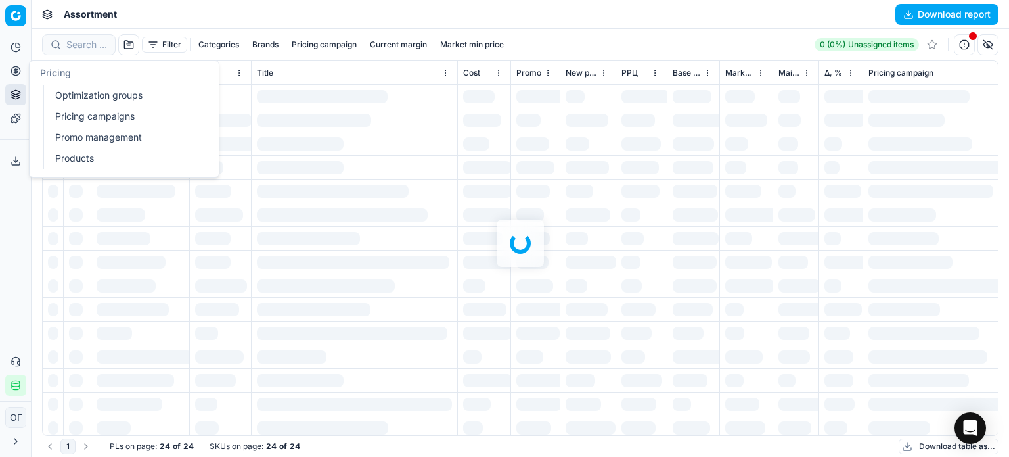
click at [100, 95] on link "Optimization groups" at bounding box center [126, 95] width 153 height 18
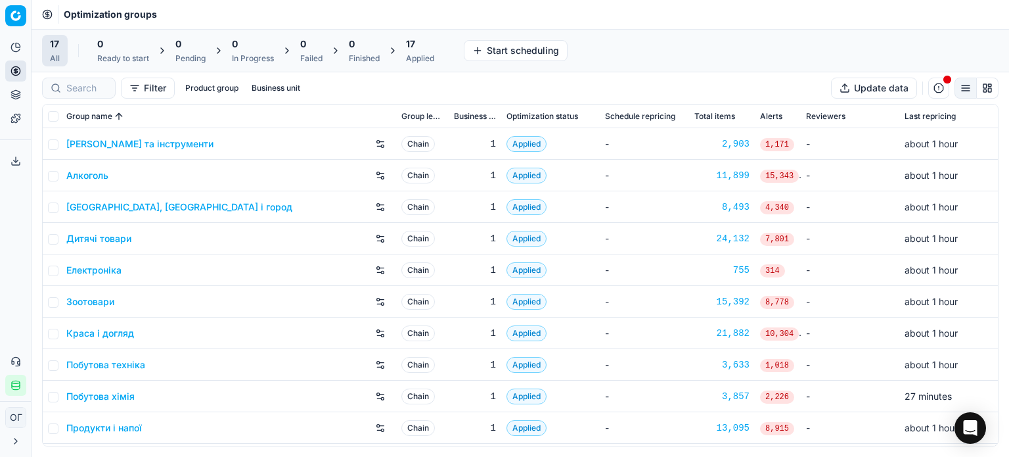
click at [940, 90] on button "button" at bounding box center [938, 88] width 21 height 21
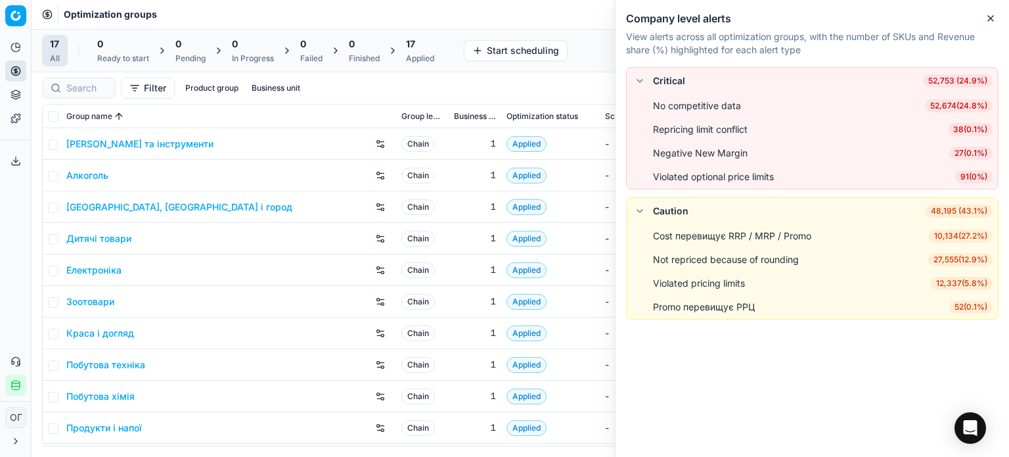
click at [570, 7] on div "Optimization groups" at bounding box center [521, 14] width 978 height 29
click at [996, 20] on button "Close" at bounding box center [991, 19] width 16 height 16
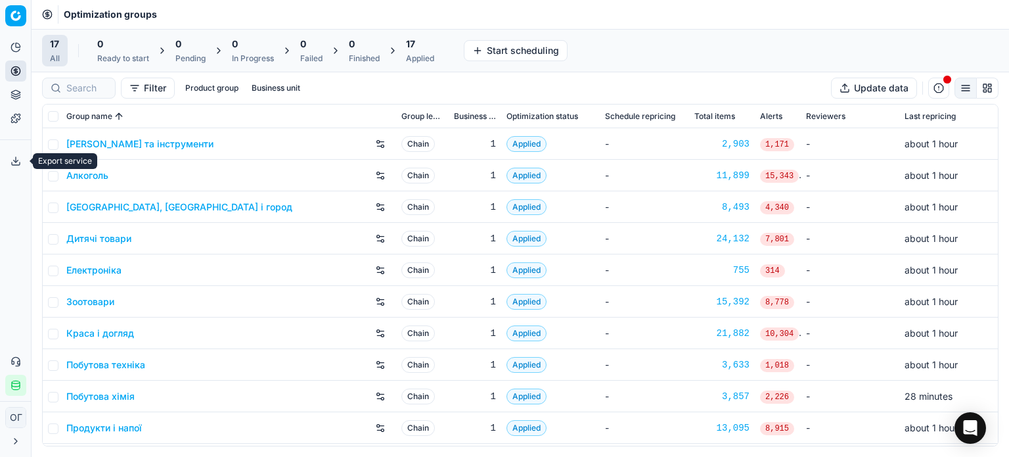
click at [16, 163] on icon at bounding box center [16, 161] width 11 height 11
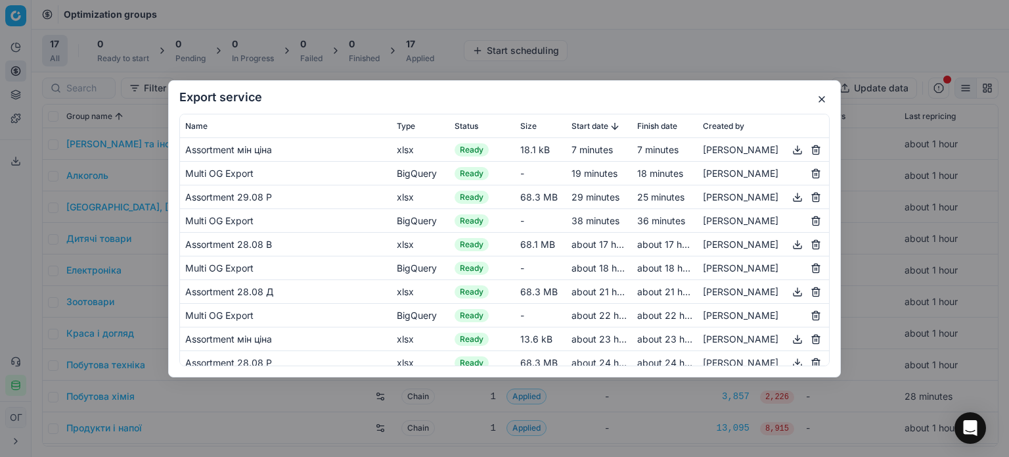
click at [790, 148] on button "button" at bounding box center [798, 149] width 16 height 16
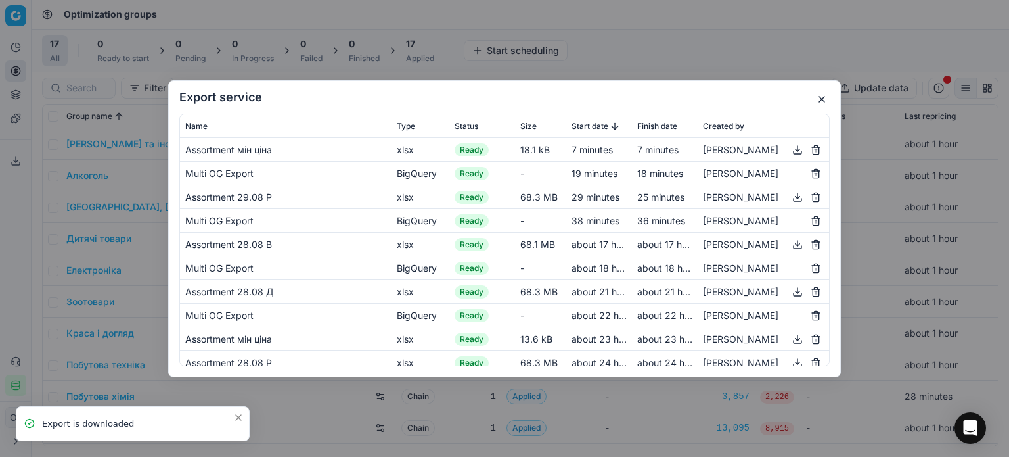
click at [233, 415] on div "Export service Name Type Status Size Start date Finish date Created by Assortme…" at bounding box center [504, 228] width 1009 height 457
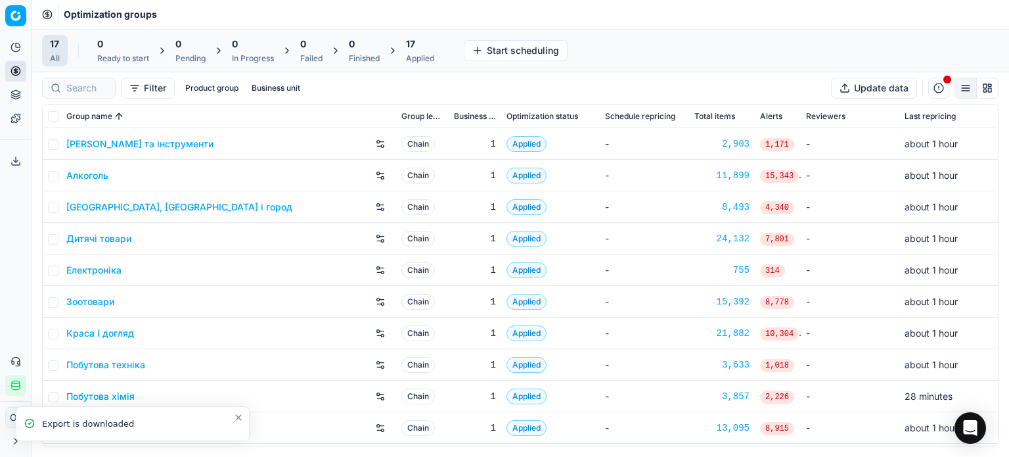
click at [21, 158] on button "Export service" at bounding box center [15, 160] width 21 height 21
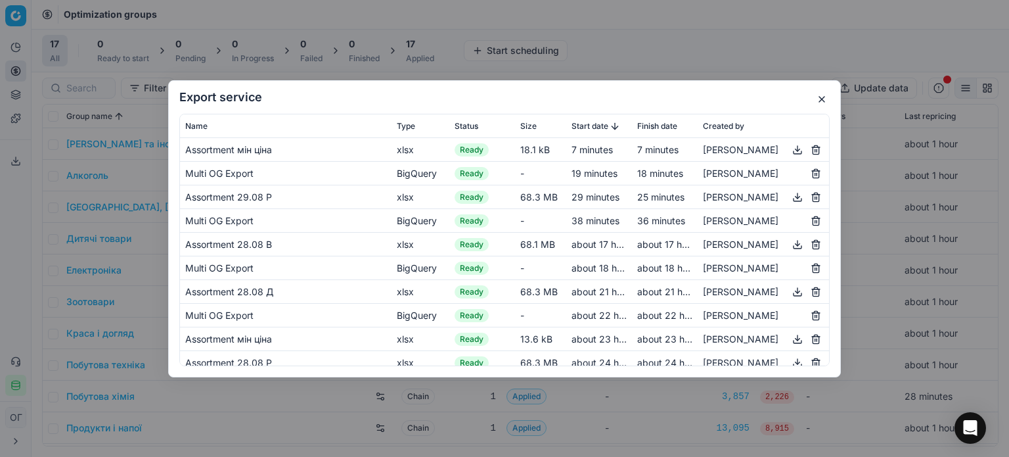
click at [790, 200] on button "button" at bounding box center [798, 197] width 16 height 16
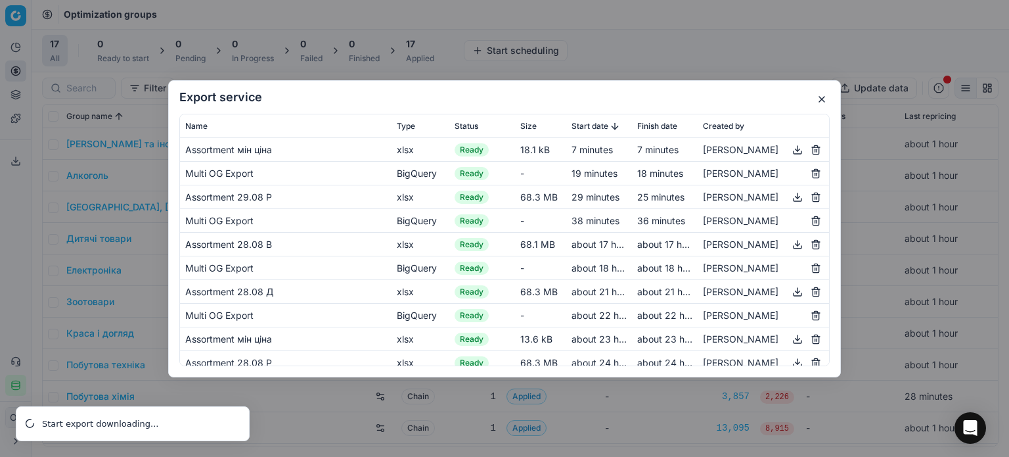
click at [824, 101] on button "button" at bounding box center [822, 99] width 16 height 16
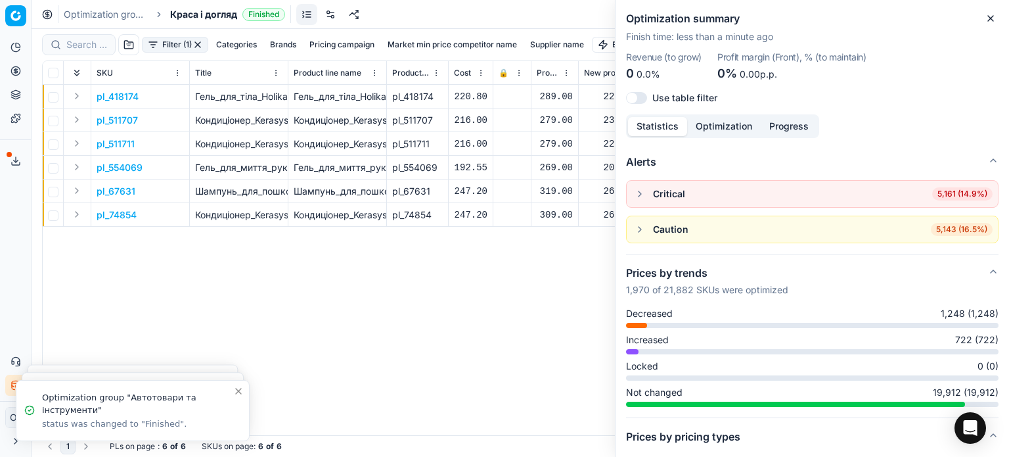
click at [991, 19] on icon "button" at bounding box center [990, 18] width 5 height 5
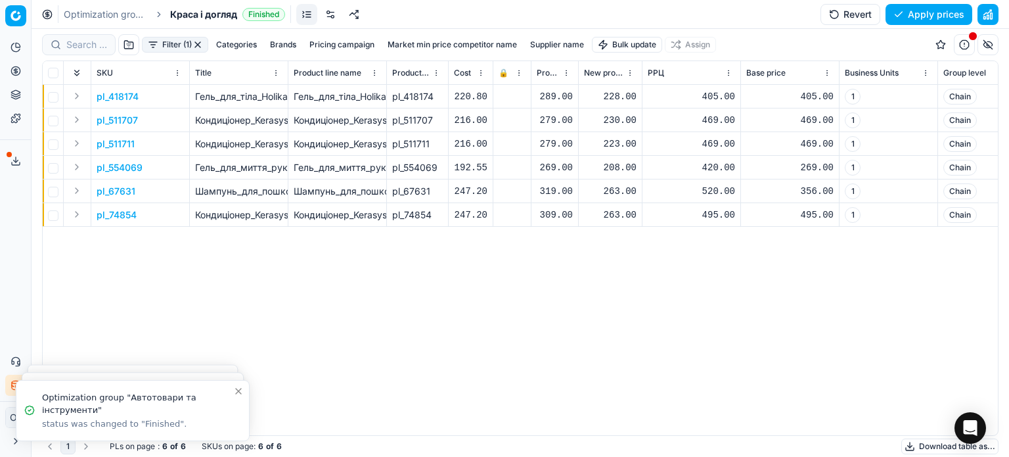
click at [614, 99] on div "228.00" at bounding box center [610, 96] width 53 height 13
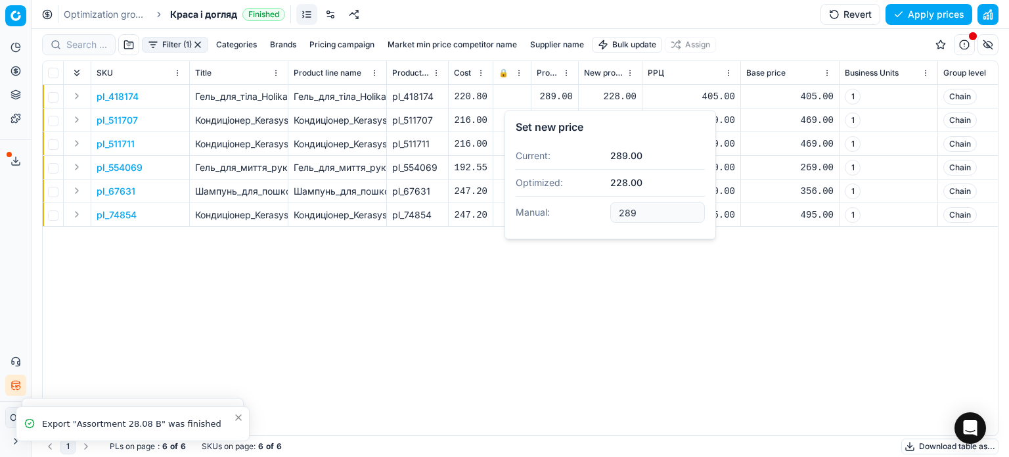
type input "289.00"
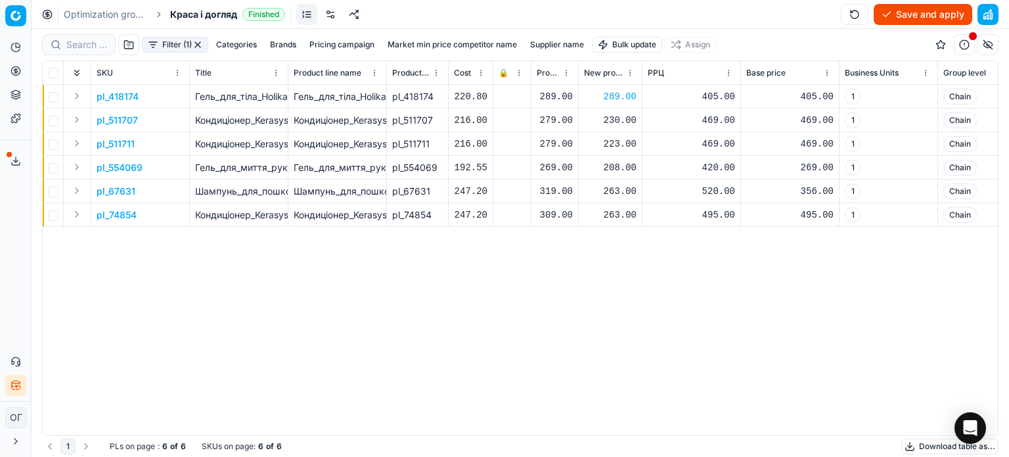
click at [624, 119] on div "230.00" at bounding box center [610, 120] width 53 height 13
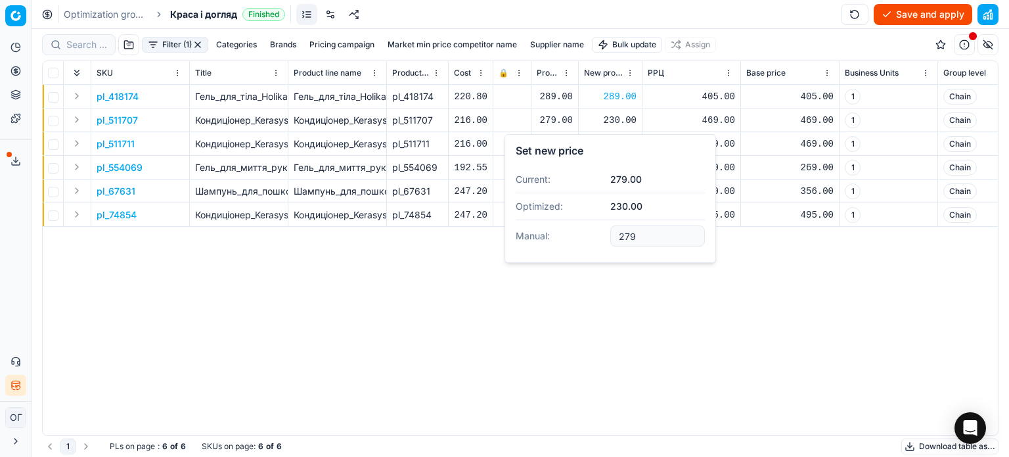
type input "279.00"
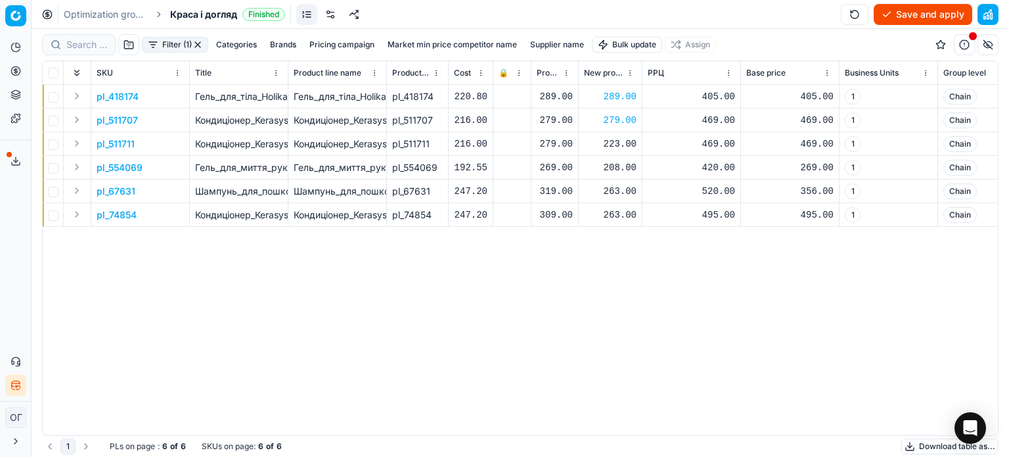
click at [608, 146] on div "223.00" at bounding box center [610, 143] width 53 height 13
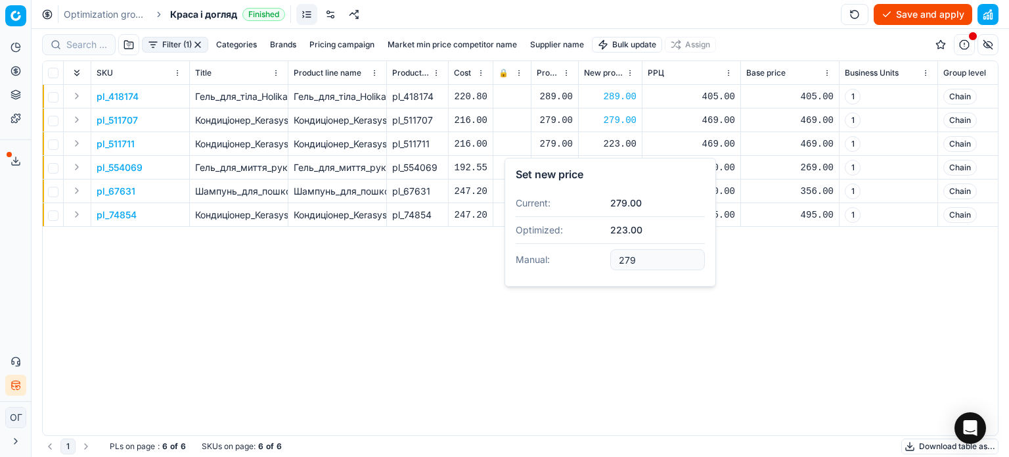
type input "279.00"
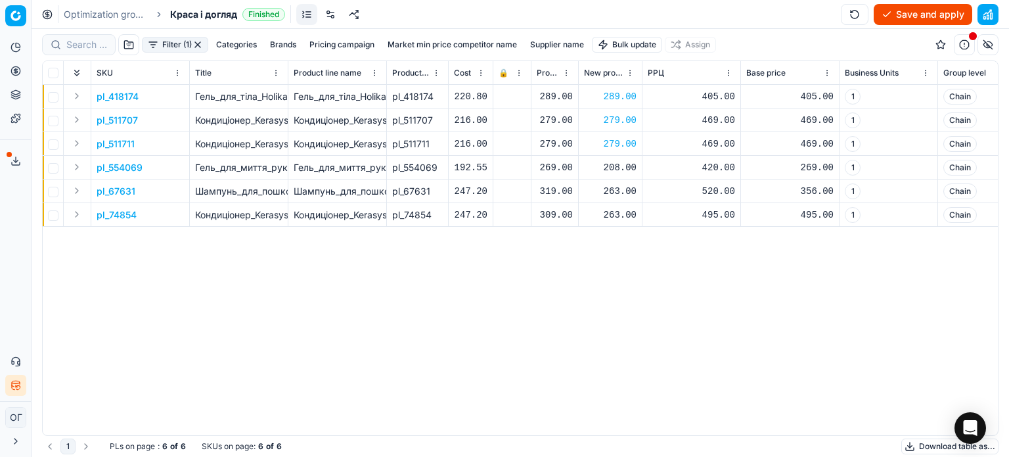
click at [620, 162] on div "208.00" at bounding box center [610, 167] width 53 height 13
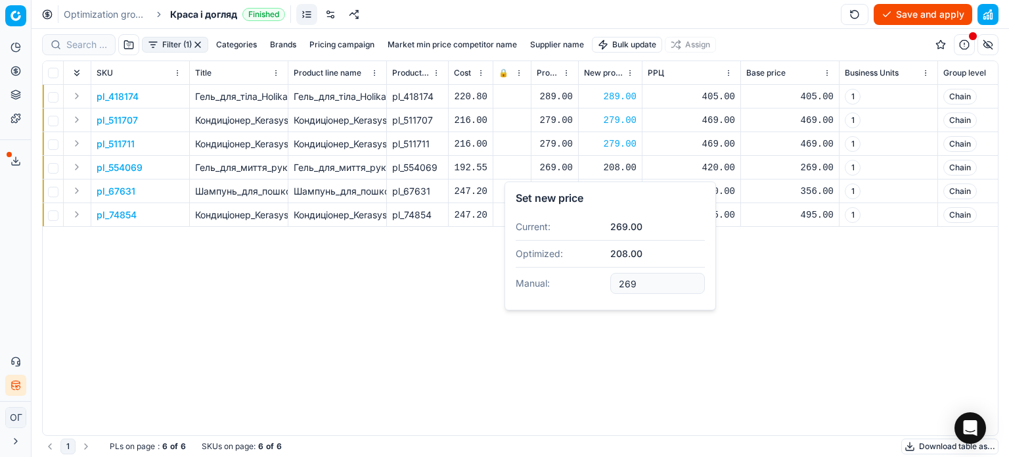
type input "269.00"
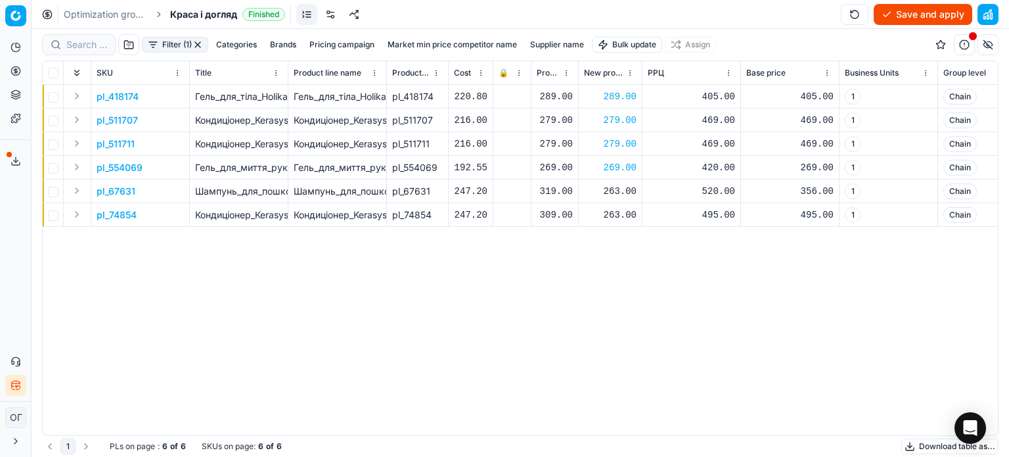
click at [611, 191] on div "263.00" at bounding box center [610, 191] width 53 height 13
type input "2"
type input "319.00"
click at [612, 212] on div "263.00" at bounding box center [610, 214] width 53 height 13
type input "2"
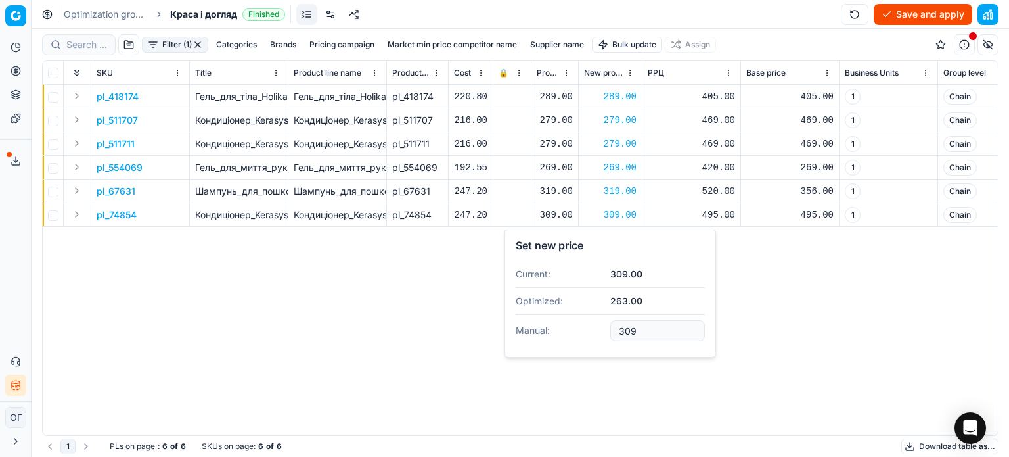
type input "309.00"
click at [933, 10] on button "Save and apply" at bounding box center [923, 14] width 99 height 21
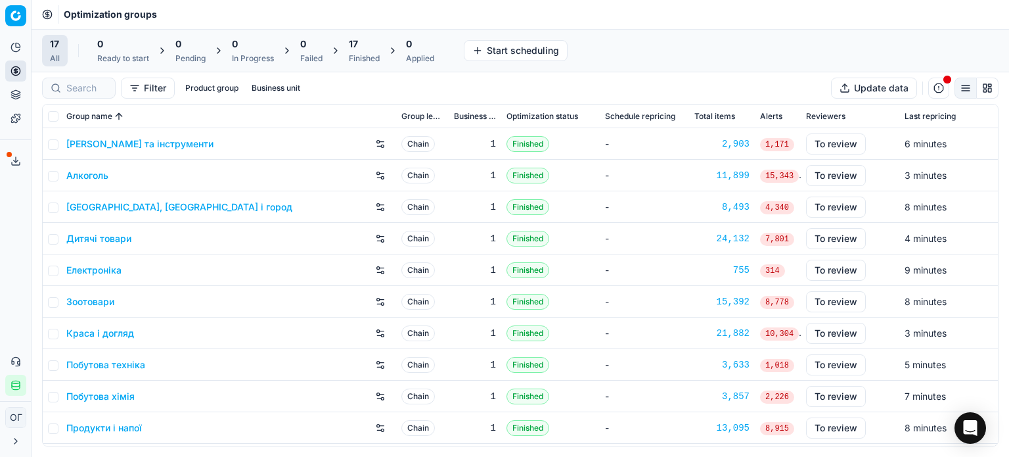
click at [368, 45] on div "17" at bounding box center [364, 43] width 31 height 13
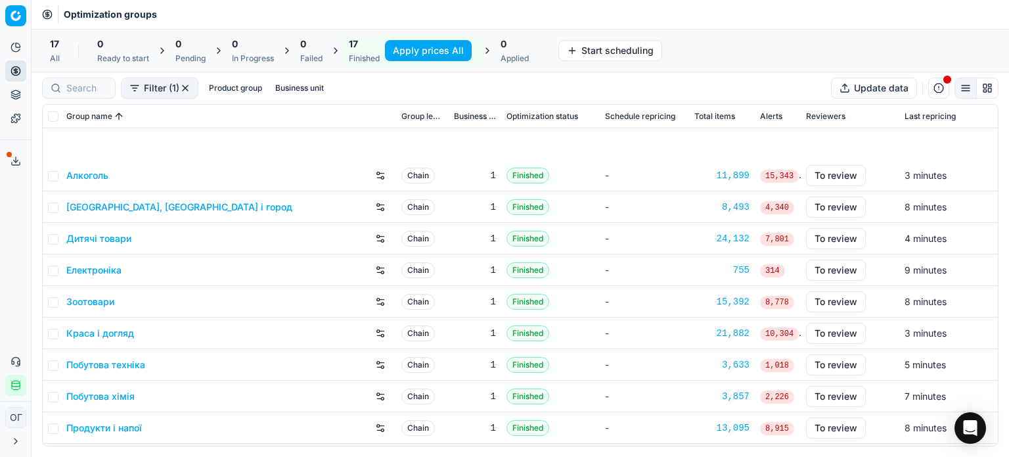
scroll to position [218, 0]
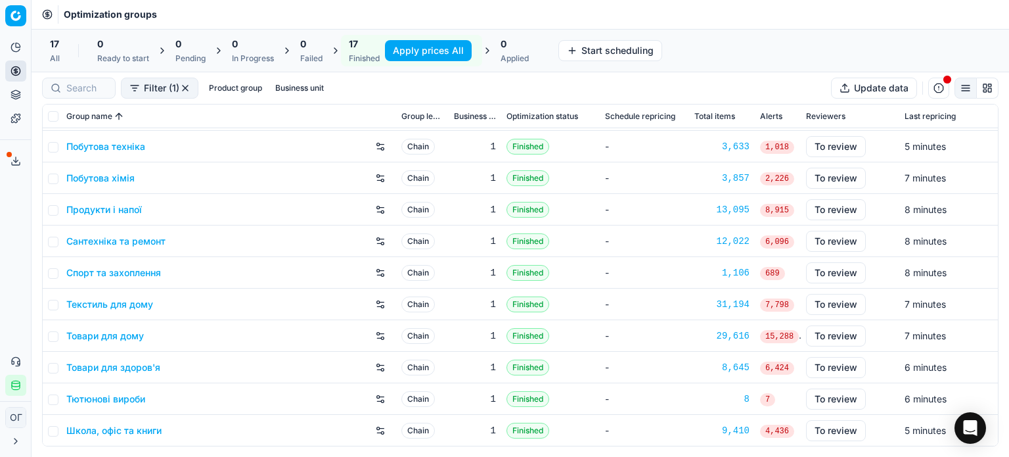
click at [95, 204] on link "Продукти і напої" at bounding box center [104, 209] width 76 height 13
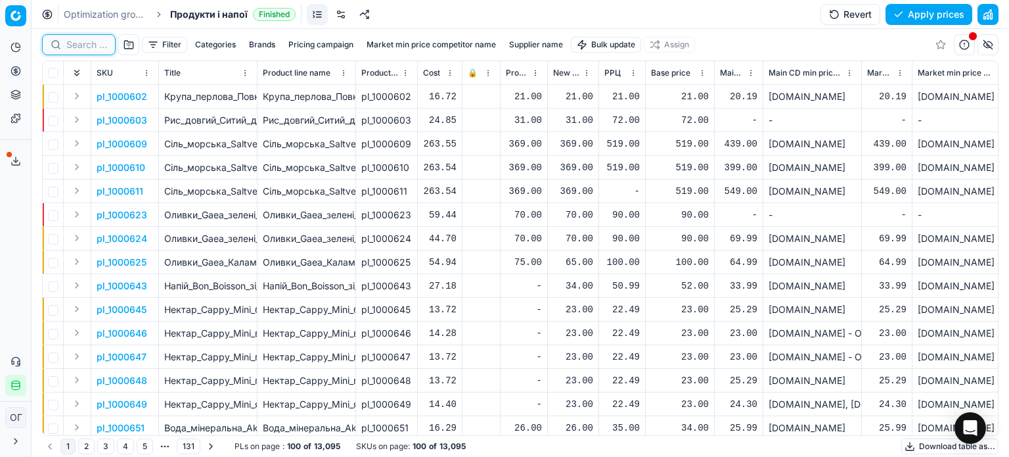
click at [74, 43] on input at bounding box center [86, 44] width 41 height 13
paste input "586988"
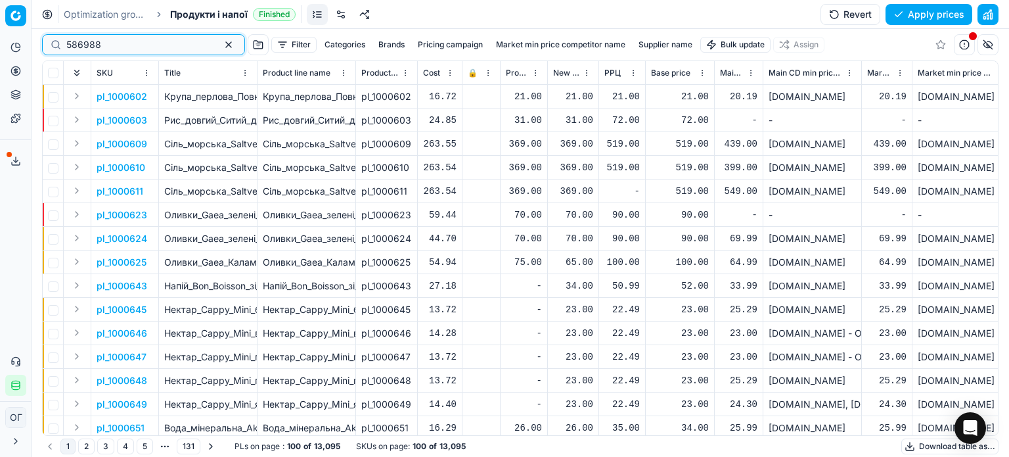
type input "586988"
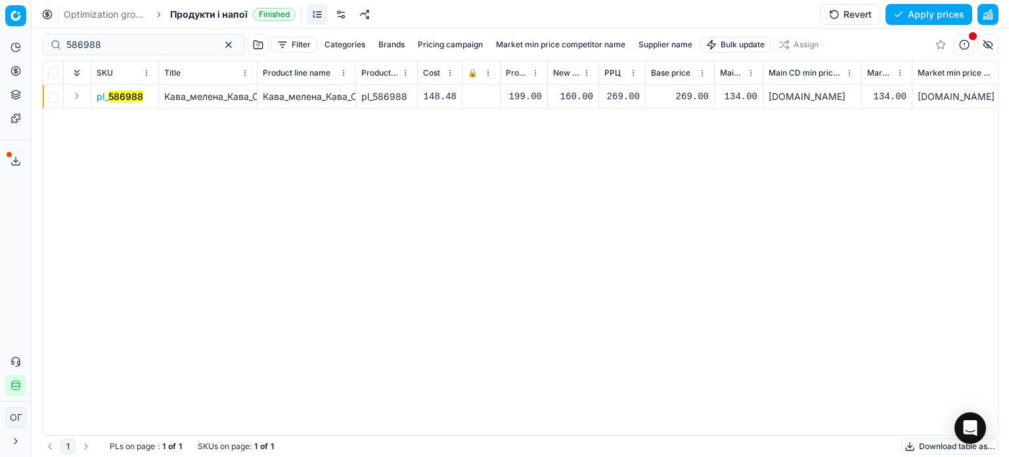
click at [572, 99] on div "160.00" at bounding box center [573, 96] width 40 height 13
type input "199.00"
click at [899, 9] on button "Save and apply" at bounding box center [923, 14] width 99 height 21
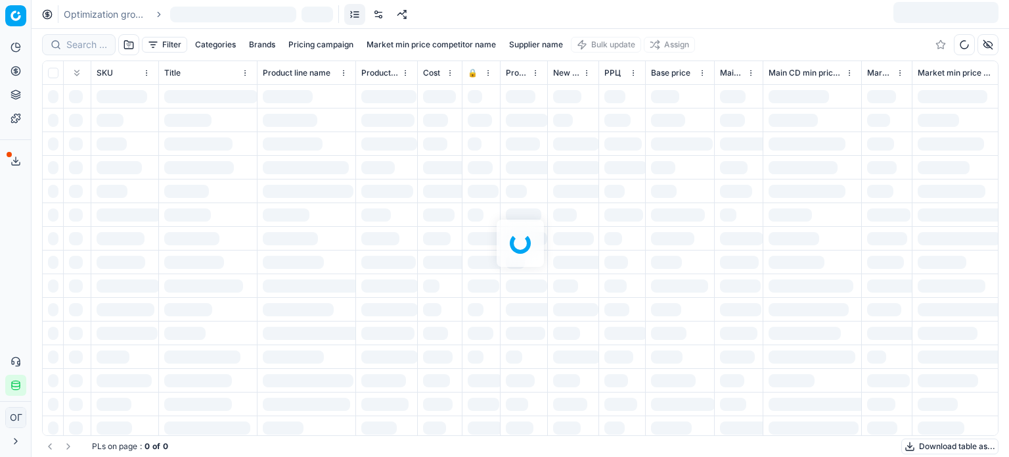
drag, startPoint x: 0, startPoint y: 0, endPoint x: 86, endPoint y: 42, distance: 95.8
click at [86, 42] on div at bounding box center [521, 243] width 978 height 428
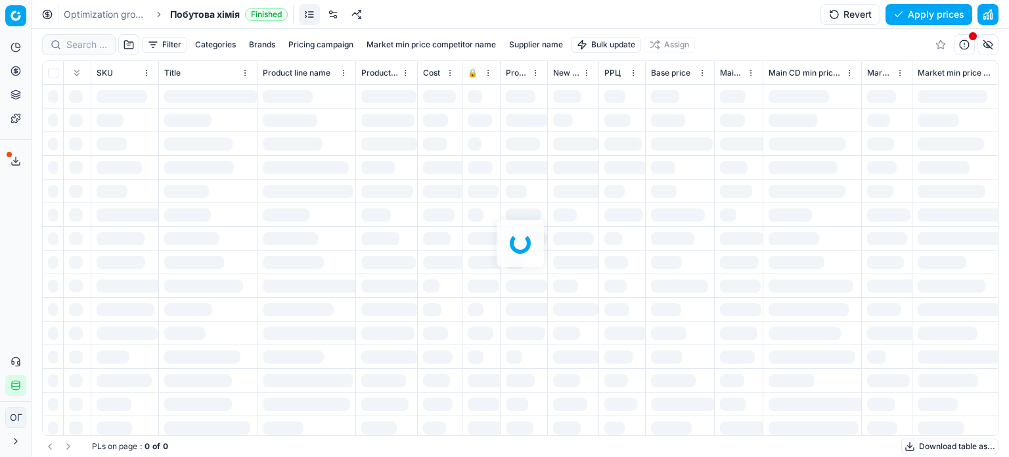
click at [76, 43] on div at bounding box center [521, 243] width 978 height 428
click at [76, 43] on input at bounding box center [86, 44] width 41 height 13
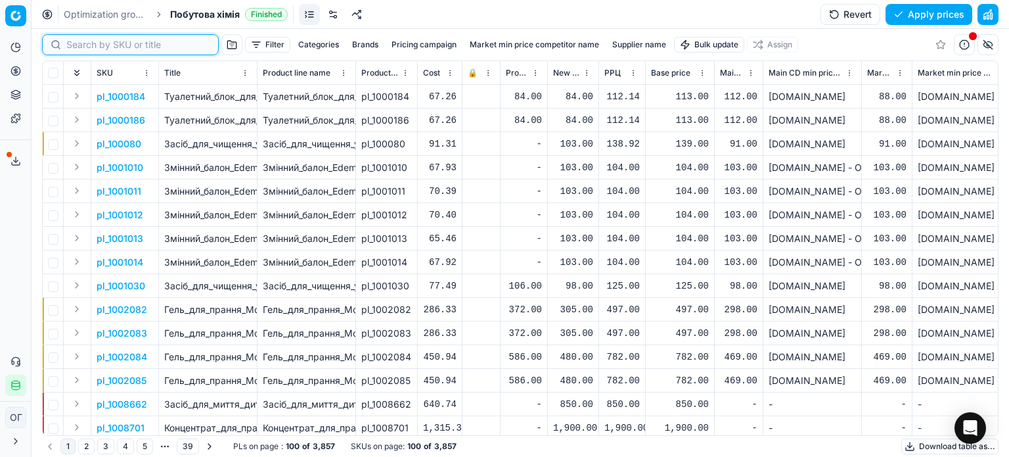
click at [76, 43] on input at bounding box center [138, 44] width 144 height 13
paste input "1316824 Аро"
type input "1316824"
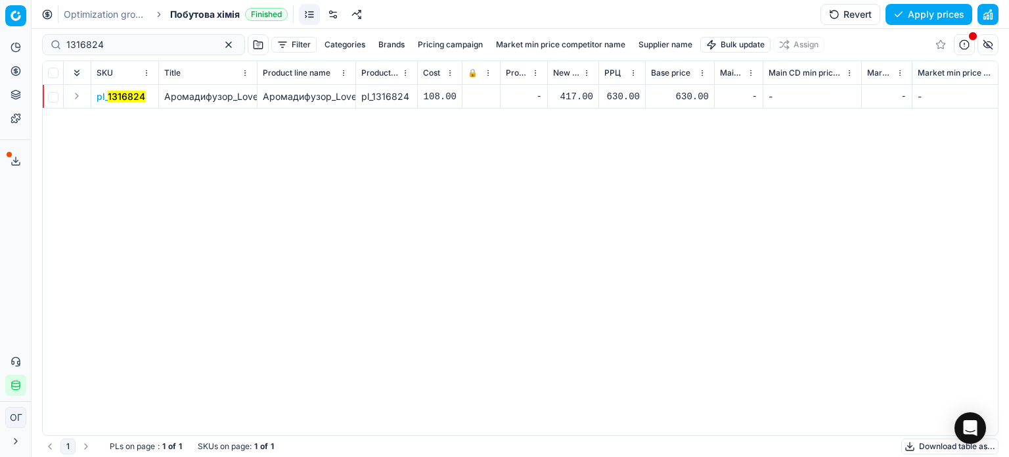
click at [573, 93] on div "417.00" at bounding box center [573, 96] width 40 height 13
type input "4"
type input "630.00"
click at [79, 91] on button "Expand" at bounding box center [77, 96] width 16 height 16
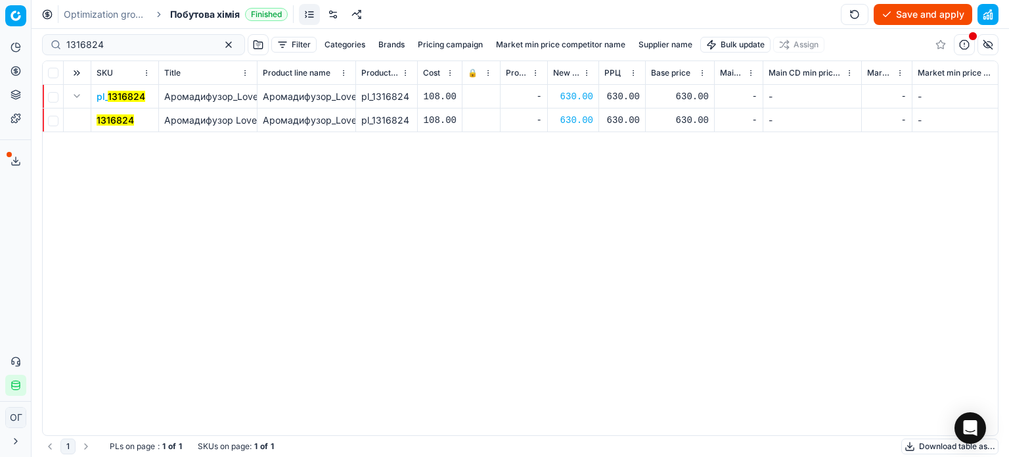
click at [131, 121] on mark "1316824" at bounding box center [115, 119] width 37 height 11
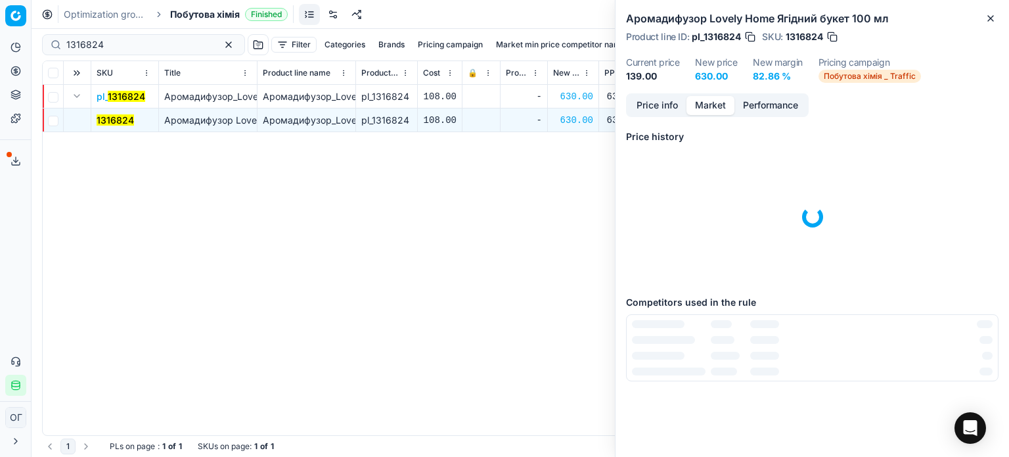
click at [719, 103] on button "Market" at bounding box center [711, 105] width 48 height 19
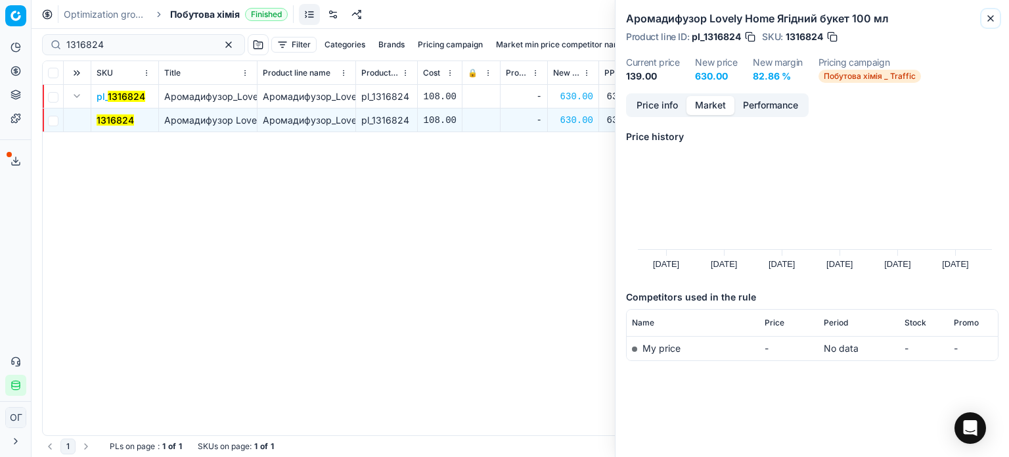
click at [993, 22] on icon "button" at bounding box center [990, 18] width 11 height 11
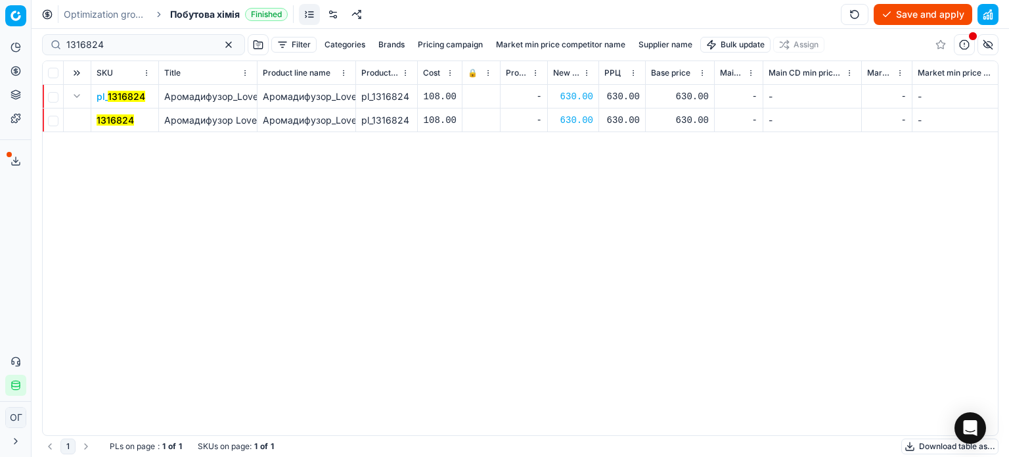
click at [912, 11] on button "Save and apply" at bounding box center [923, 14] width 99 height 21
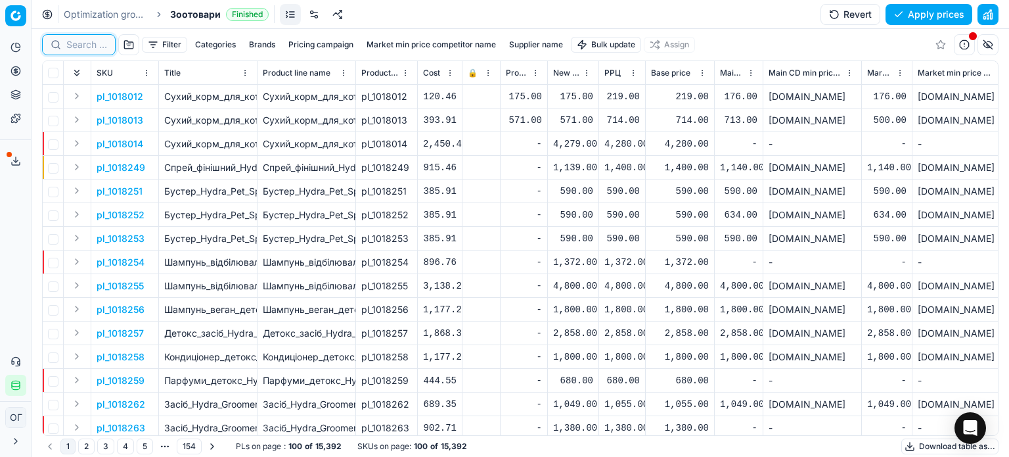
click at [93, 44] on input at bounding box center [86, 44] width 41 height 13
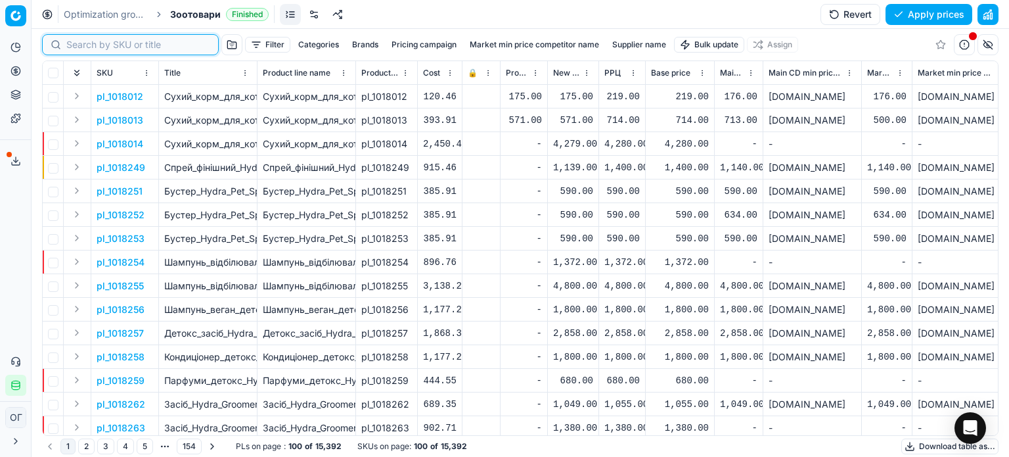
paste input "101393"
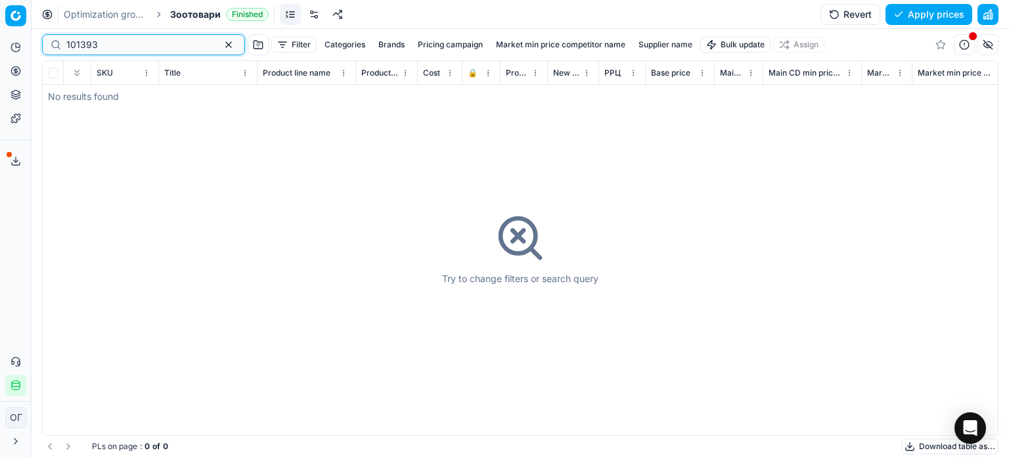
click at [67, 44] on input "101393" at bounding box center [138, 44] width 144 height 13
drag, startPoint x: 164, startPoint y: 43, endPoint x: 0, endPoint y: 50, distance: 163.7
click at [0, 50] on div "Pricing platform Analytics Pricing Product portfolio Templates Export service 1…" at bounding box center [504, 228] width 1009 height 457
paste input "746493 П"
type input "746493"
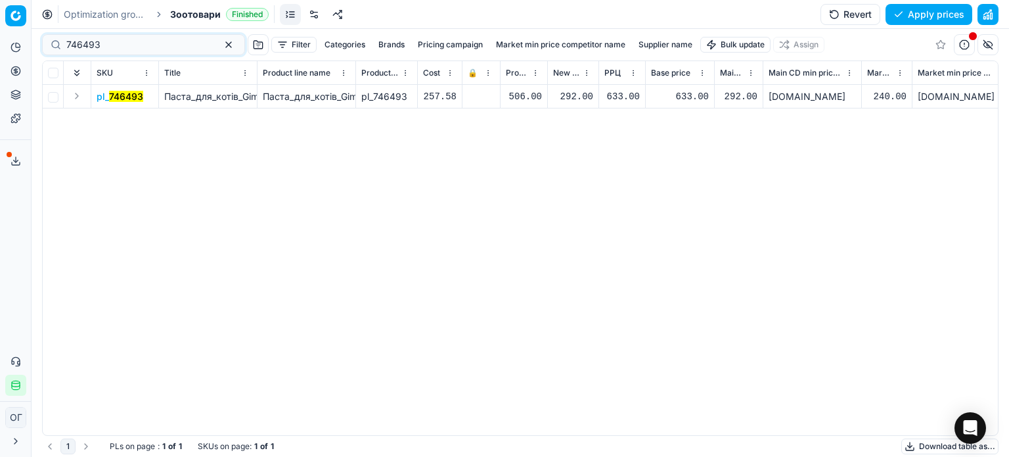
click at [75, 96] on button "Expand" at bounding box center [77, 96] width 16 height 16
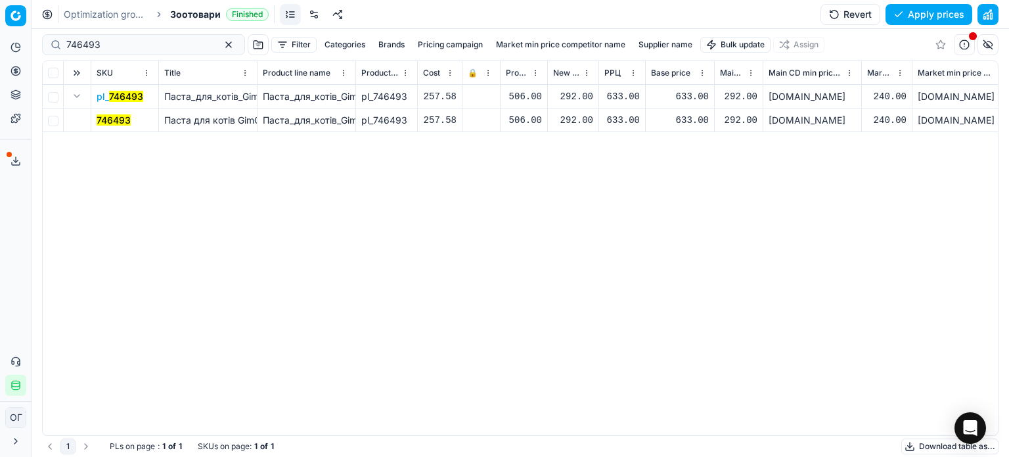
click at [107, 120] on mark "746493" at bounding box center [114, 119] width 34 height 11
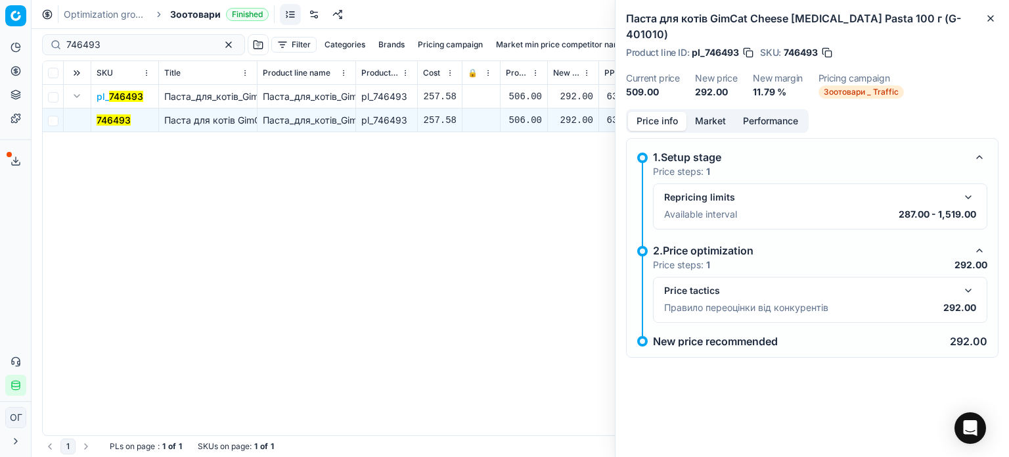
click at [719, 112] on button "Market" at bounding box center [711, 121] width 48 height 19
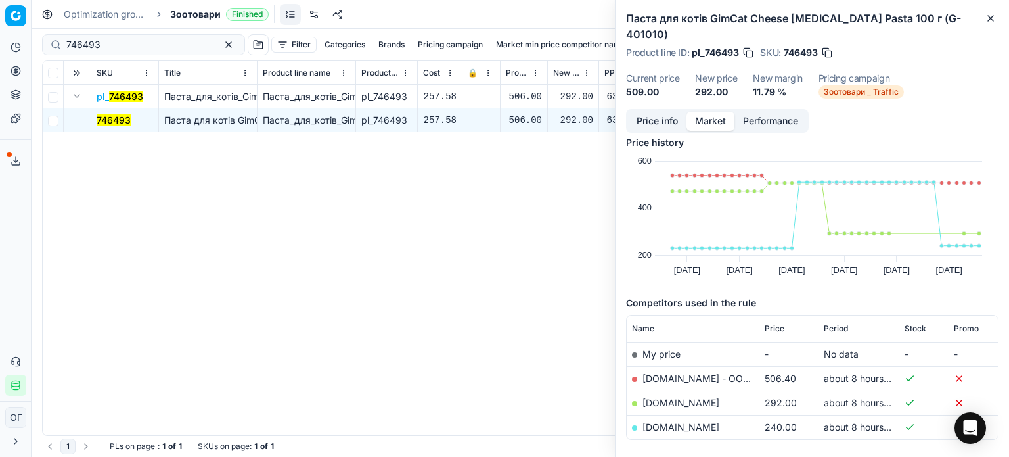
scroll to position [55, 0]
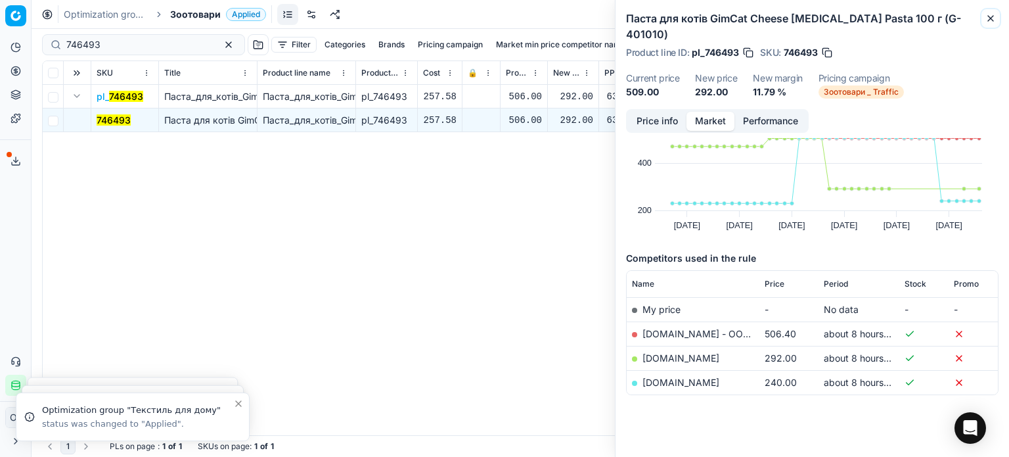
click at [991, 17] on icon "button" at bounding box center [990, 18] width 11 height 11
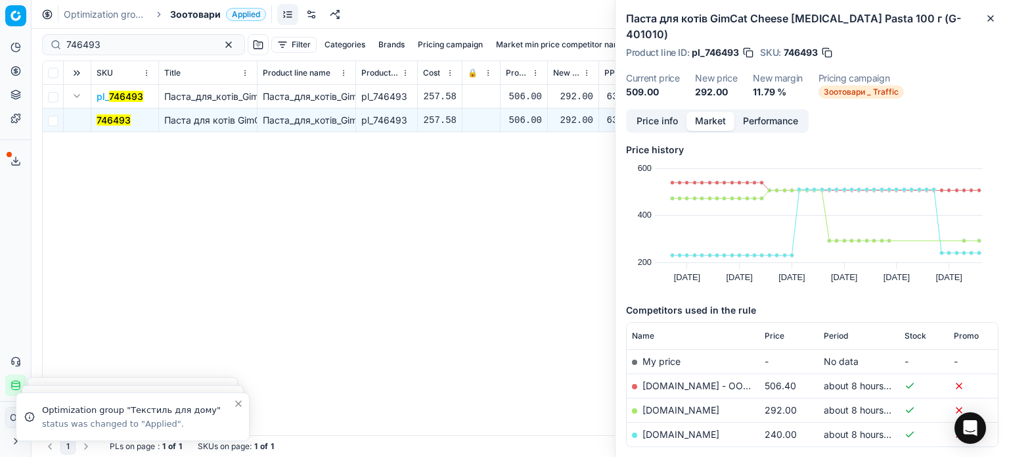
scroll to position [0, 0]
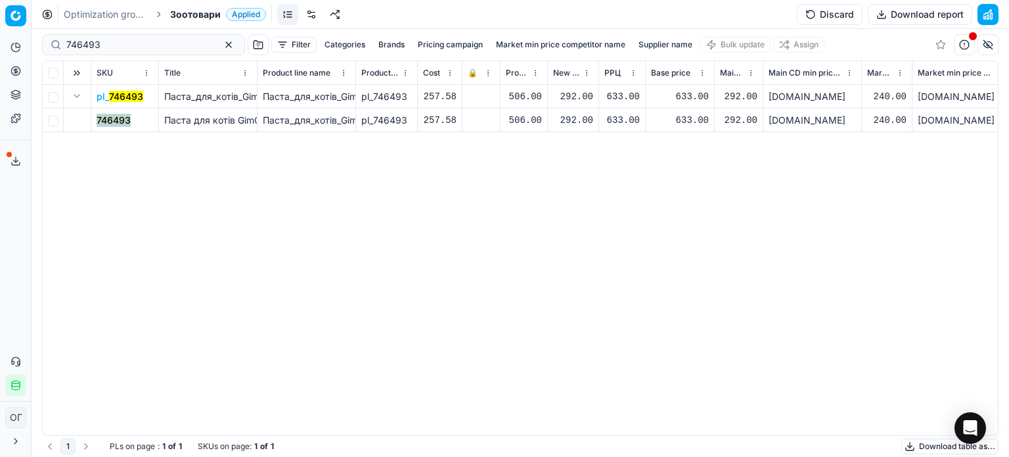
drag, startPoint x: 135, startPoint y: 123, endPoint x: 87, endPoint y: 124, distance: 48.0
copy tr "746493"
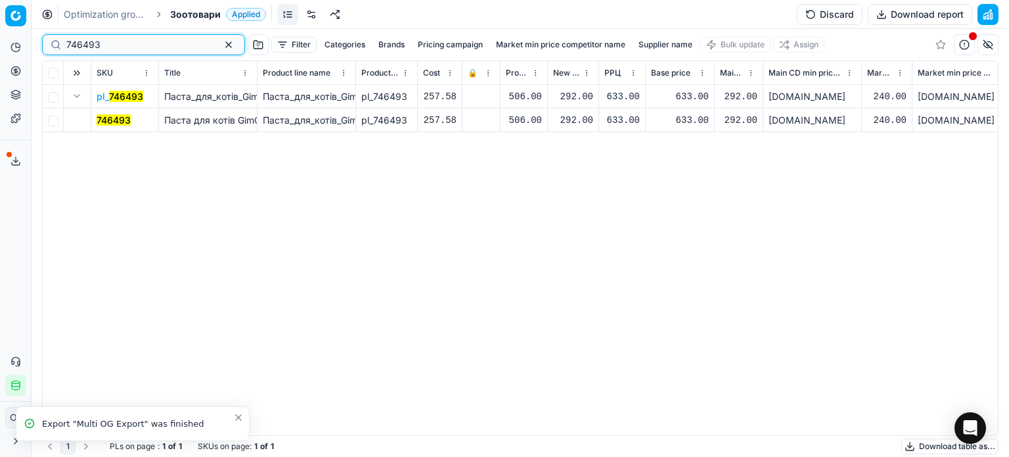
drag, startPoint x: 139, startPoint y: 45, endPoint x: 9, endPoint y: 51, distance: 130.2
click at [9, 51] on div "Pricing platform Analytics Pricing Product portfolio Templates Export service 1…" at bounding box center [504, 228] width 1009 height 457
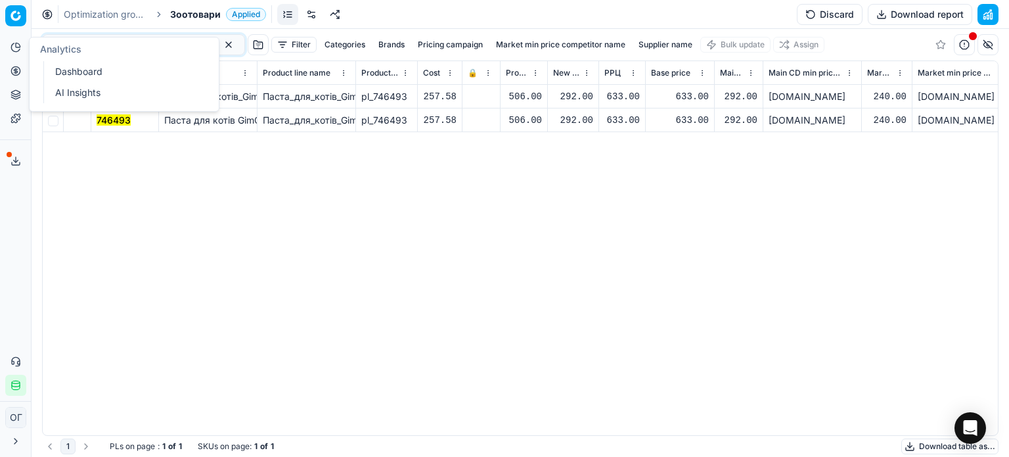
click at [323, 253] on div "pl_ 746493 Паста_для_котів_GimCat_Cheese_Biotin_Pasta_100_г_(G-401010) Паста_дл…" at bounding box center [520, 260] width 955 height 350
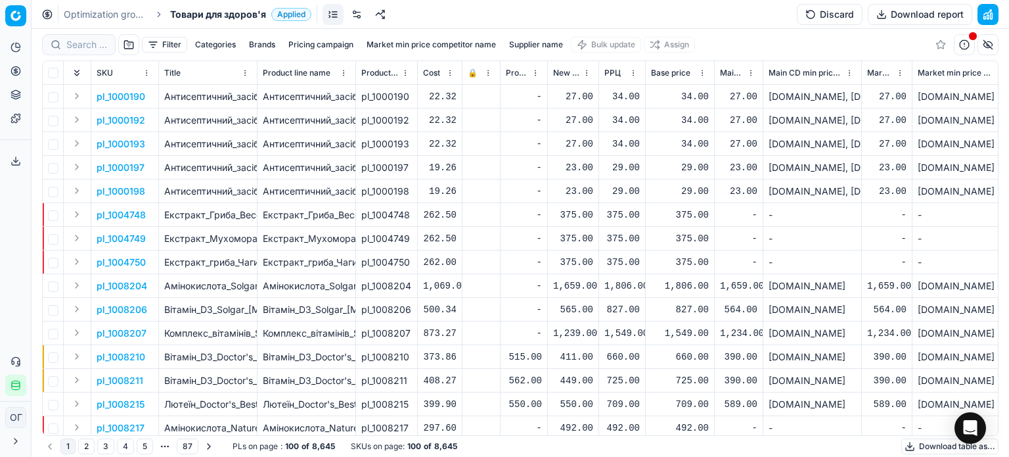
click at [359, 13] on link at bounding box center [356, 14] width 21 height 21
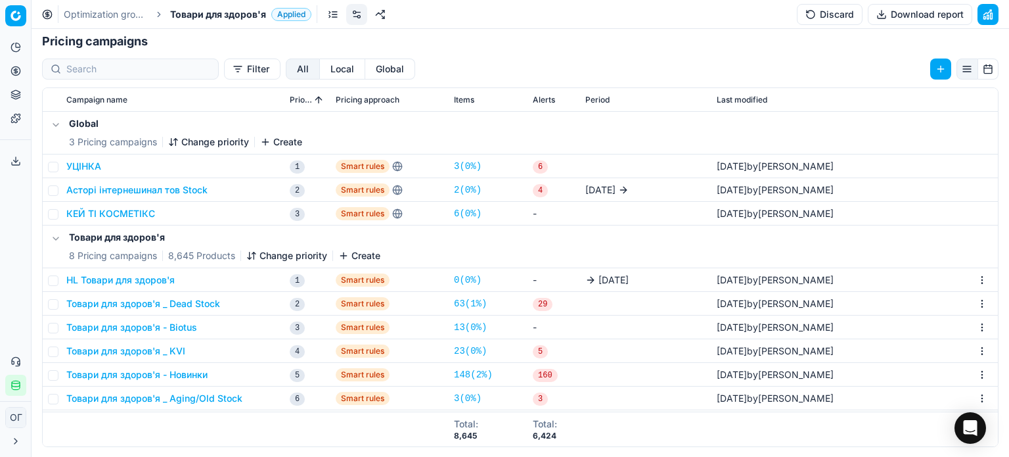
scroll to position [45, 0]
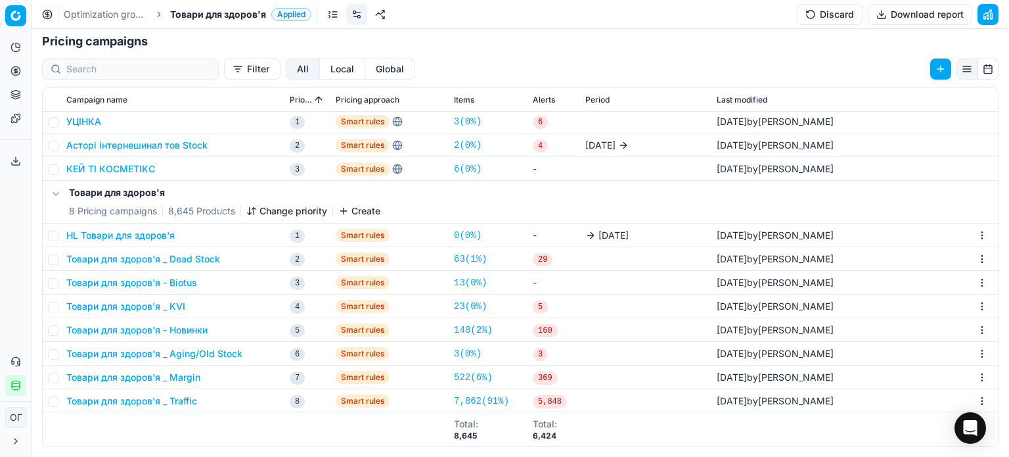
click at [189, 281] on button "Товари для здоров'я - Biotus" at bounding box center [131, 282] width 131 height 13
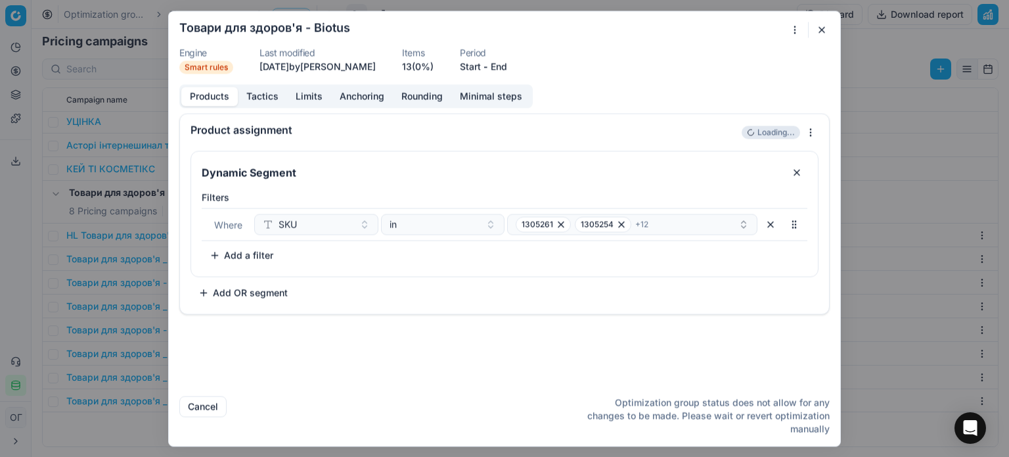
click at [825, 28] on button "button" at bounding box center [822, 30] width 16 height 16
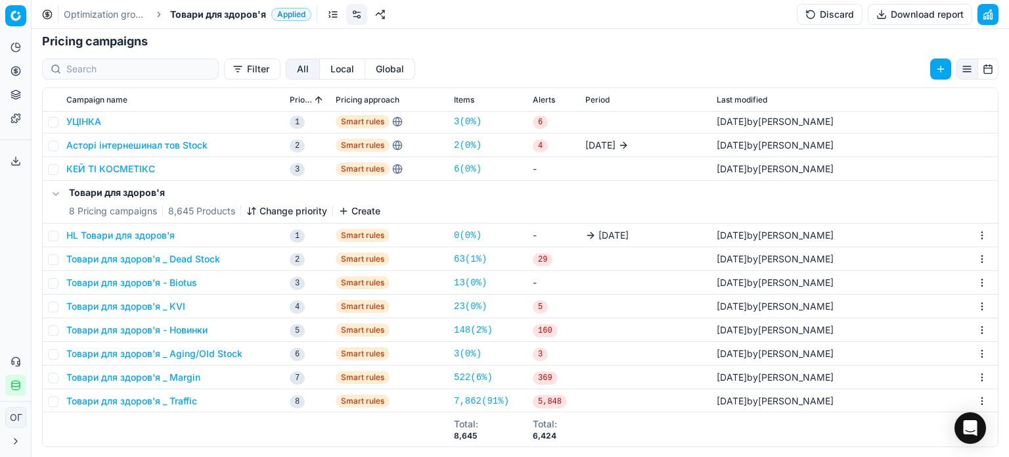
click at [827, 18] on button "Discard" at bounding box center [830, 14] width 66 height 21
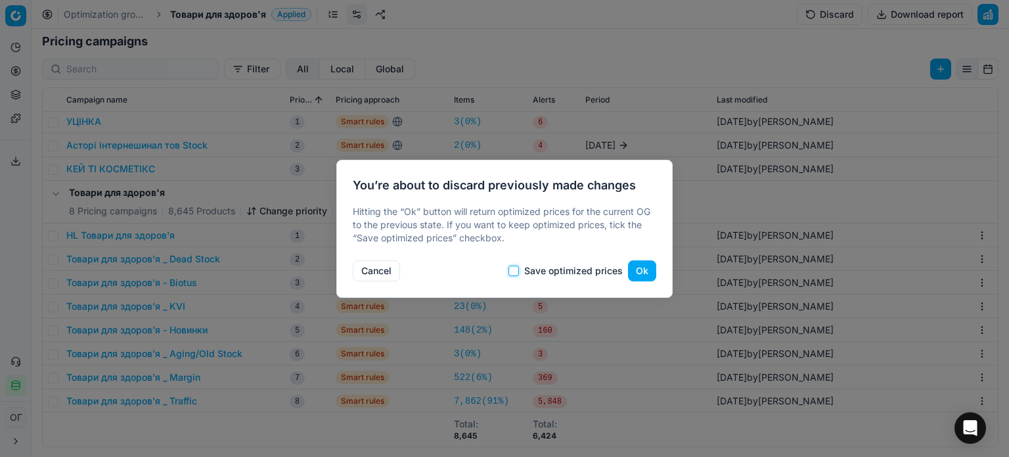
drag, startPoint x: 516, startPoint y: 271, endPoint x: 595, endPoint y: 270, distance: 79.5
click at [516, 273] on input "Save optimized prices" at bounding box center [513, 270] width 11 height 11
checkbox input "true"
click at [649, 270] on button "Ok" at bounding box center [642, 270] width 28 height 21
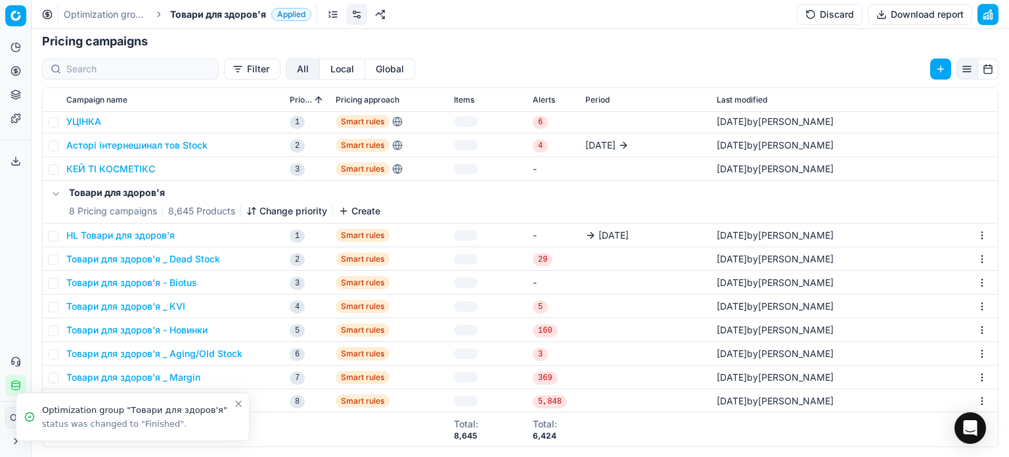
click at [184, 279] on button "Товари для здоров'я - Biotus" at bounding box center [131, 282] width 131 height 13
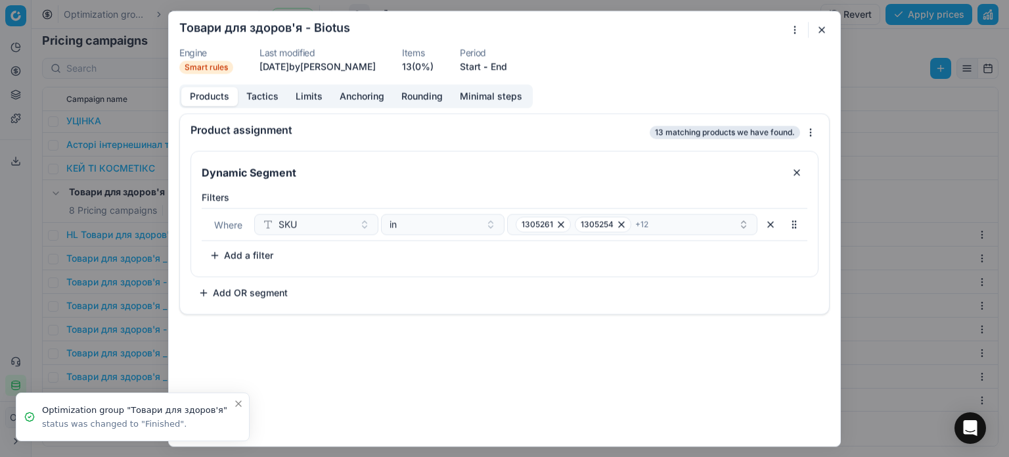
click at [507, 70] on button "End" at bounding box center [499, 66] width 16 height 13
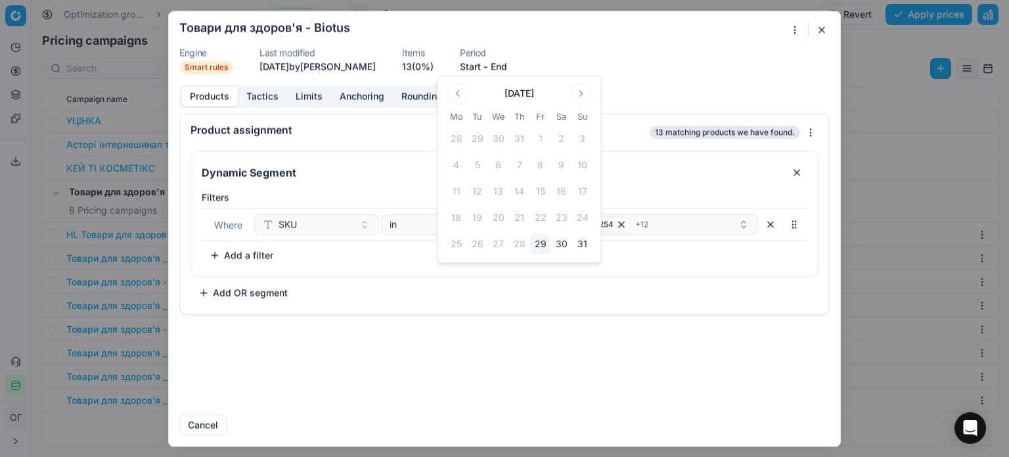
click at [586, 92] on button "Go to the Next Month" at bounding box center [581, 93] width 18 height 18
click at [463, 134] on button "1" at bounding box center [456, 138] width 21 height 21
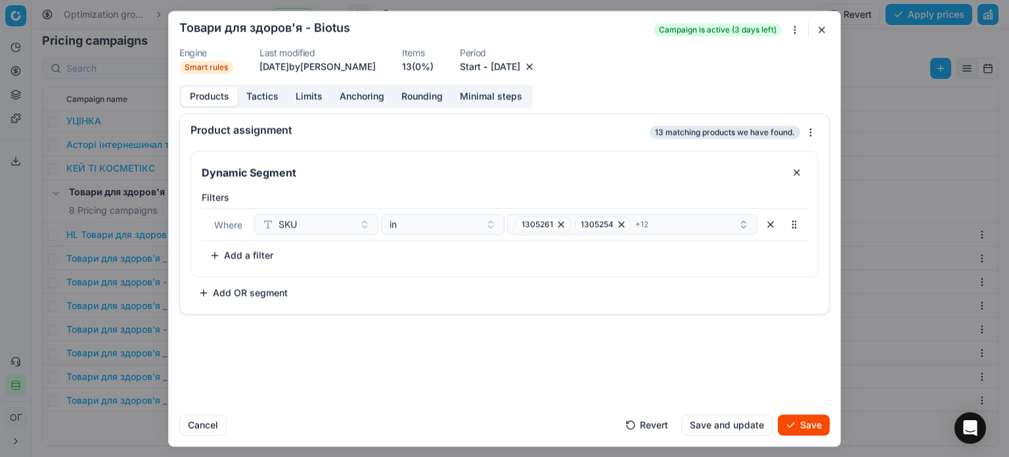
click at [801, 425] on button "Save" at bounding box center [804, 424] width 52 height 21
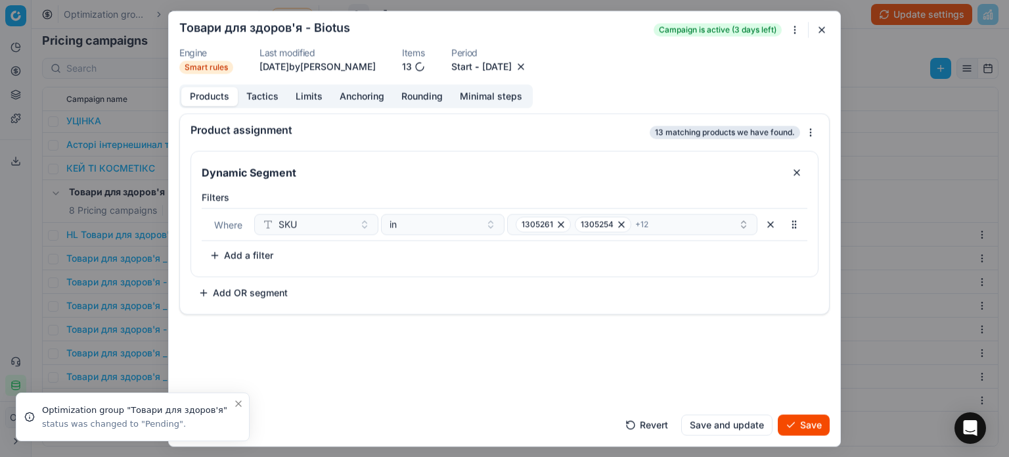
click at [798, 426] on button "Save" at bounding box center [804, 424] width 52 height 21
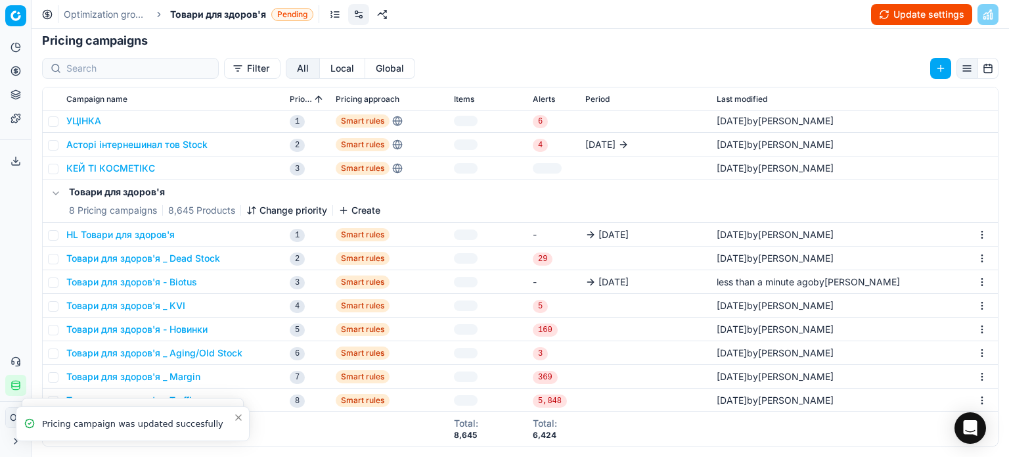
click at [884, 18] on button "Update settings" at bounding box center [921, 14] width 101 height 21
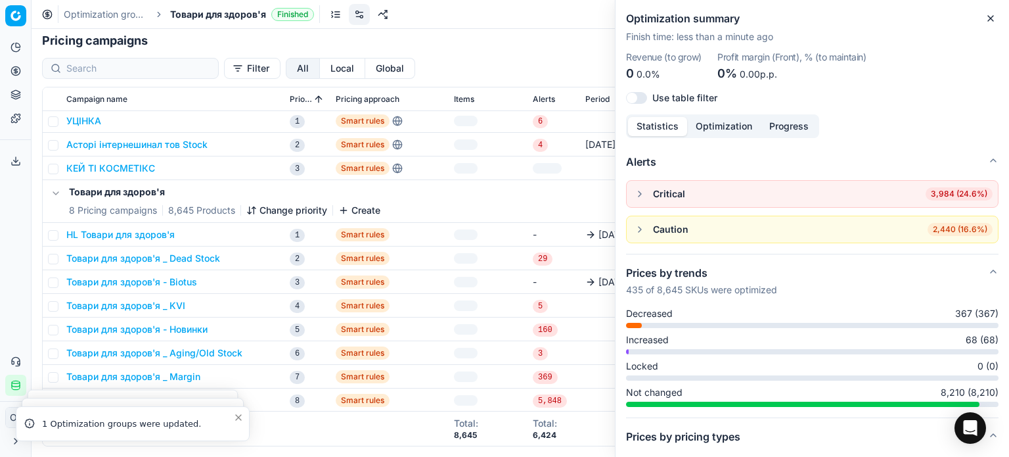
scroll to position [237, 0]
